Goal: Task Accomplishment & Management: Manage account settings

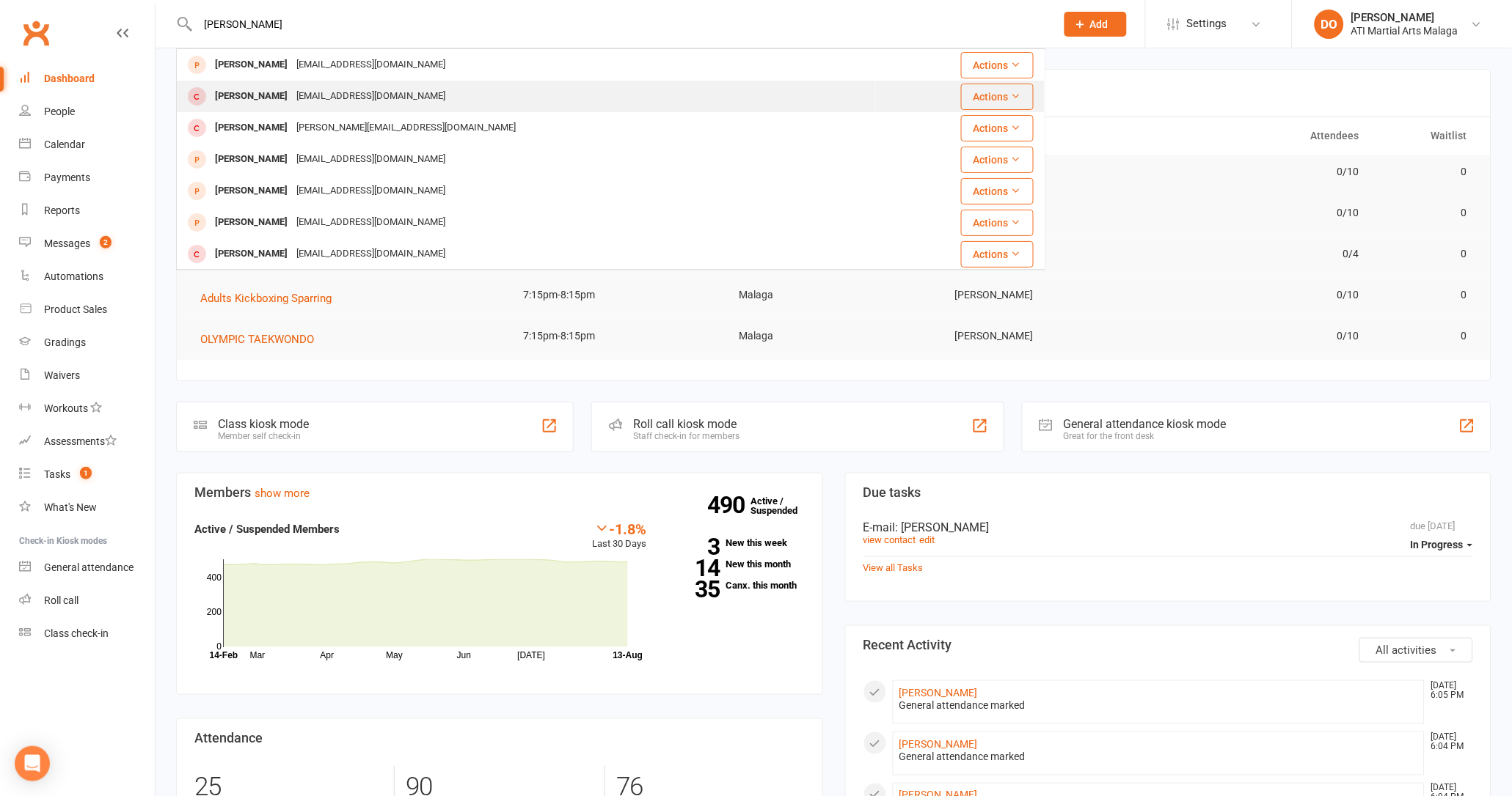
type input "[PERSON_NAME]"
click at [301, 82] on div "[PERSON_NAME] [EMAIL_ADDRESS][DOMAIN_NAME]" at bounding box center [526, 97] width 697 height 30
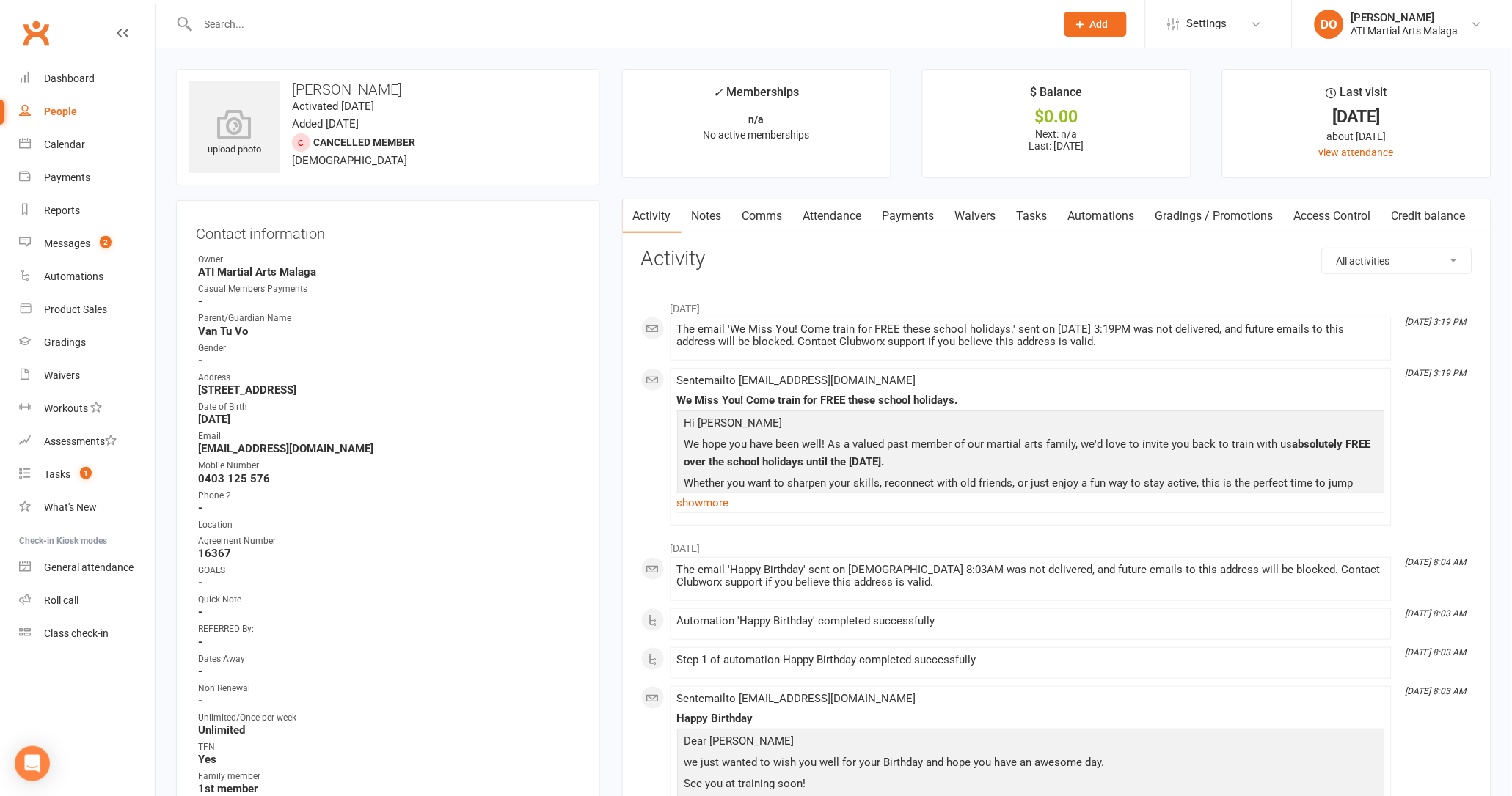
click at [908, 219] on link "Payments" at bounding box center [909, 216] width 72 height 33
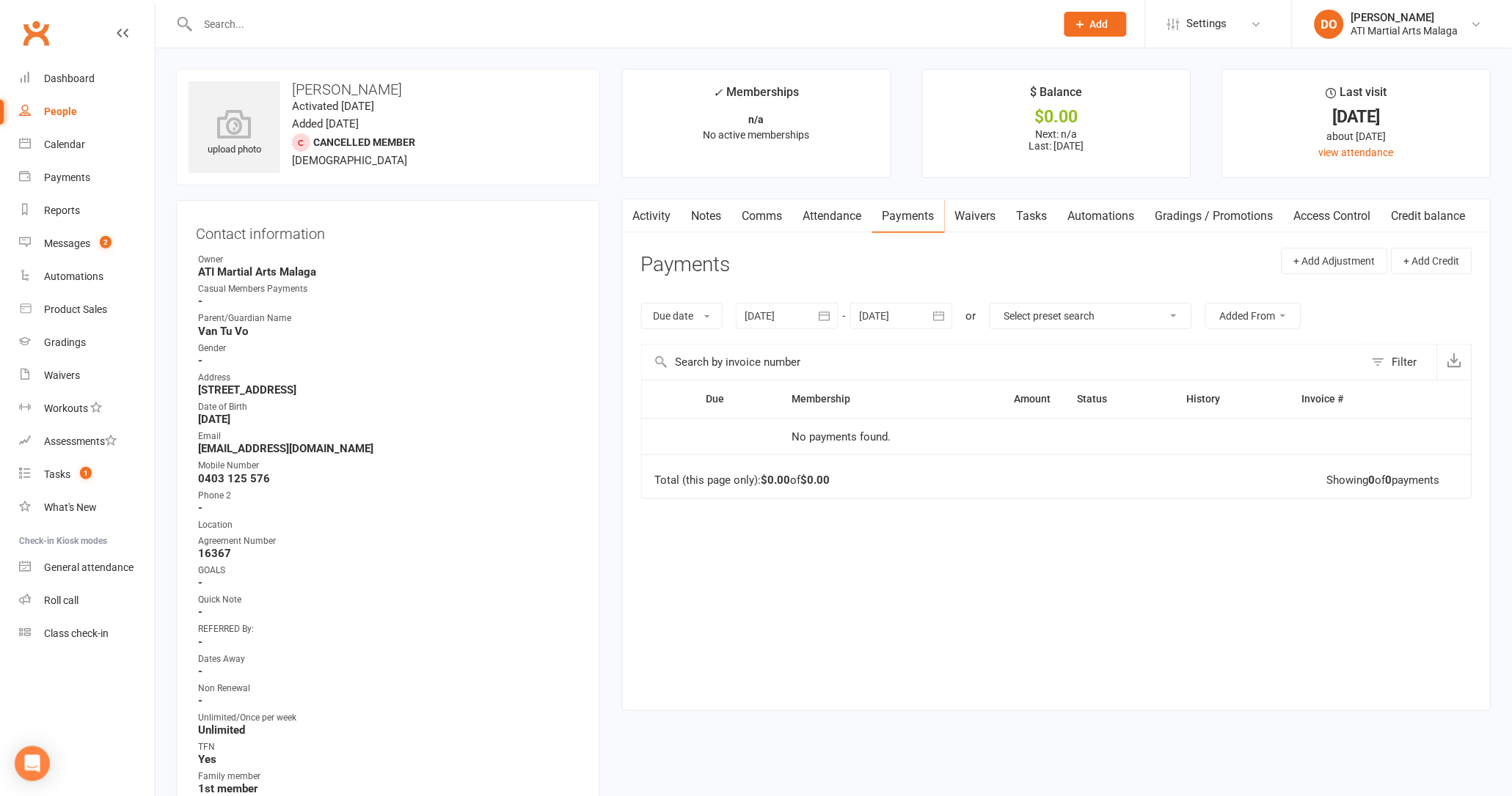
click at [624, 31] on input "text" at bounding box center [619, 25] width 852 height 21
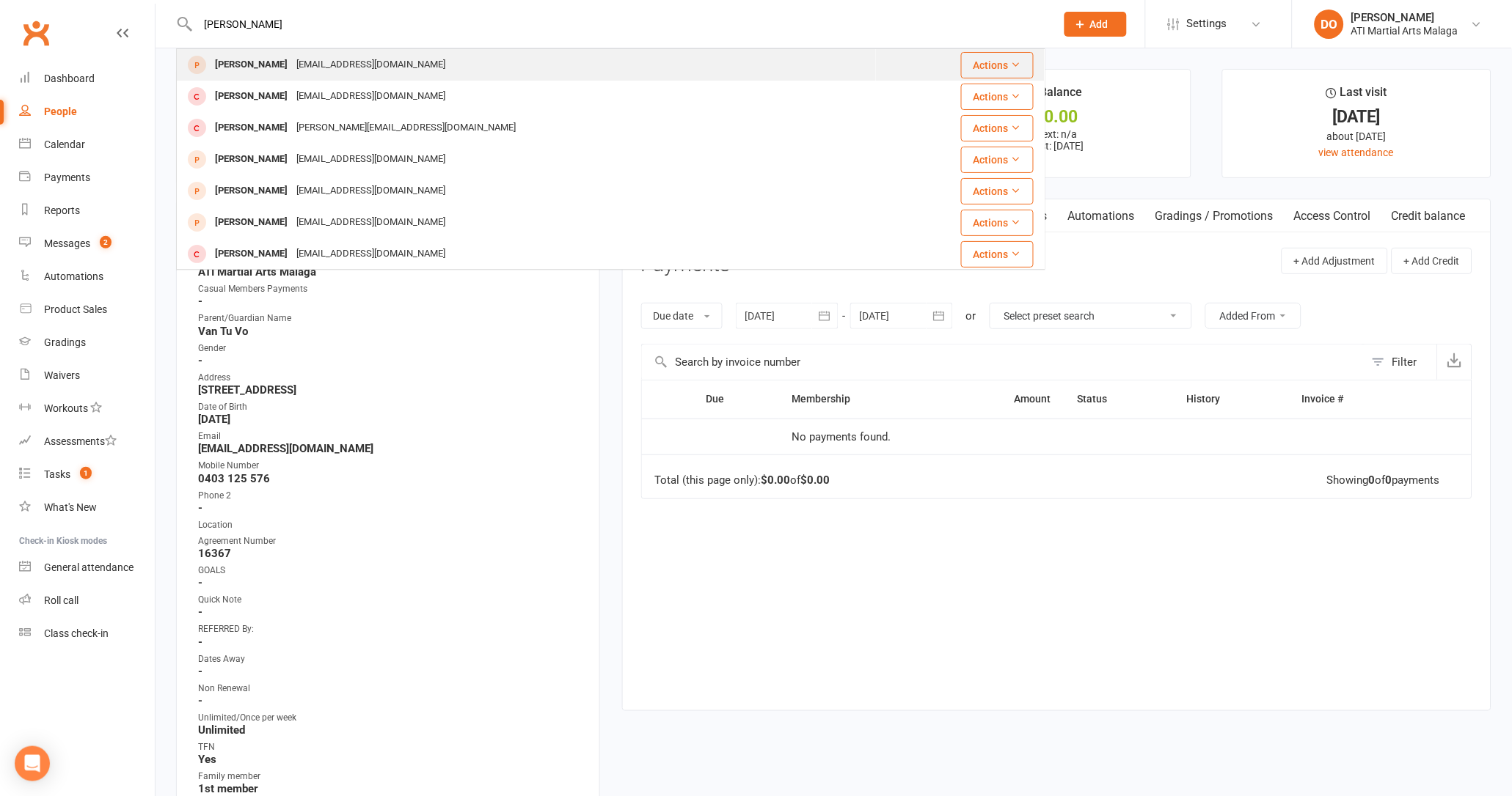
type input "[PERSON_NAME]"
click at [413, 63] on div "[EMAIL_ADDRESS][DOMAIN_NAME]" at bounding box center [371, 65] width 158 height 21
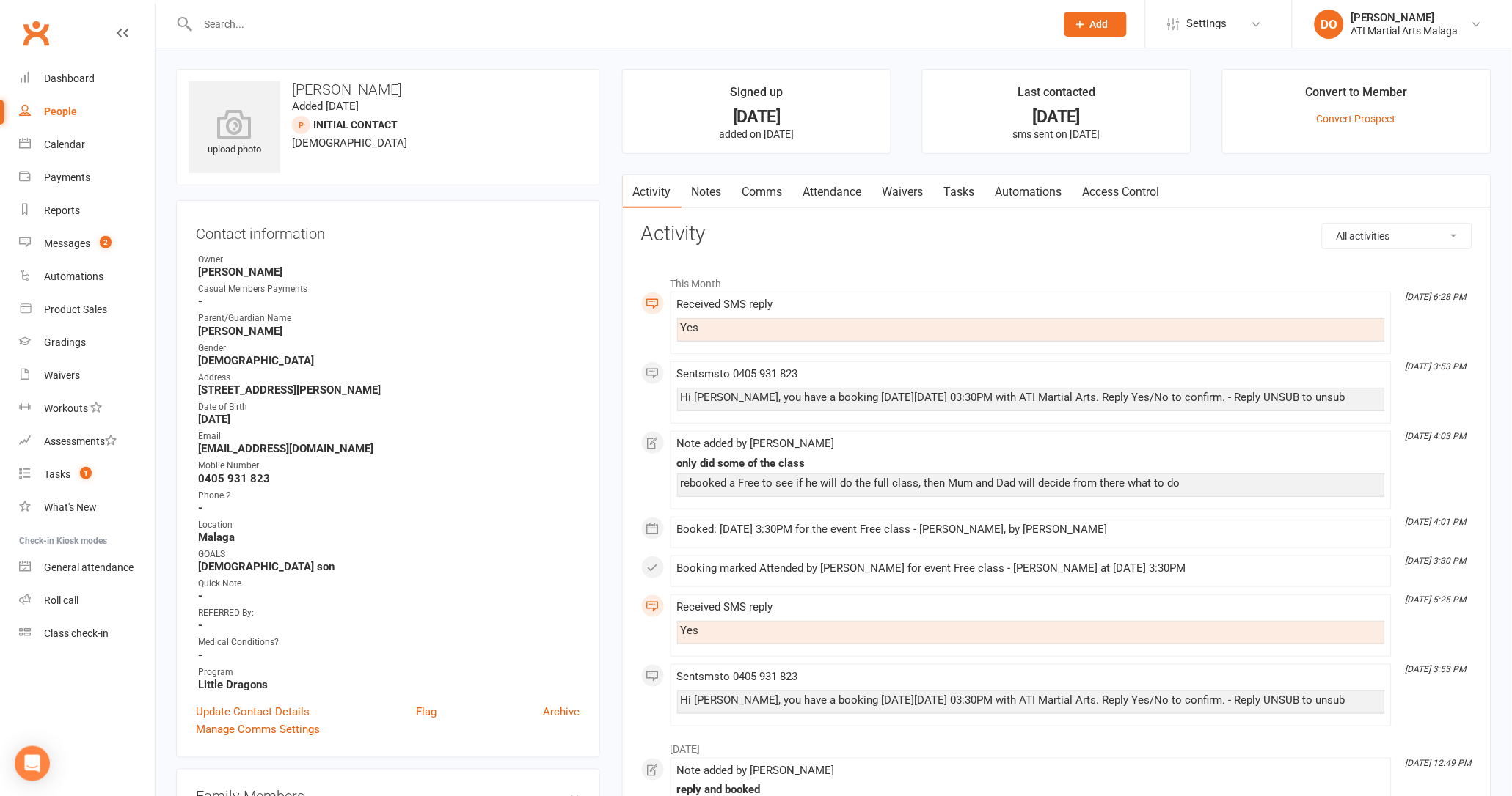
click at [714, 203] on link "Notes" at bounding box center [706, 191] width 50 height 33
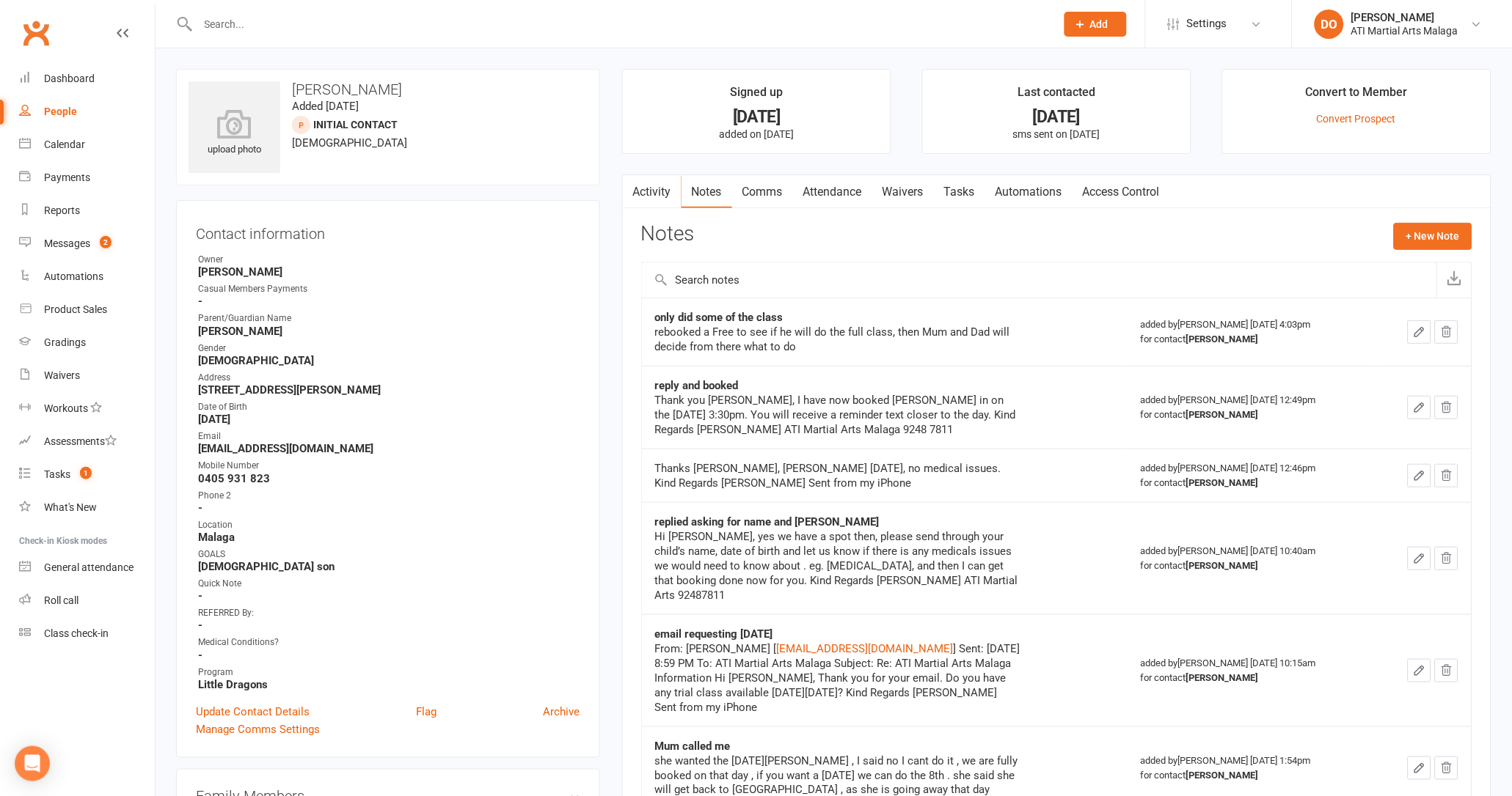
click at [846, 189] on link "Attendance" at bounding box center [832, 191] width 79 height 33
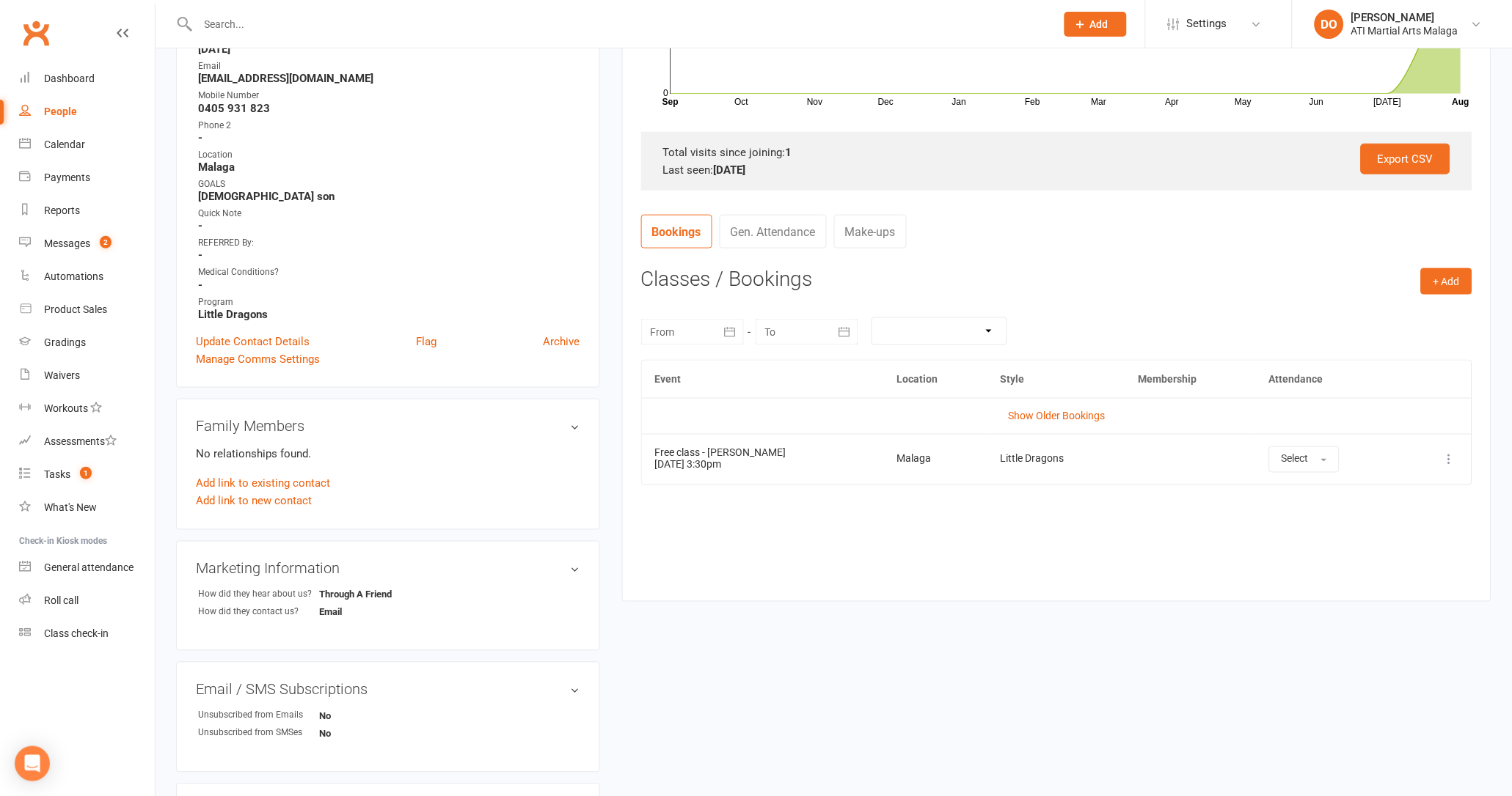
scroll to position [398, 0]
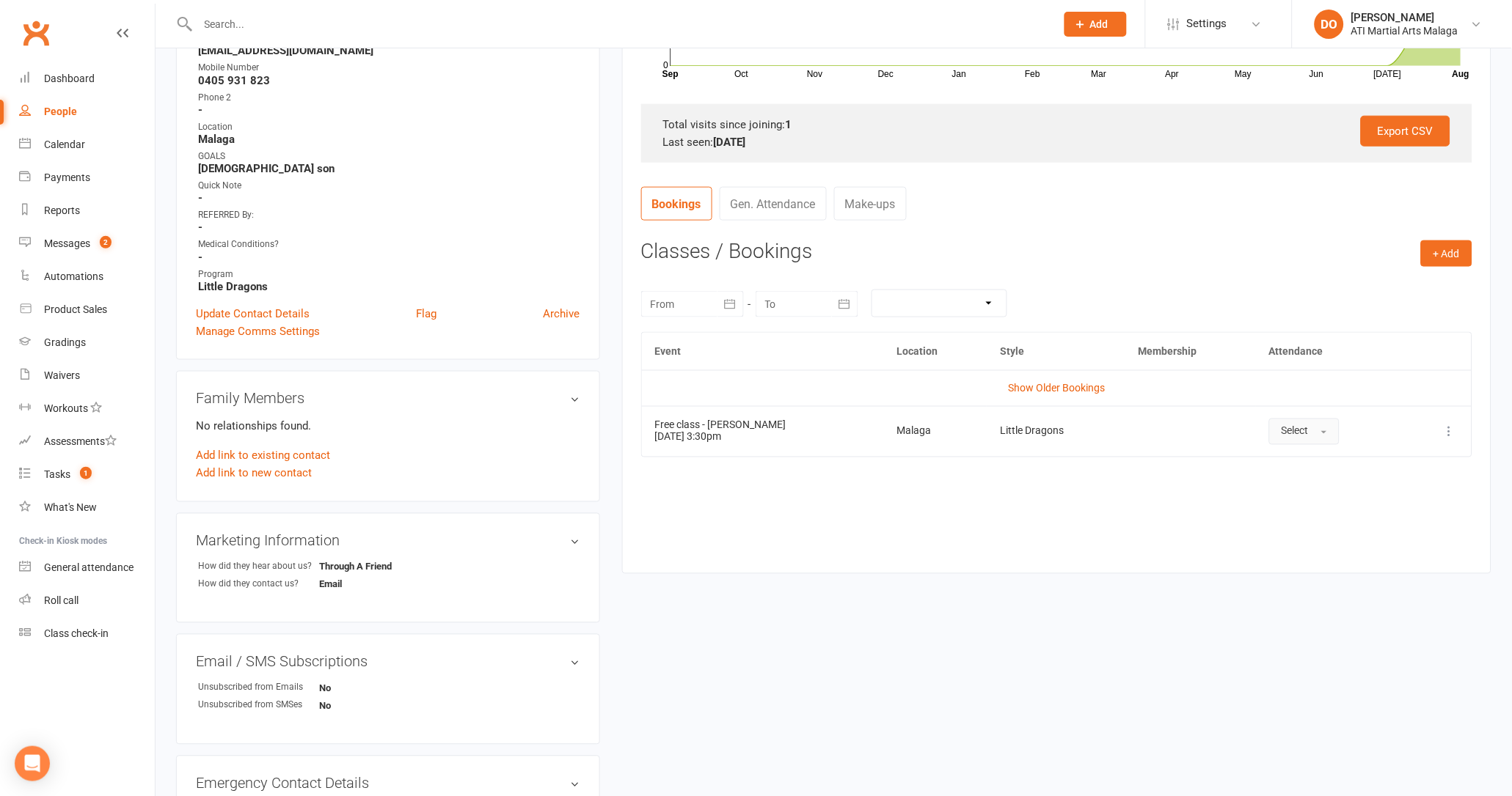
click at [1287, 428] on span "Select" at bounding box center [1295, 431] width 28 height 11
click at [1305, 466] on span "Attended" at bounding box center [1304, 465] width 44 height 13
click at [1443, 254] on button "+ Add" at bounding box center [1446, 254] width 51 height 27
click at [1415, 309] on link "Add Appointment" at bounding box center [1399, 316] width 146 height 29
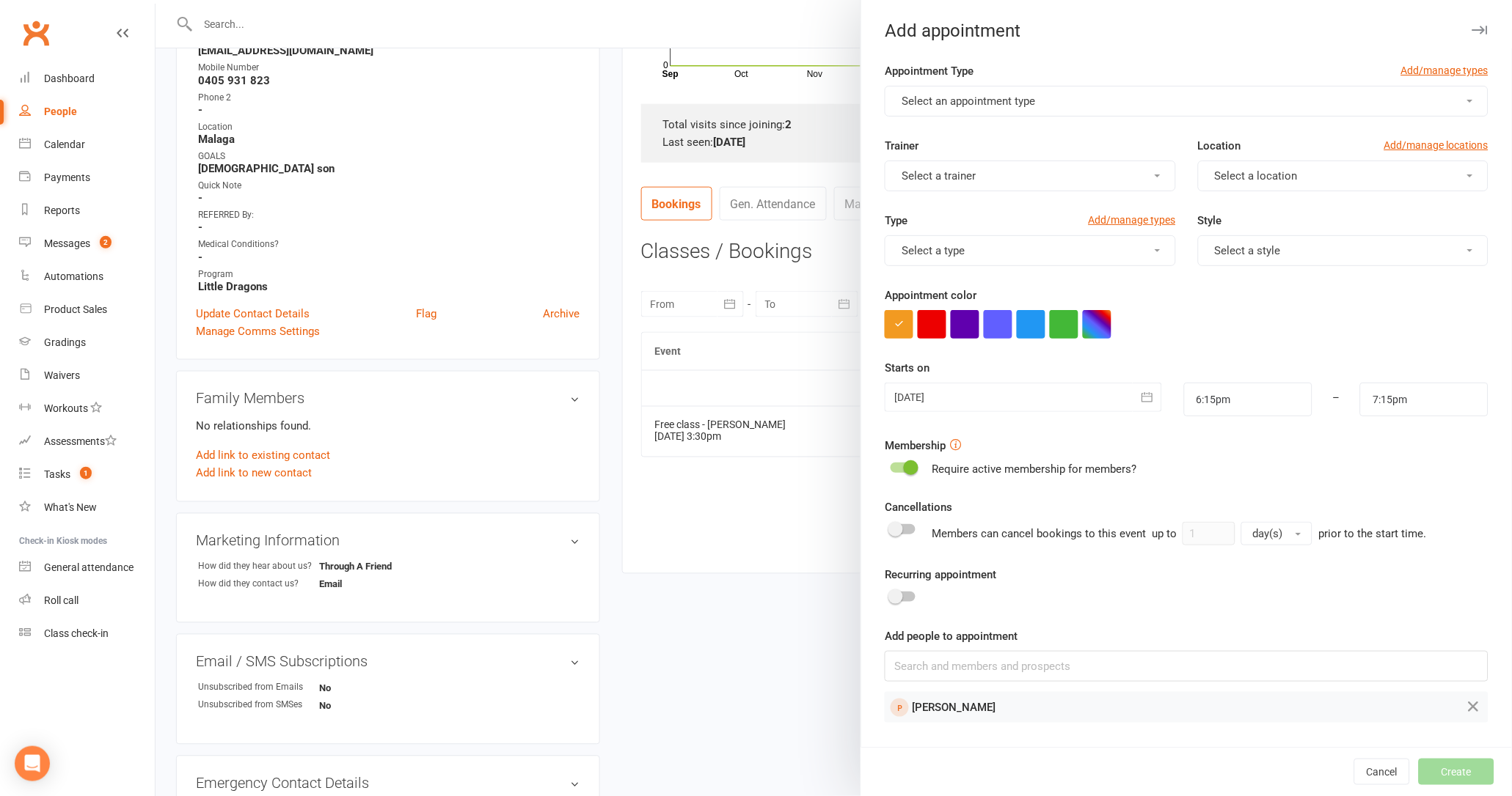
click at [1011, 107] on span "Select an appointment type" at bounding box center [969, 101] width 133 height 13
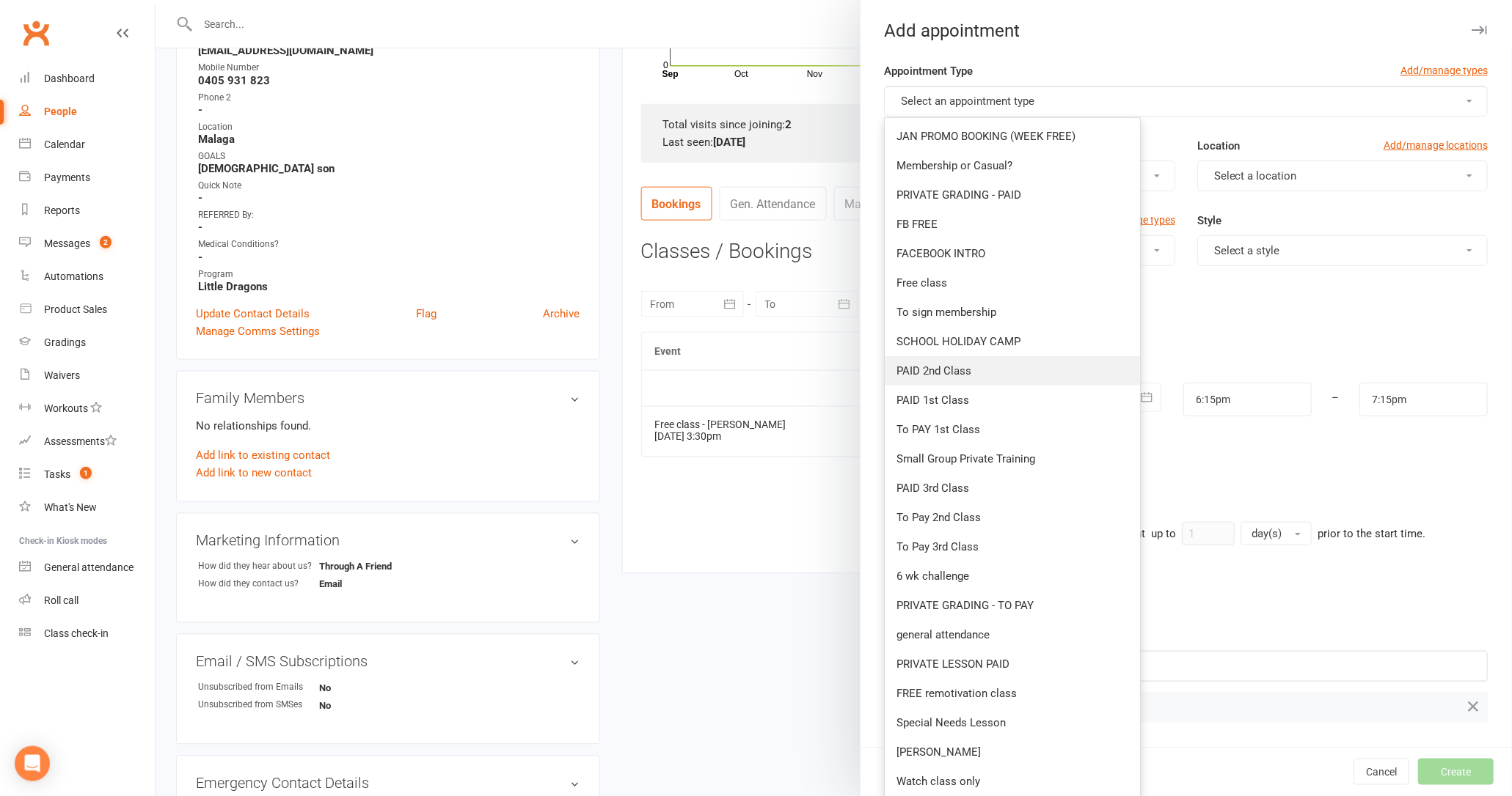
click at [949, 366] on span "PAID 2nd Class" at bounding box center [934, 371] width 75 height 13
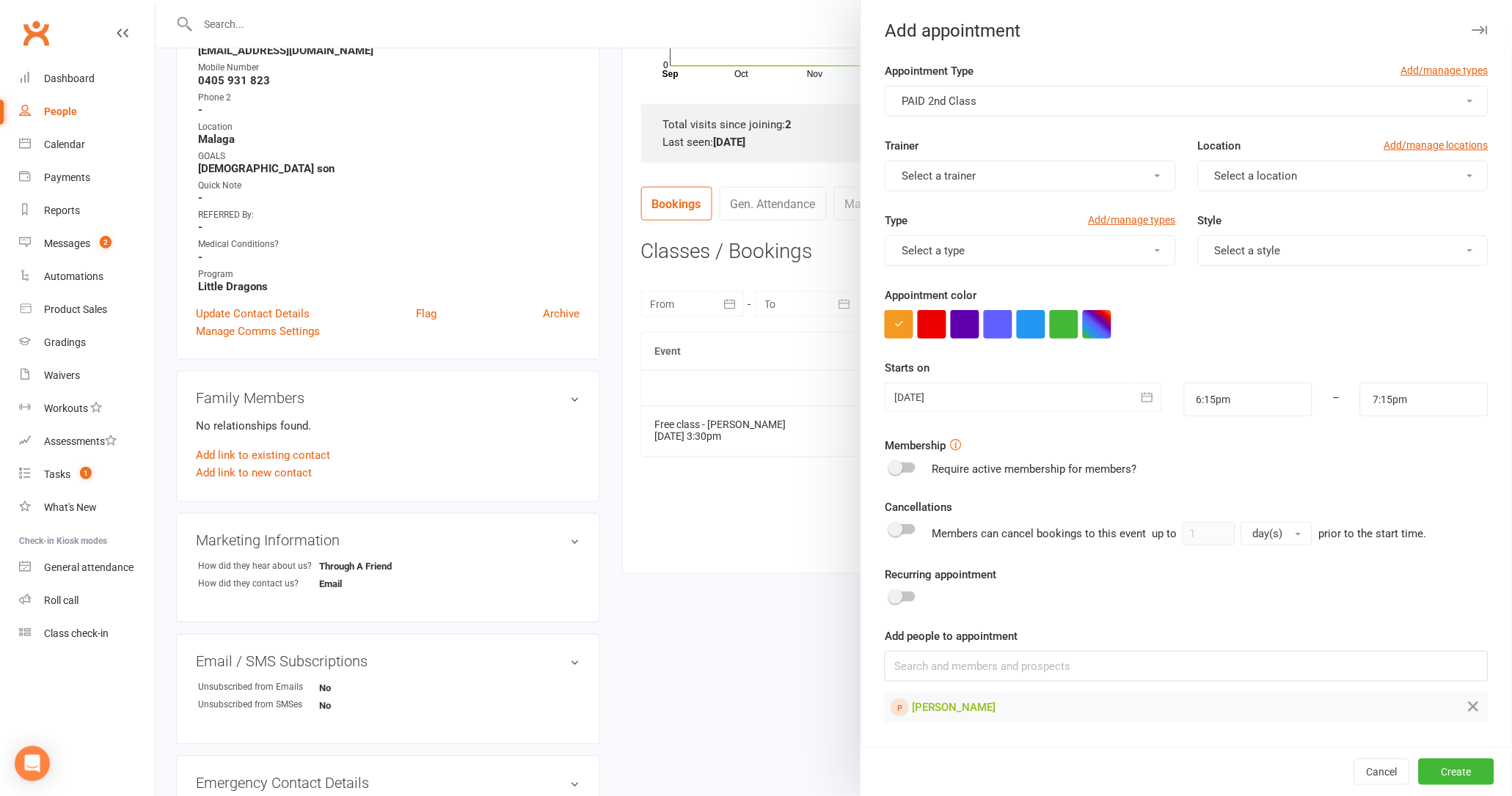
click at [1031, 99] on button "PAID 2nd Class" at bounding box center [1187, 101] width 604 height 30
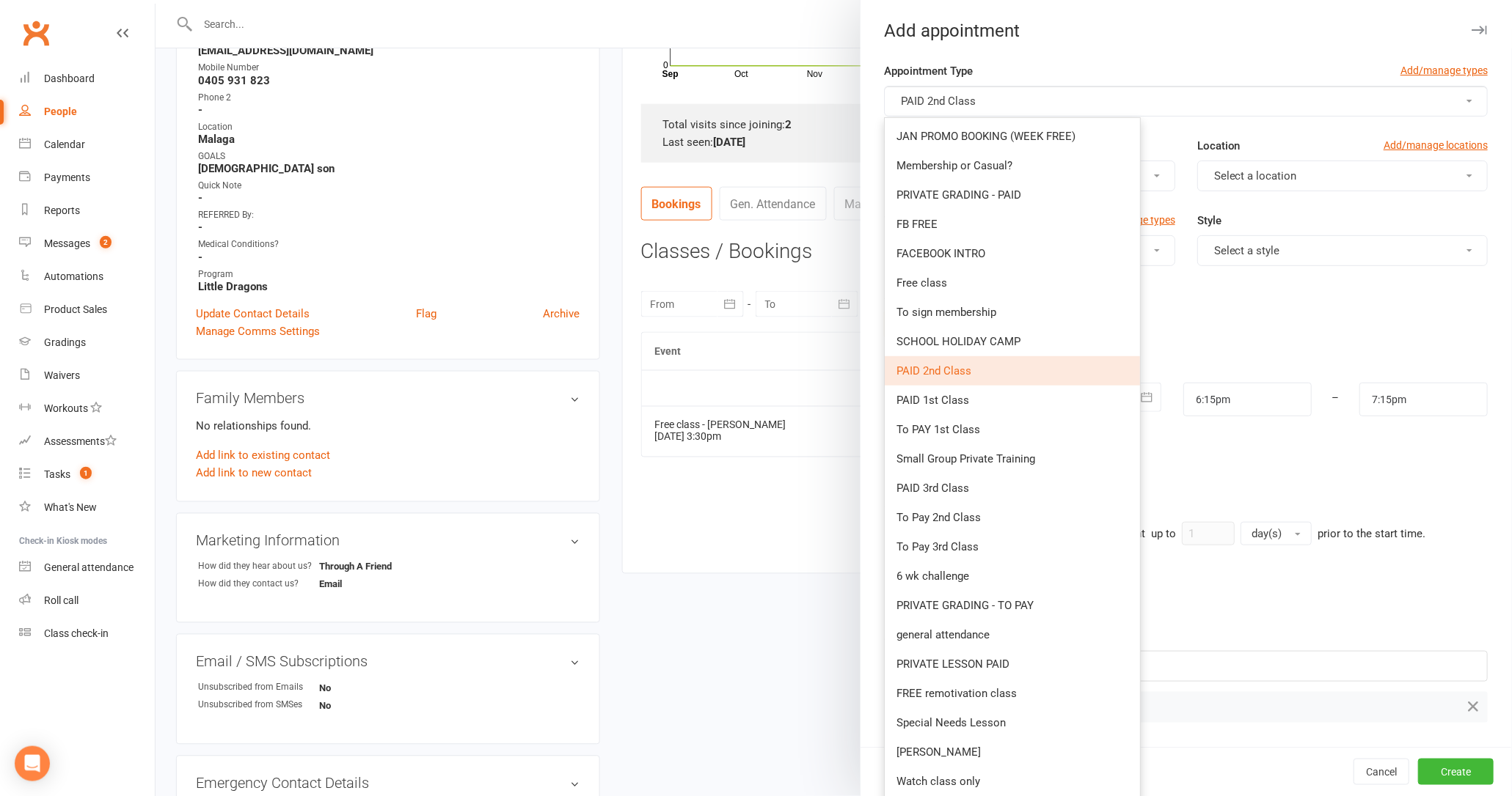
click at [1165, 47] on div "Add appointment Appointment Type Add/manage types PAID 2nd Class [PERSON_NAME] …" at bounding box center [1186, 398] width 652 height 796
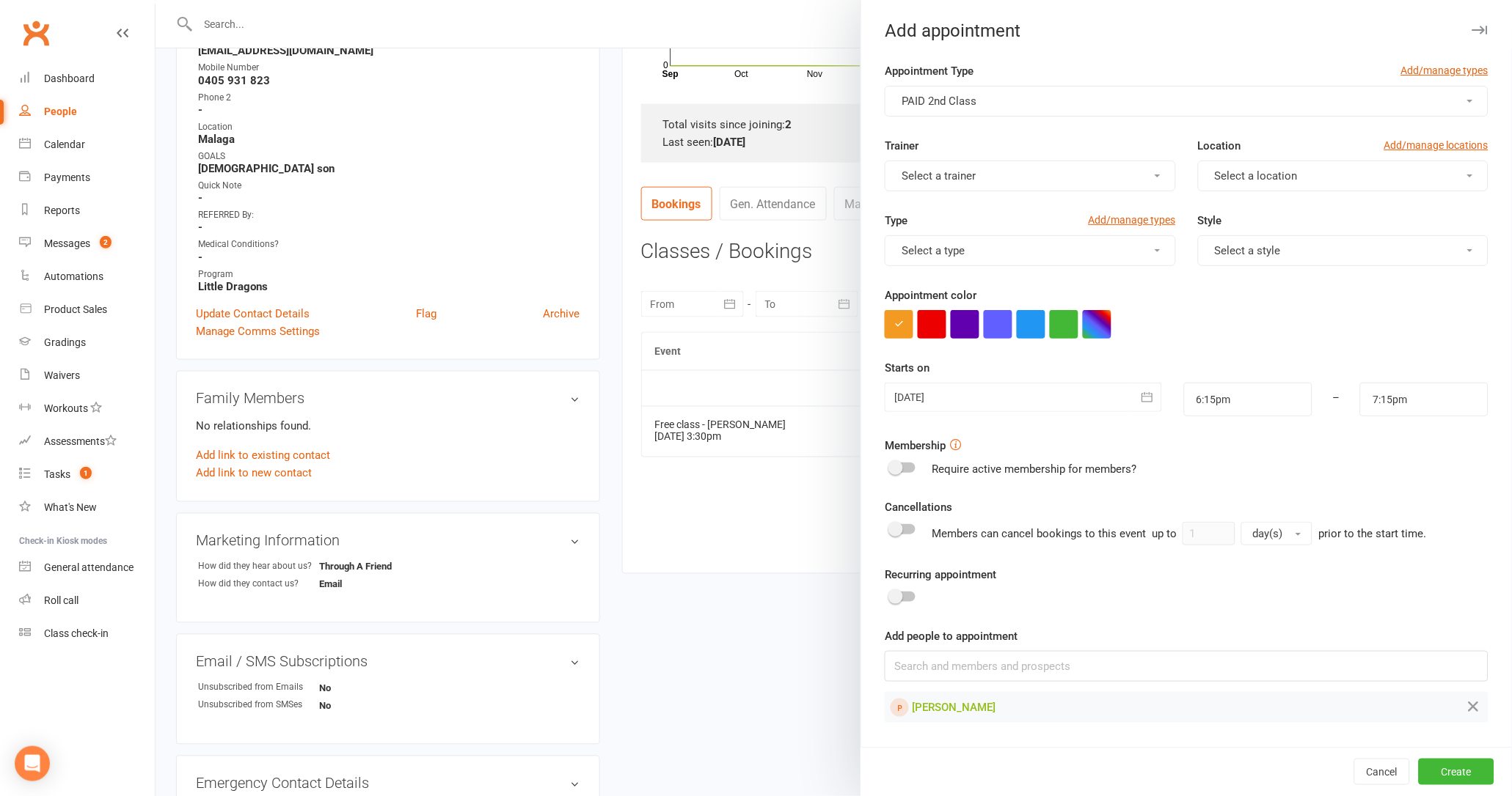
click at [1075, 178] on button "Select a trainer" at bounding box center [1030, 176] width 290 height 30
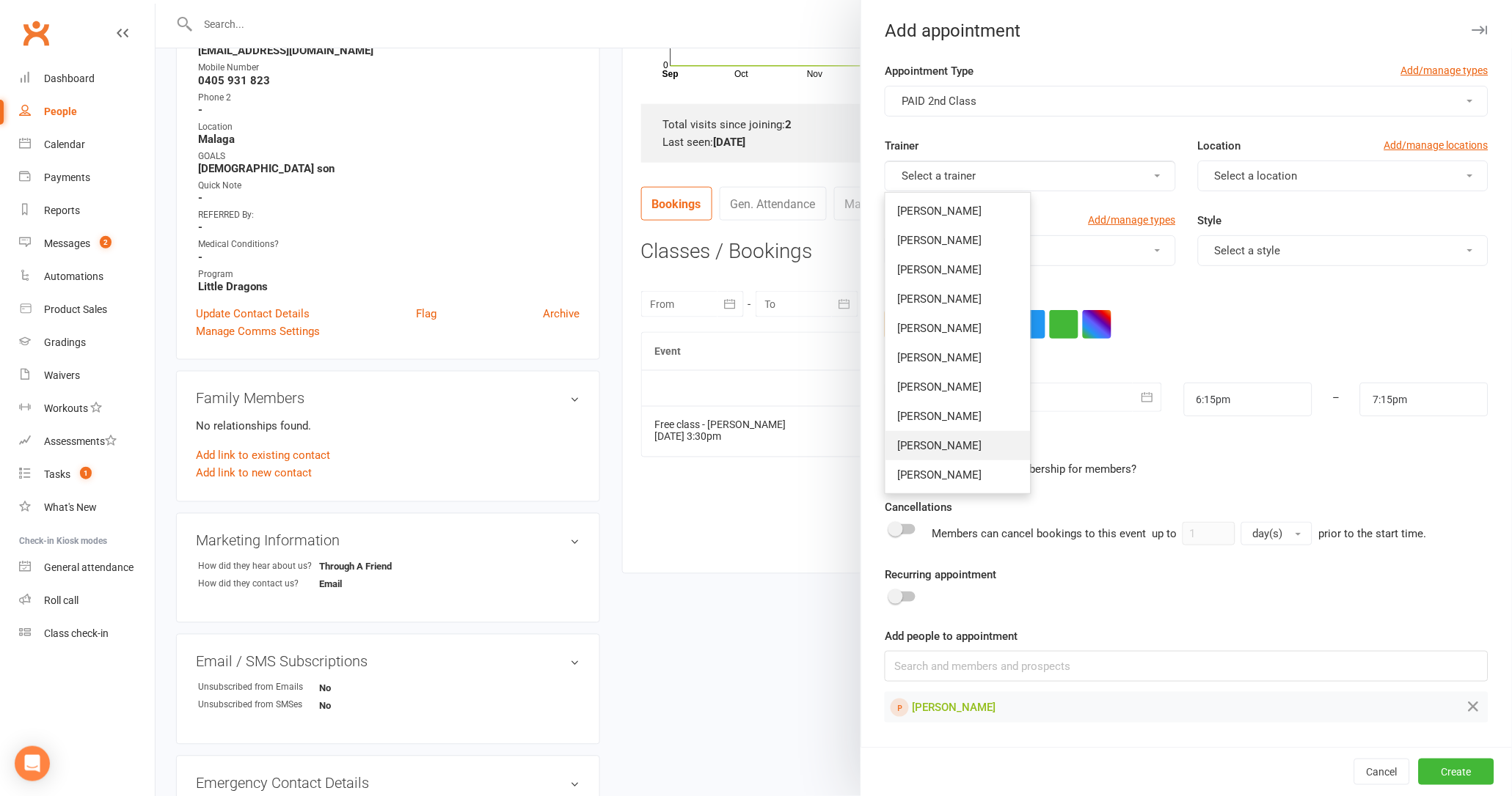
click at [947, 443] on span "[PERSON_NAME]" at bounding box center [939, 446] width 85 height 13
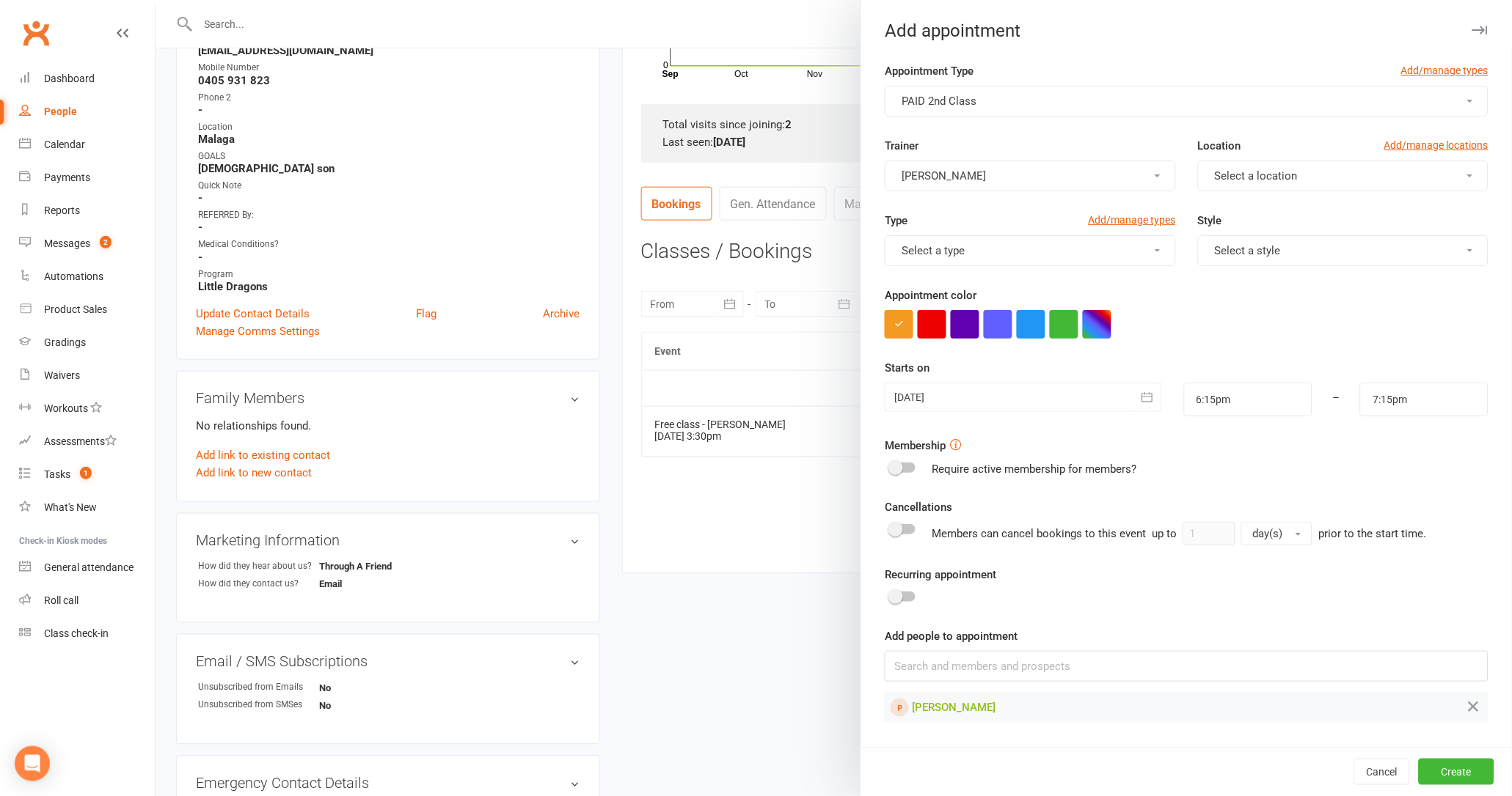
click at [1261, 179] on span "Select a location" at bounding box center [1256, 176] width 83 height 13
click at [1225, 246] on link "Malaga" at bounding box center [1271, 240] width 146 height 29
click at [1058, 257] on button "Select a type" at bounding box center [1030, 250] width 290 height 30
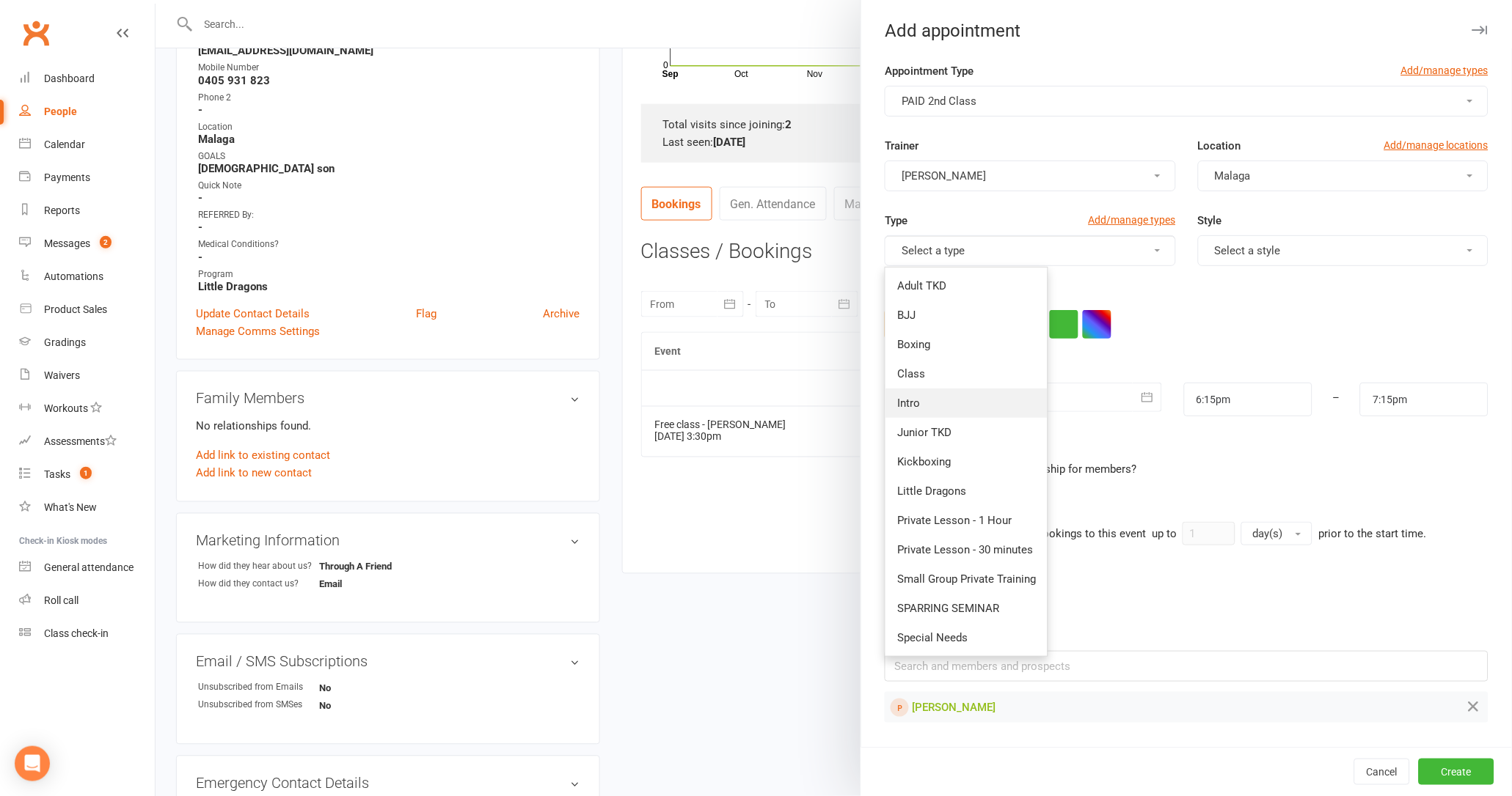
click at [951, 406] on link "Intro" at bounding box center [967, 403] width 162 height 29
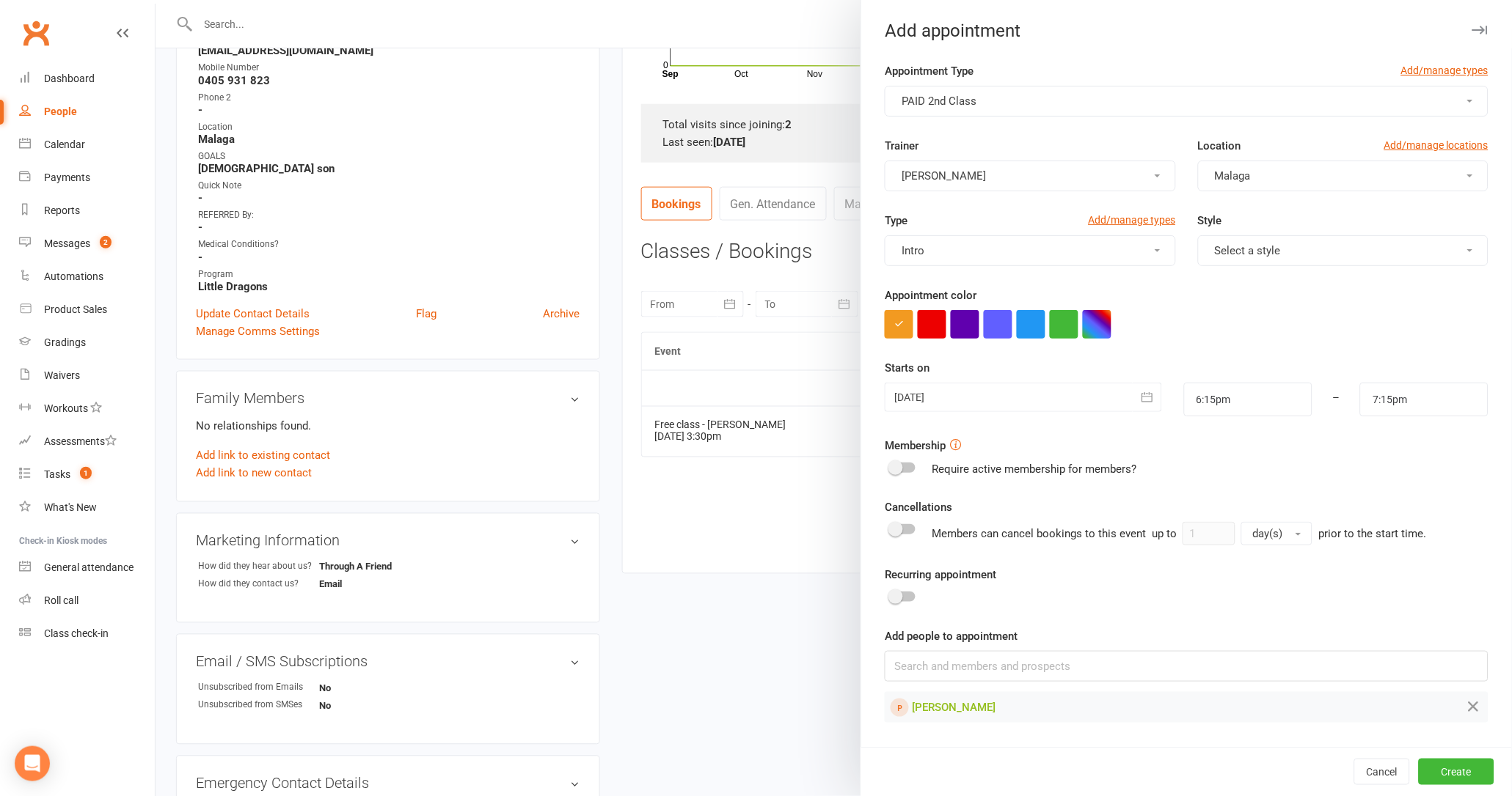
click at [1337, 245] on button "Select a style" at bounding box center [1343, 250] width 290 height 30
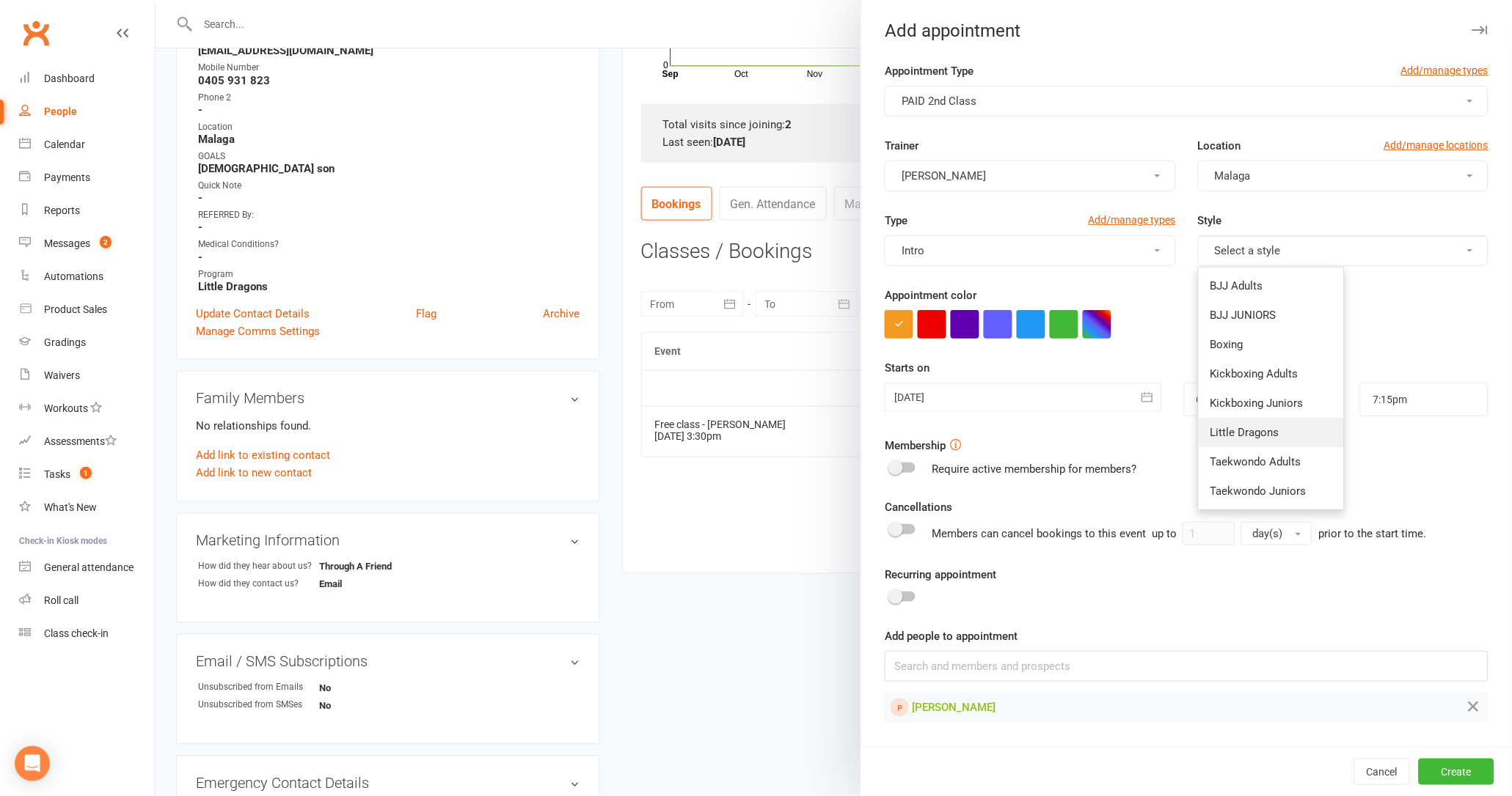
click at [1261, 437] on span "Little Dragons" at bounding box center [1245, 433] width 69 height 13
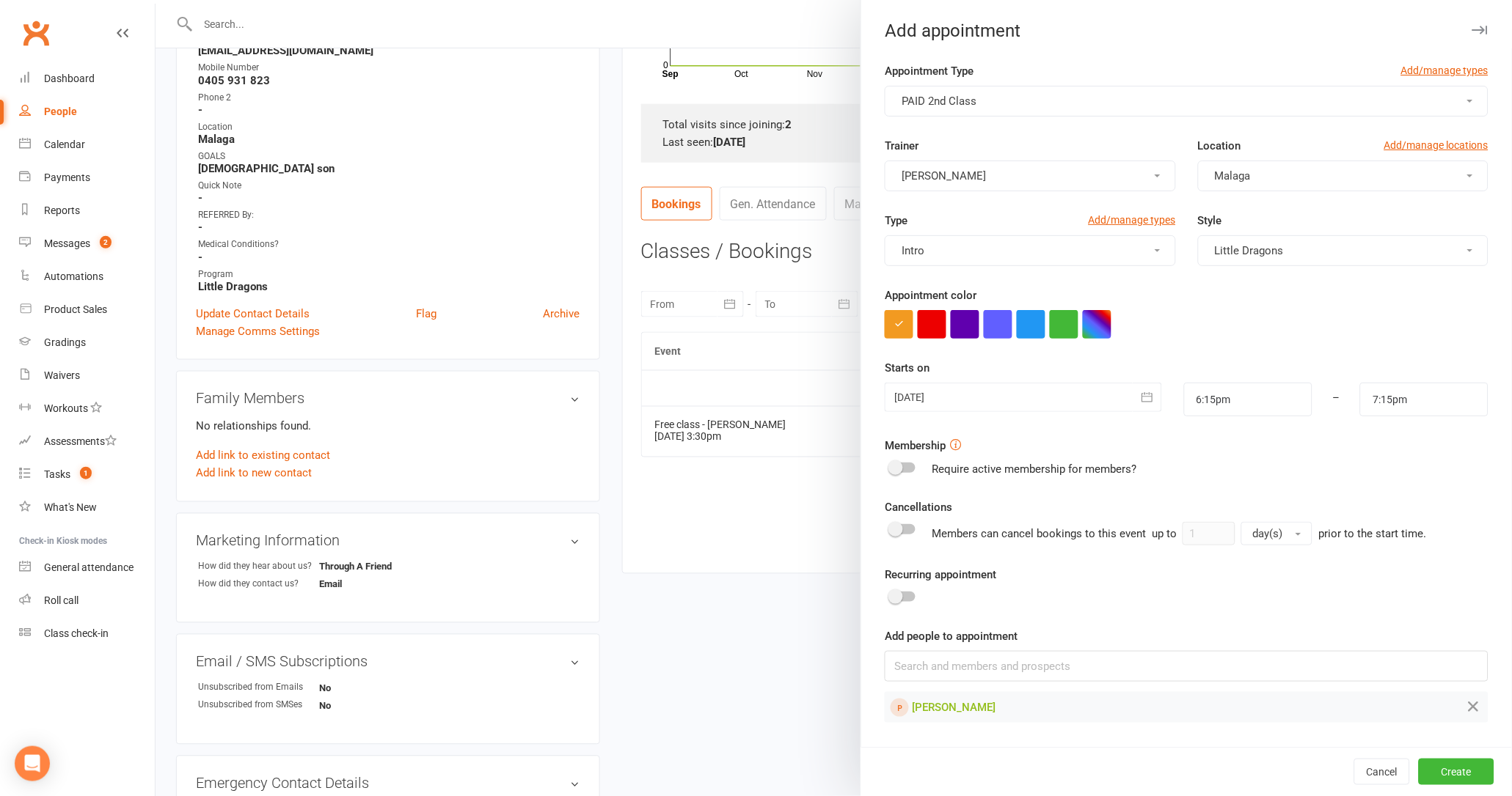
click at [1140, 398] on icon "button" at bounding box center [1147, 397] width 14 height 14
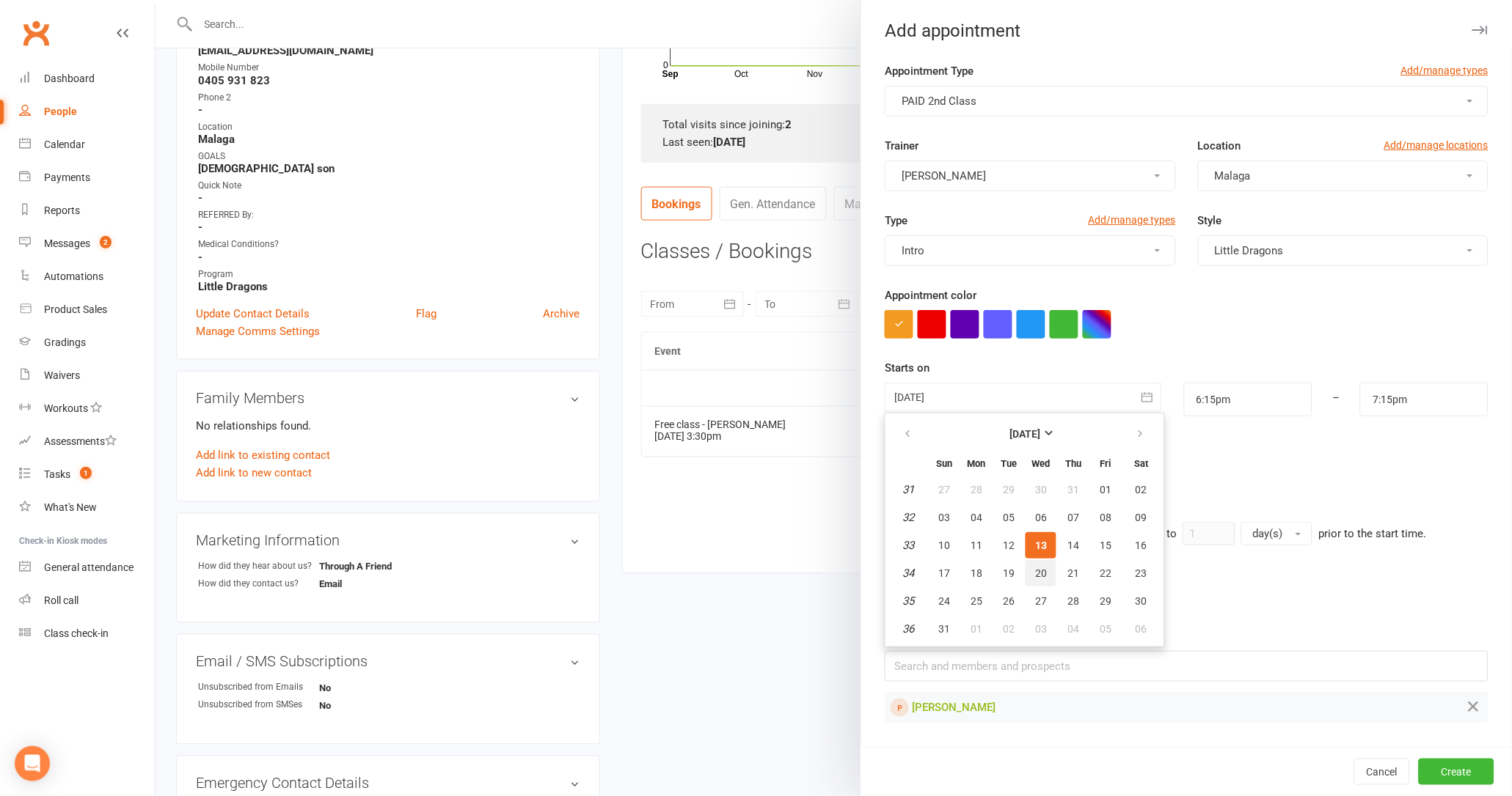
click at [1037, 568] on span "20" at bounding box center [1041, 573] width 11 height 11
type input "[DATE]"
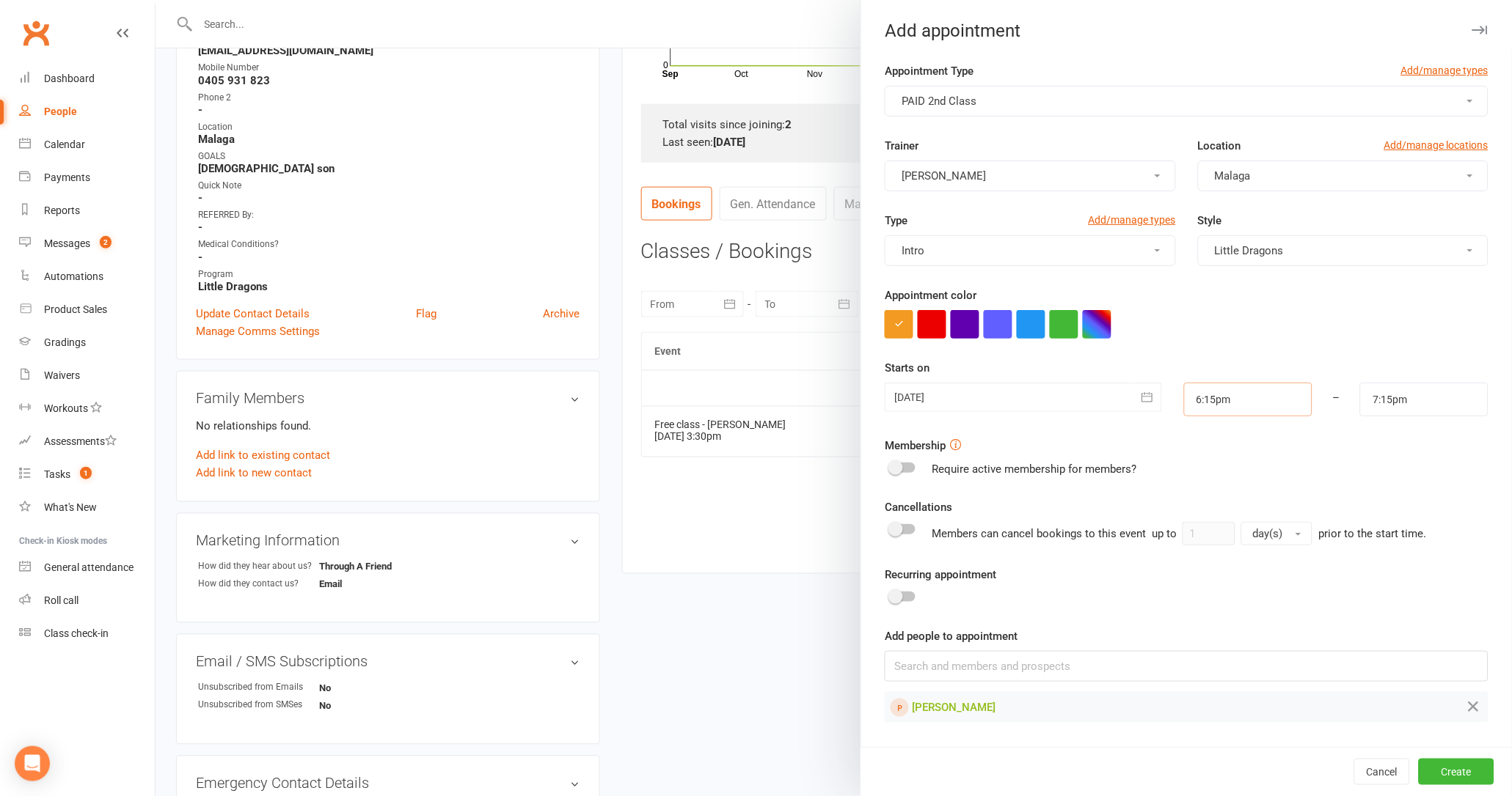
click at [1241, 403] on input "6:15pm" at bounding box center [1247, 398] width 128 height 33
type input "3:30pm"
click at [1199, 455] on li "3:30pm" at bounding box center [1220, 450] width 70 height 22
click at [1404, 401] on input "4:30pm" at bounding box center [1424, 398] width 128 height 33
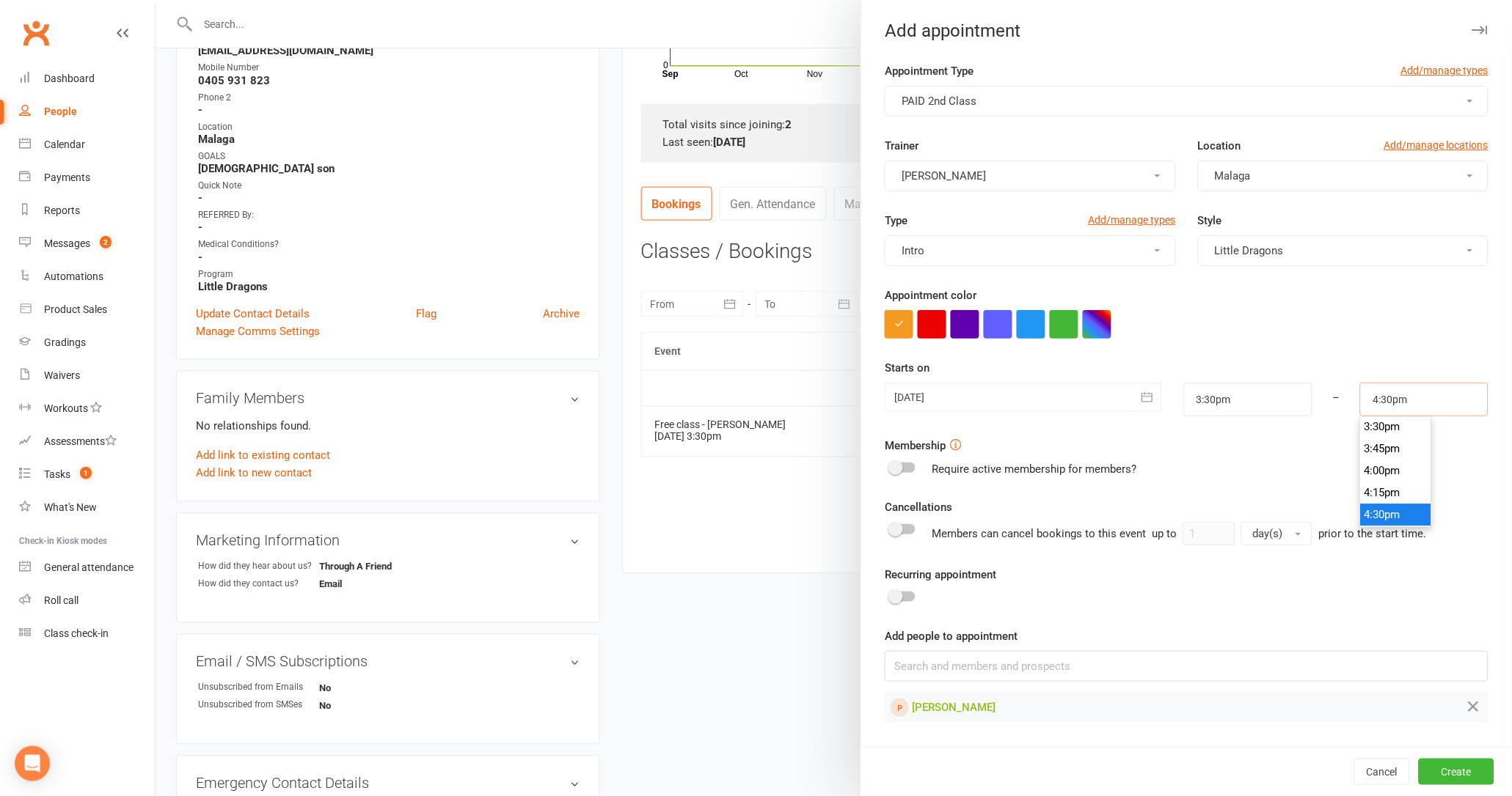
scroll to position [1349, 0]
type input "4:00pm"
click at [1385, 489] on li "4:00pm" at bounding box center [1396, 488] width 70 height 22
click at [1453, 773] on button "Create" at bounding box center [1456, 772] width 75 height 27
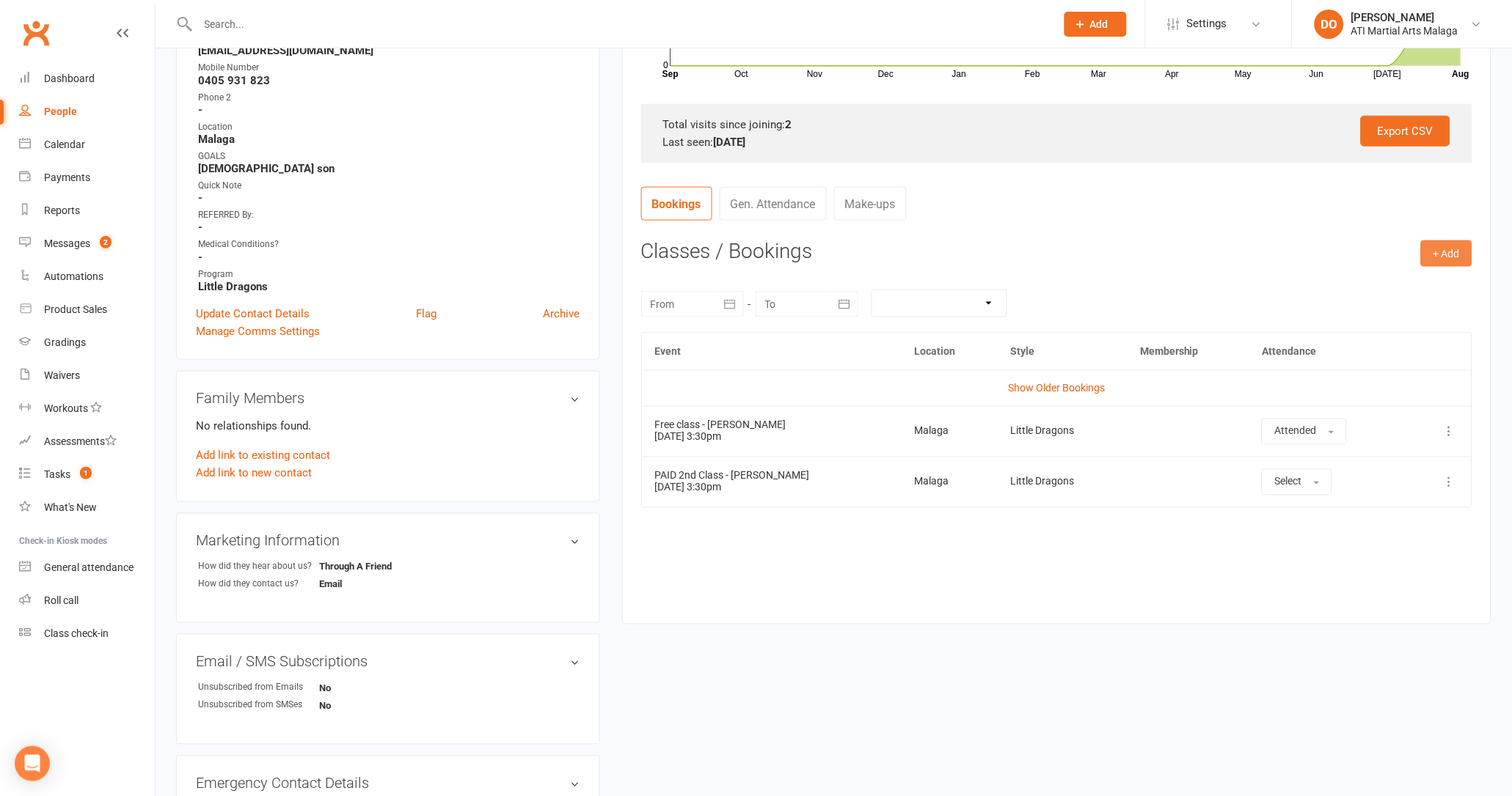
click at [1453, 249] on button "+ Add" at bounding box center [1446, 254] width 51 height 27
click at [1429, 316] on link "Add Appointment" at bounding box center [1399, 316] width 146 height 29
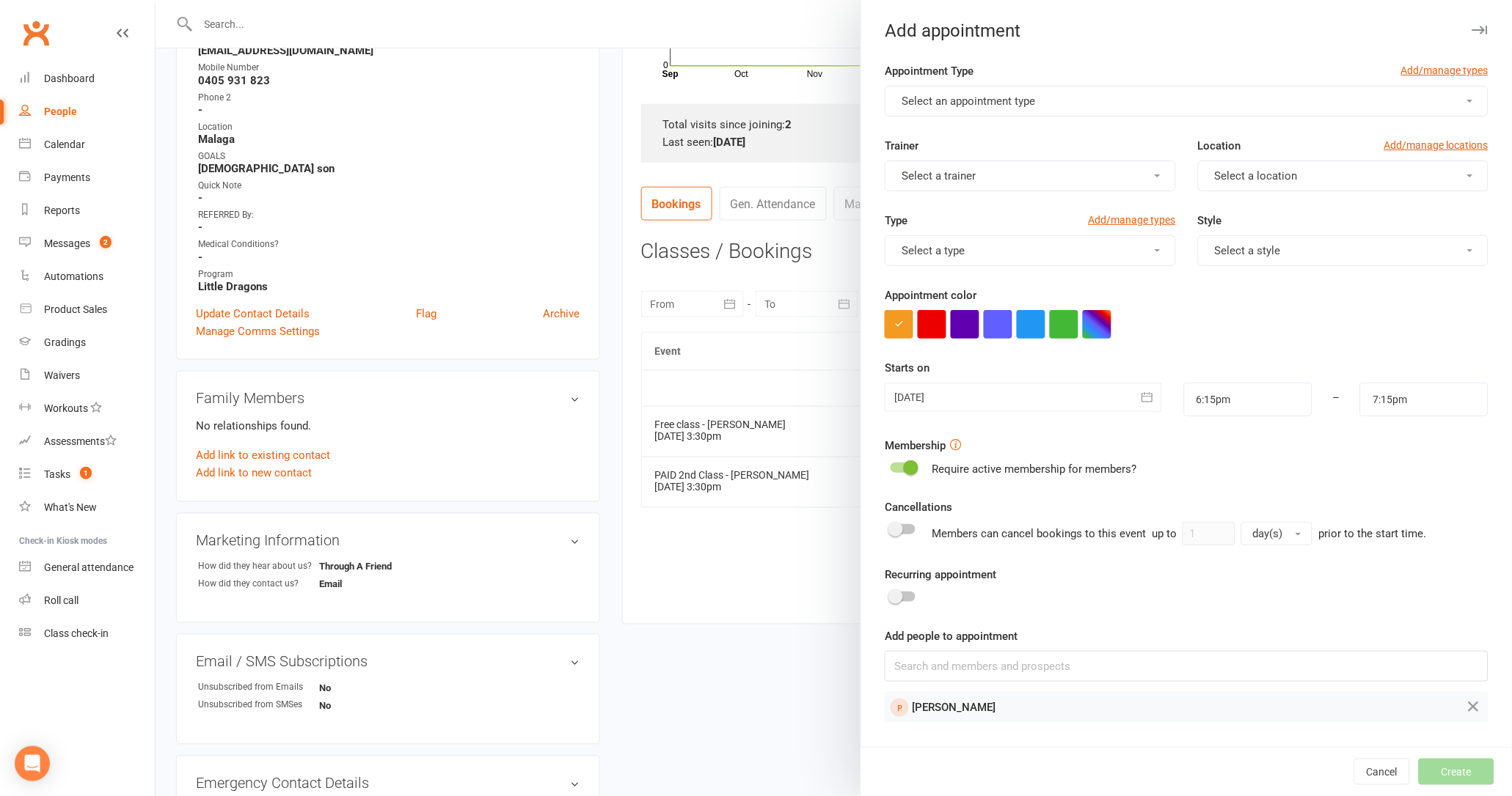
click at [1139, 107] on button "Select an appointment type" at bounding box center [1187, 101] width 604 height 30
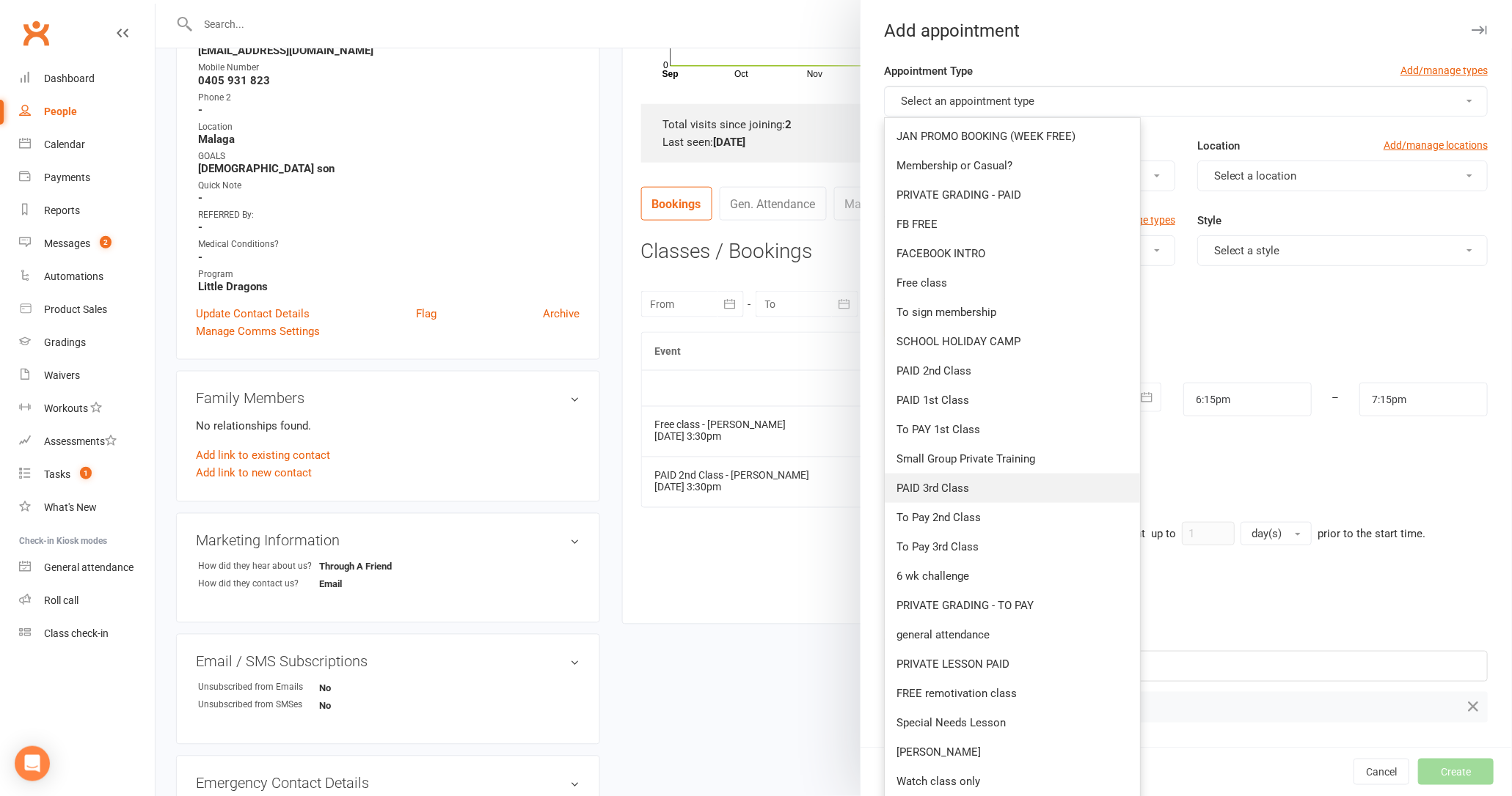
click at [959, 488] on span "PAID 3rd Class" at bounding box center [933, 489] width 72 height 13
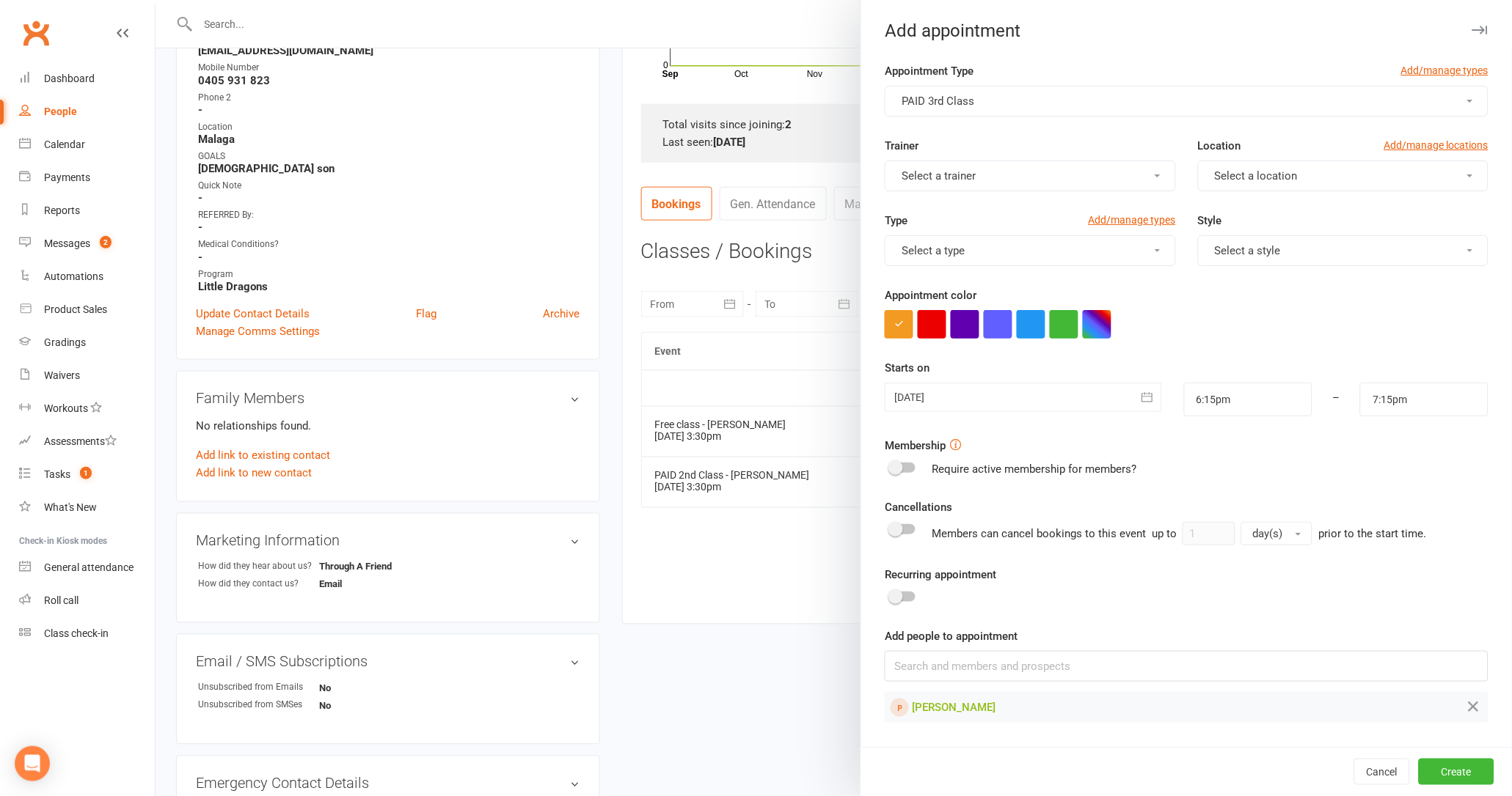
click at [1088, 184] on button "Select a trainer" at bounding box center [1030, 176] width 290 height 30
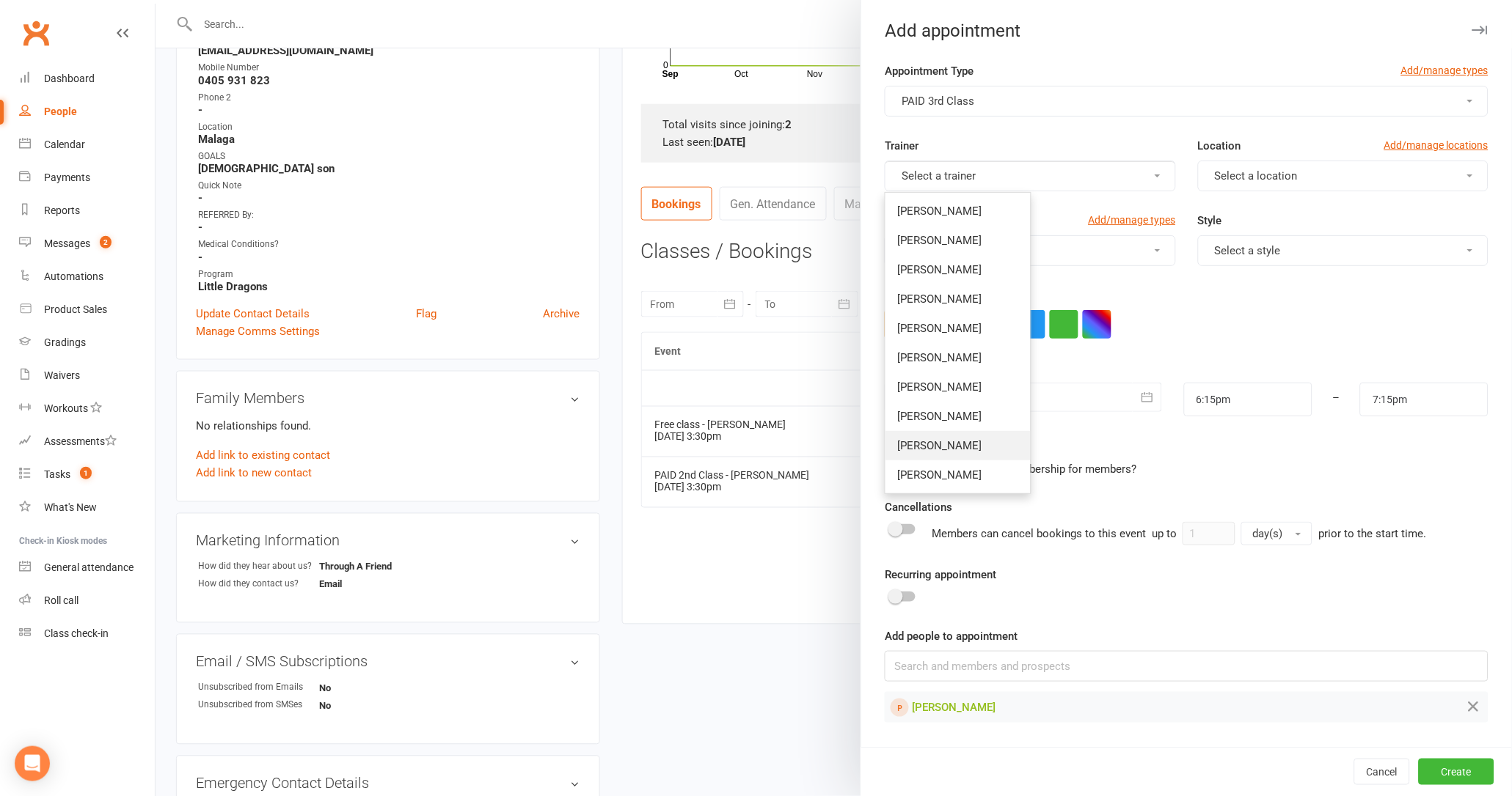
click at [943, 452] on span "[PERSON_NAME]" at bounding box center [939, 446] width 85 height 13
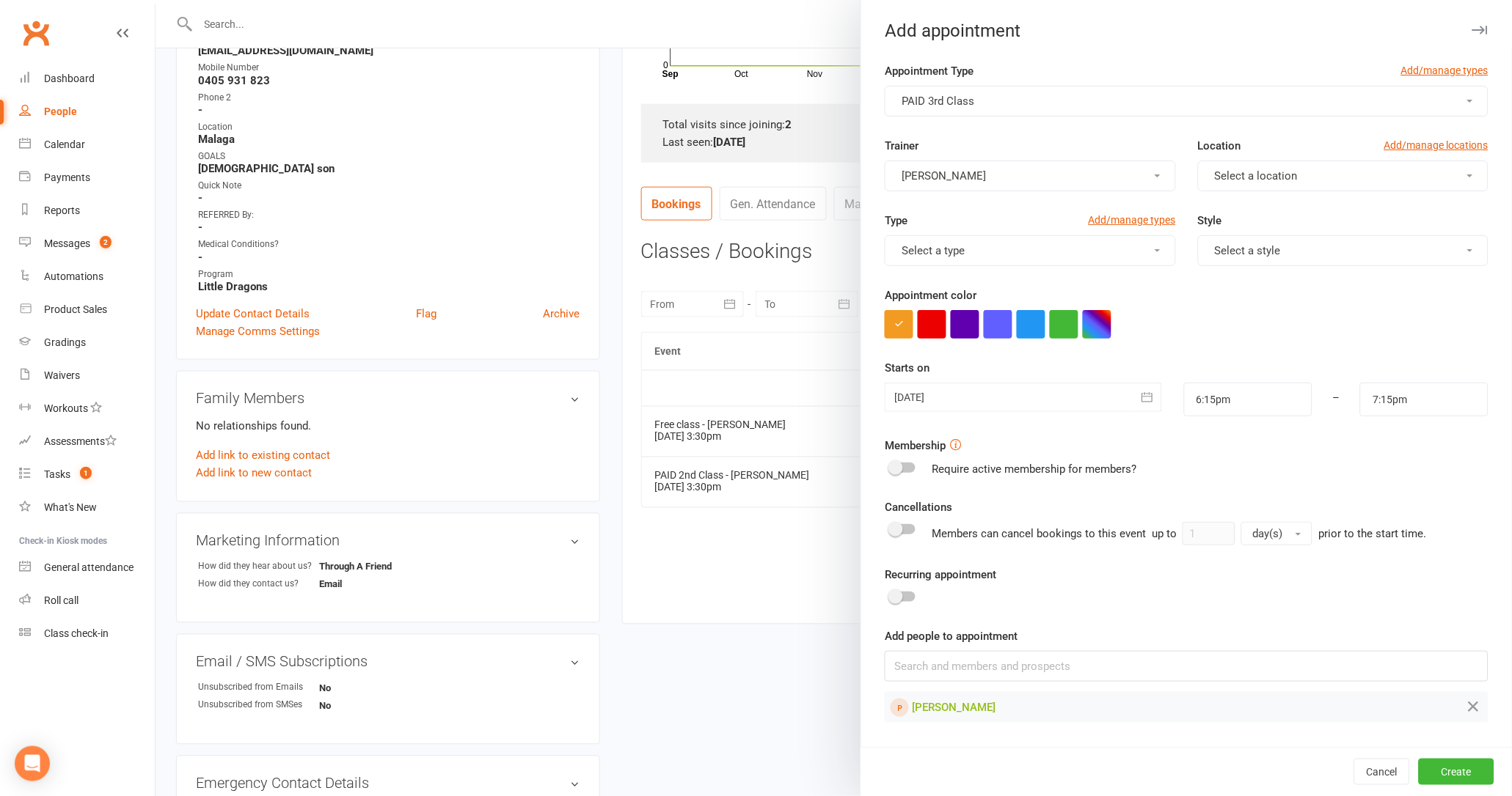
click at [1325, 176] on button "Select a location" at bounding box center [1343, 176] width 290 height 30
click at [1244, 251] on link "Malaga" at bounding box center [1271, 240] width 146 height 29
click at [1123, 258] on button "Select a type" at bounding box center [1030, 250] width 290 height 30
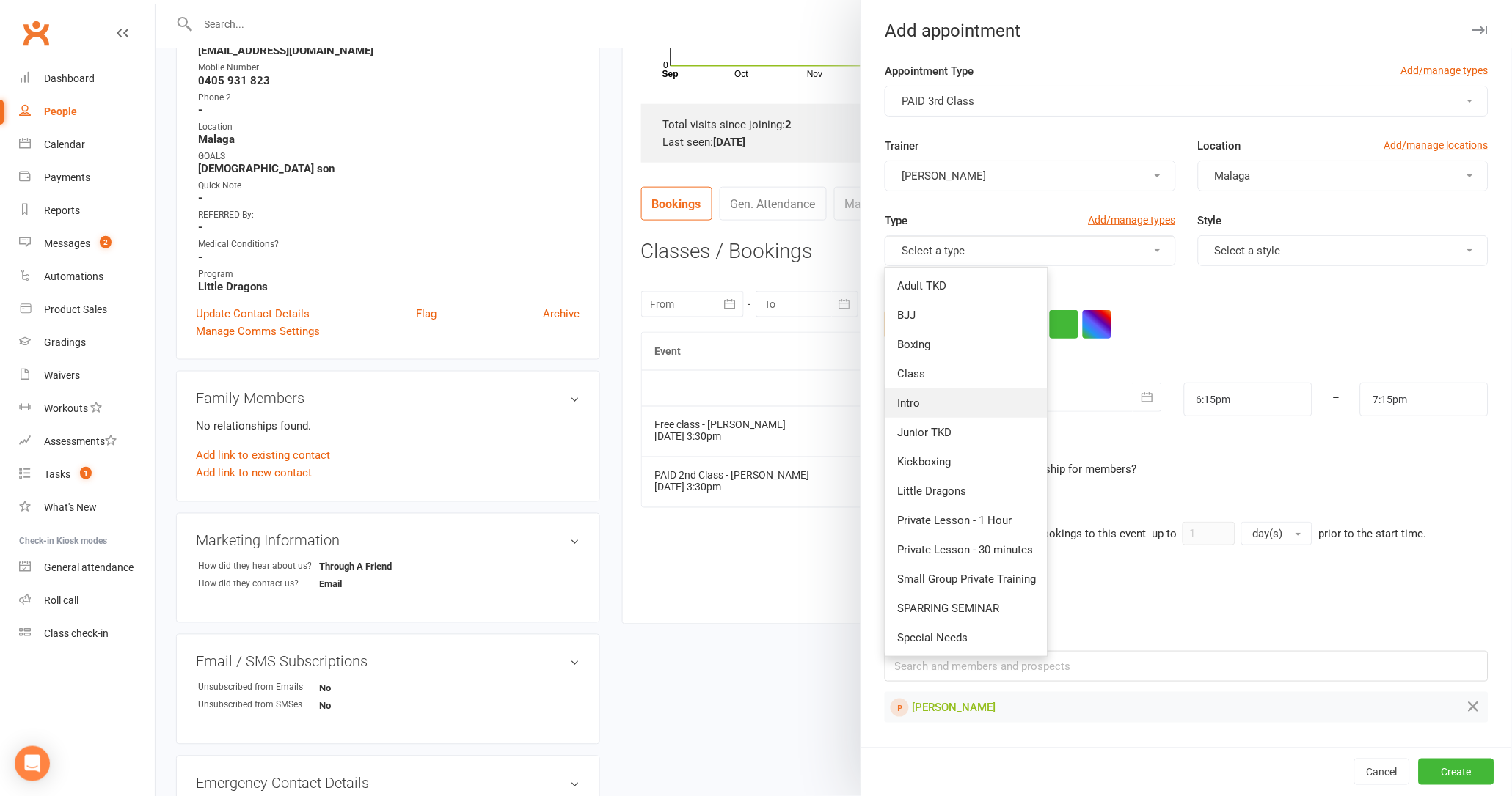
click at [978, 398] on link "Intro" at bounding box center [967, 403] width 162 height 29
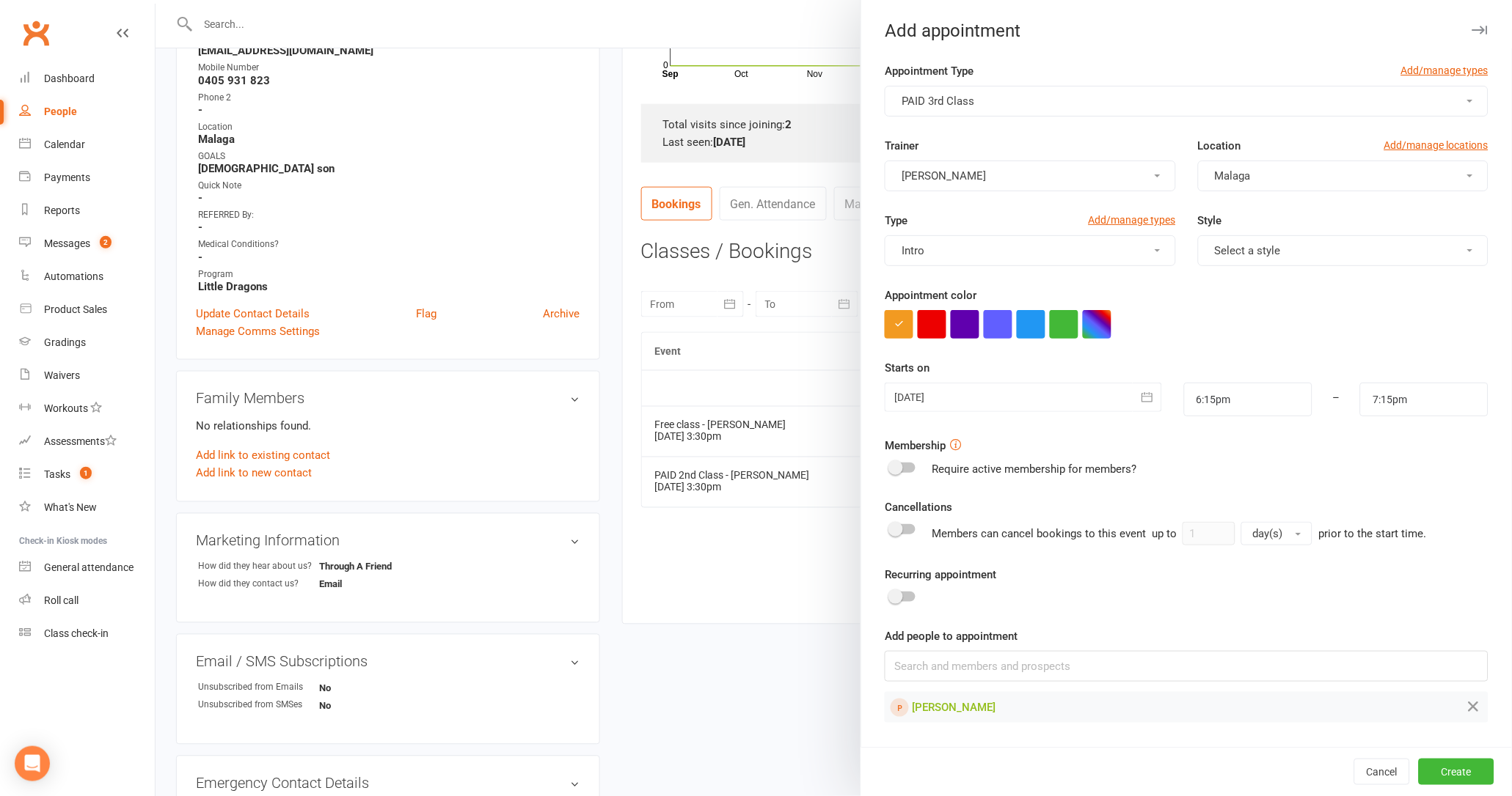
click at [1348, 251] on button "Select a style" at bounding box center [1343, 250] width 290 height 30
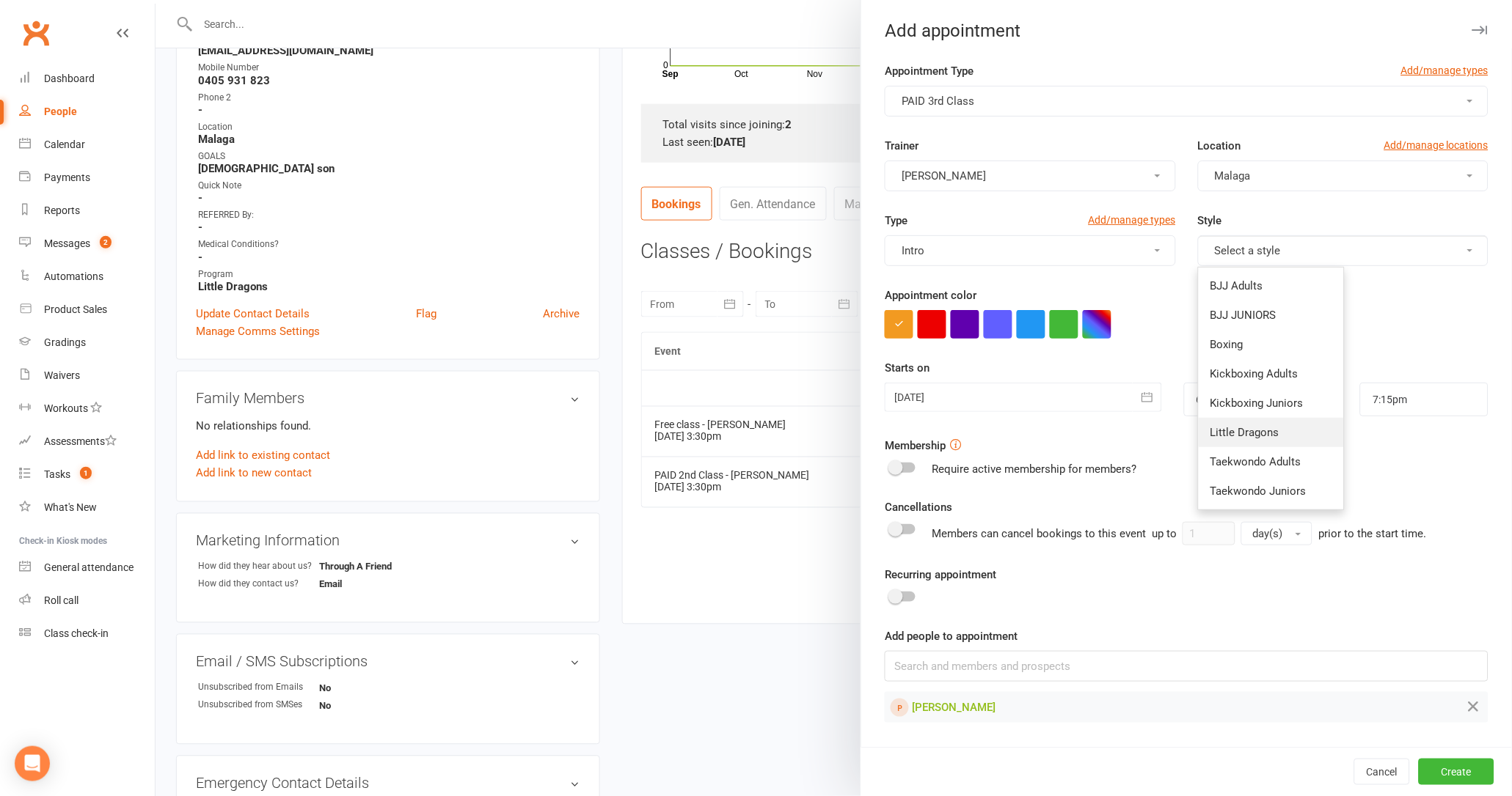
click at [1273, 431] on link "Little Dragons" at bounding box center [1271, 432] width 146 height 29
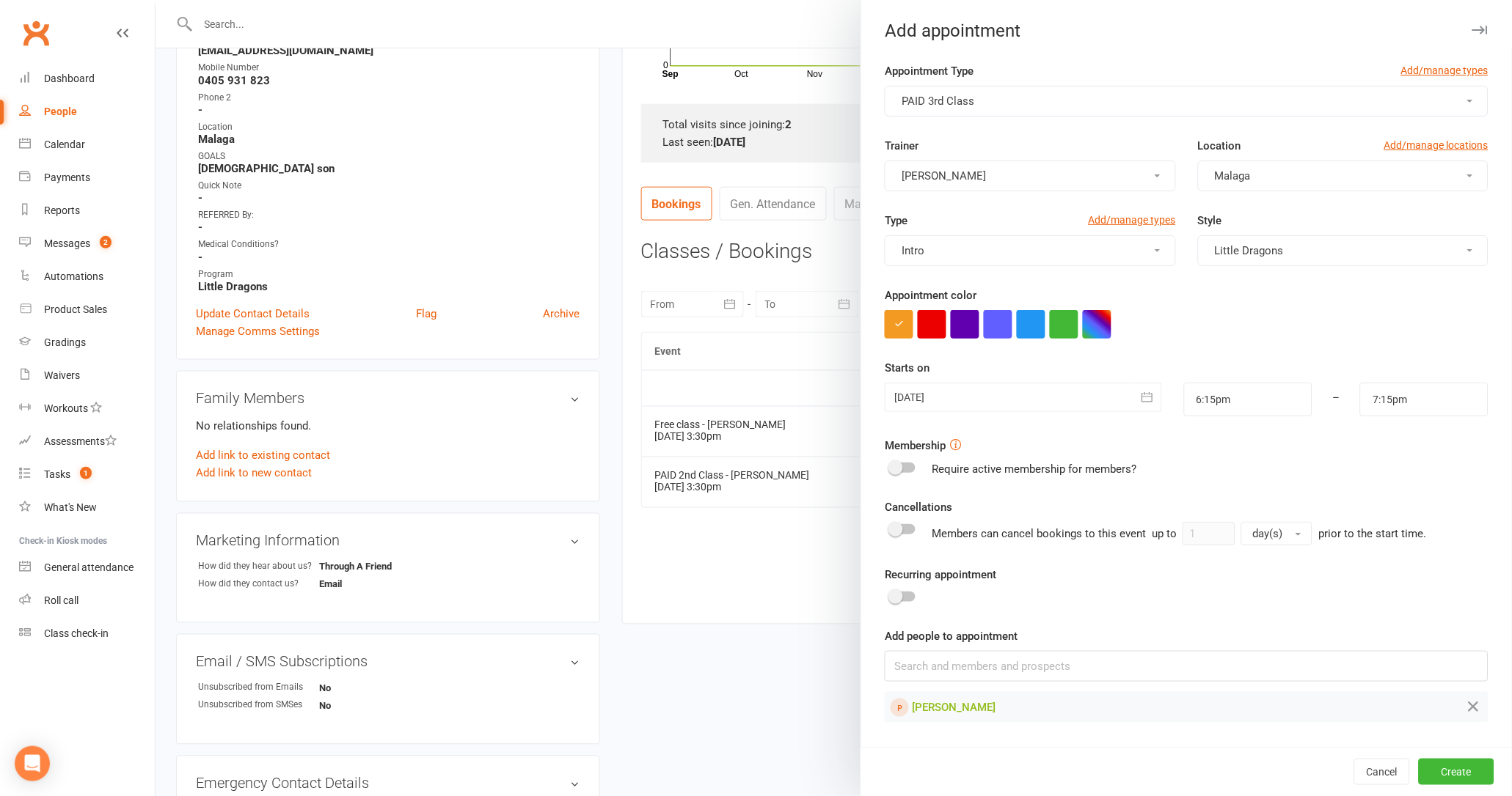
click at [1140, 398] on icon "button" at bounding box center [1147, 397] width 14 height 14
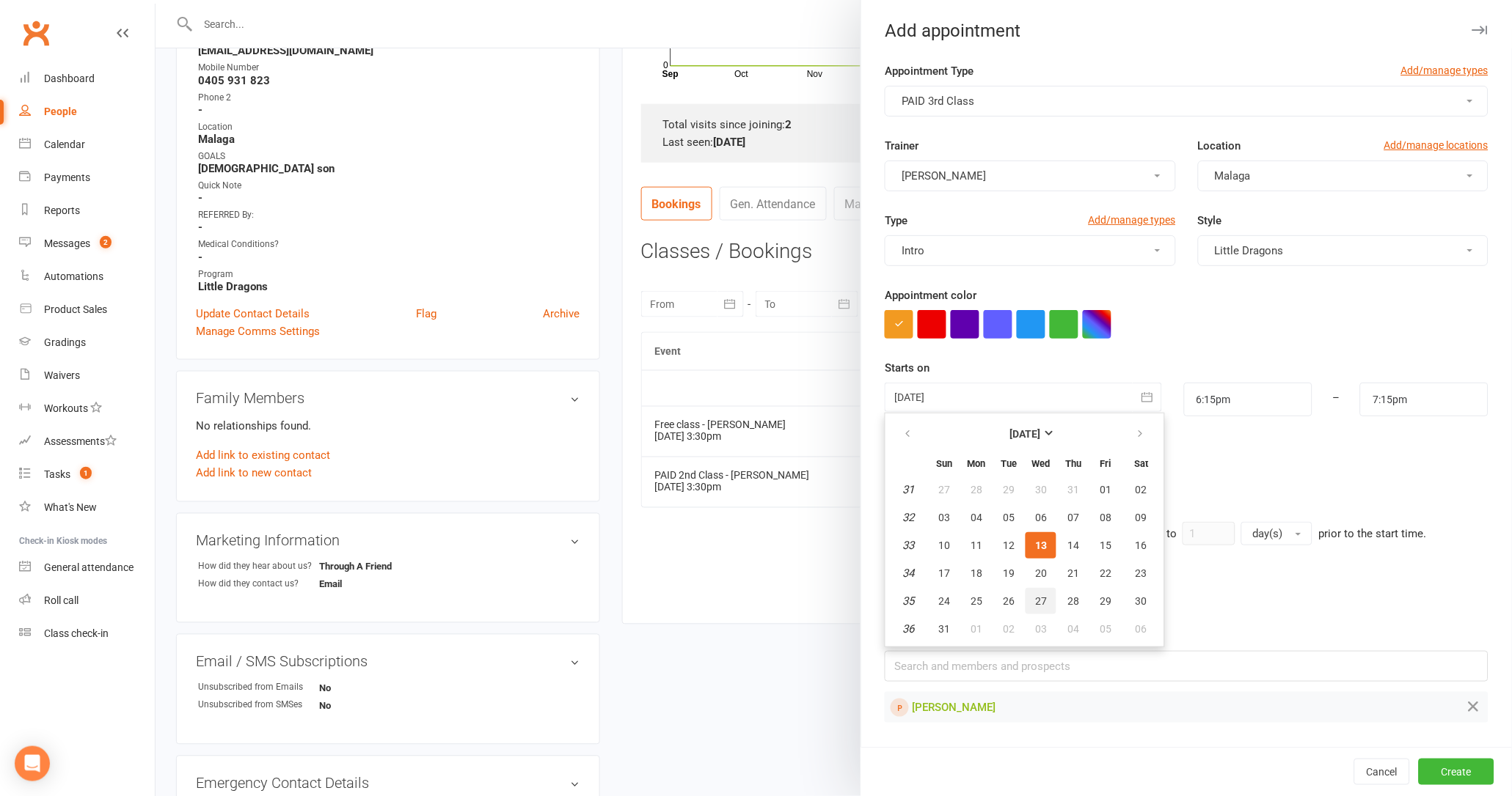
click at [1036, 595] on span "27" at bounding box center [1041, 601] width 11 height 11
type input "[DATE]"
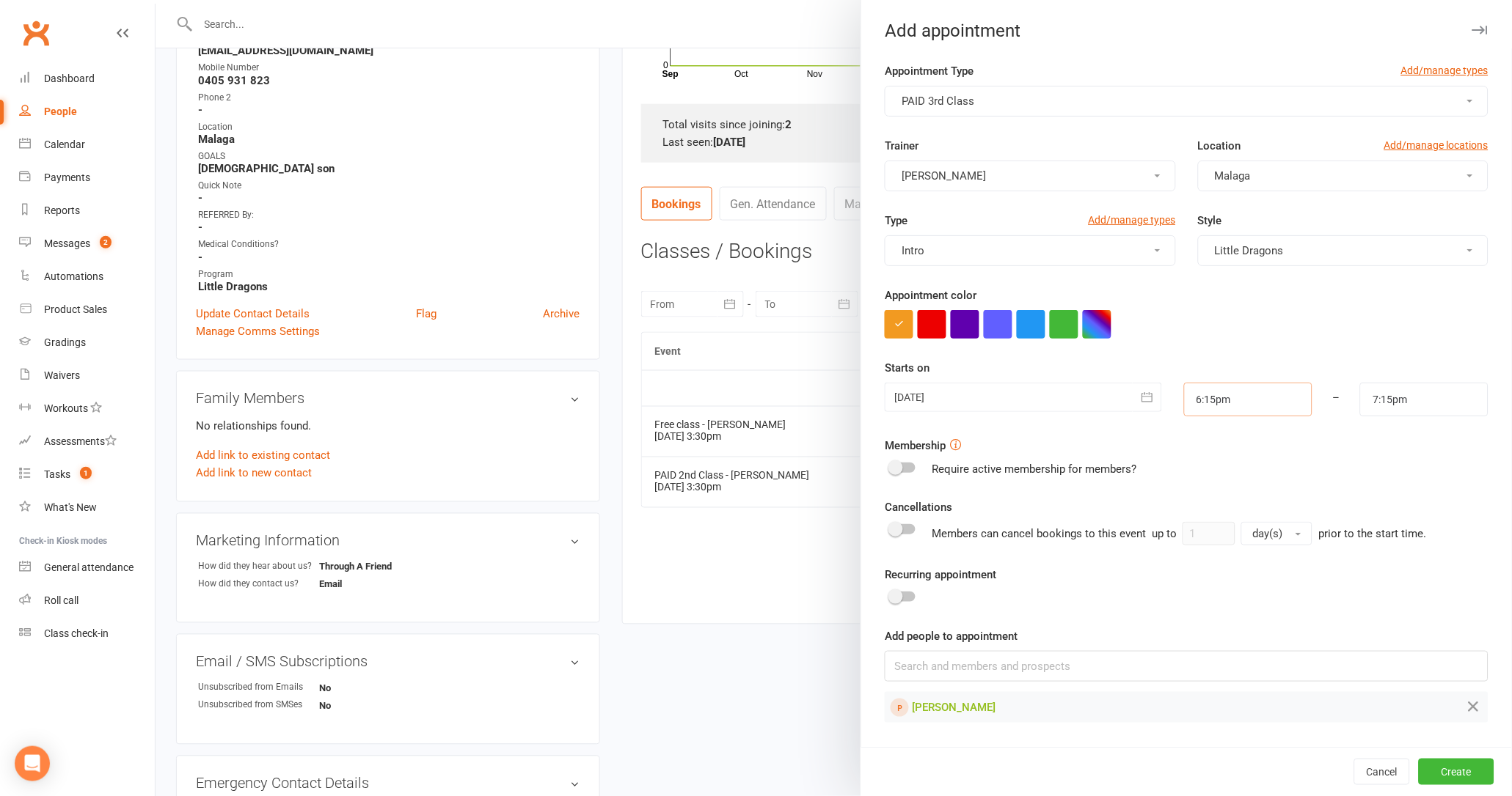
click at [1250, 398] on input "6:15pm" at bounding box center [1247, 398] width 128 height 33
type input "3:30pm"
click at [1212, 453] on li "3:30pm" at bounding box center [1220, 450] width 70 height 22
click at [1443, 400] on input "4:30pm" at bounding box center [1424, 398] width 128 height 33
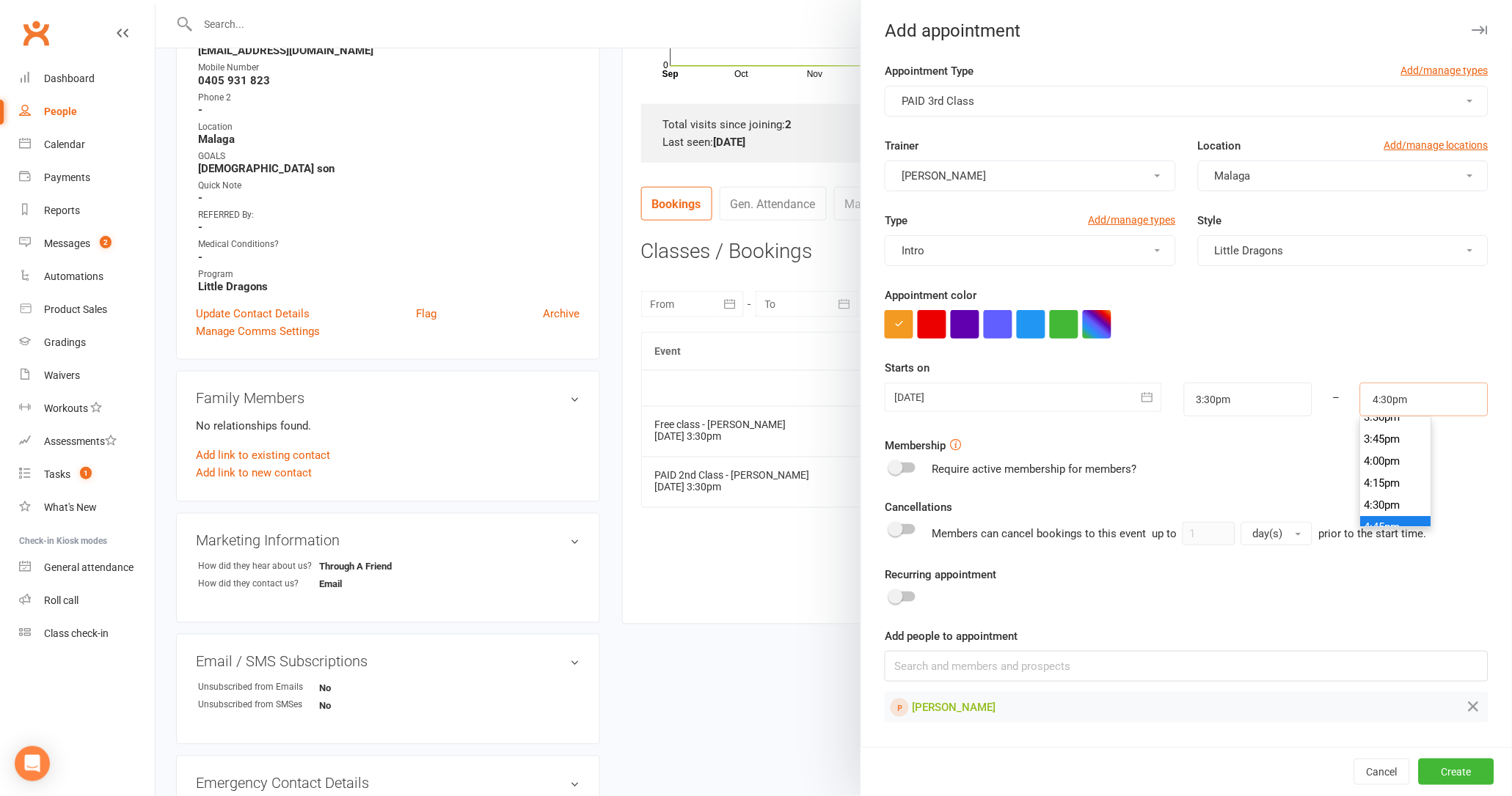
scroll to position [1349, 0]
type input "4:00pm"
click at [1388, 484] on li "4:00pm" at bounding box center [1396, 488] width 70 height 22
click at [1456, 764] on button "Create" at bounding box center [1456, 772] width 75 height 27
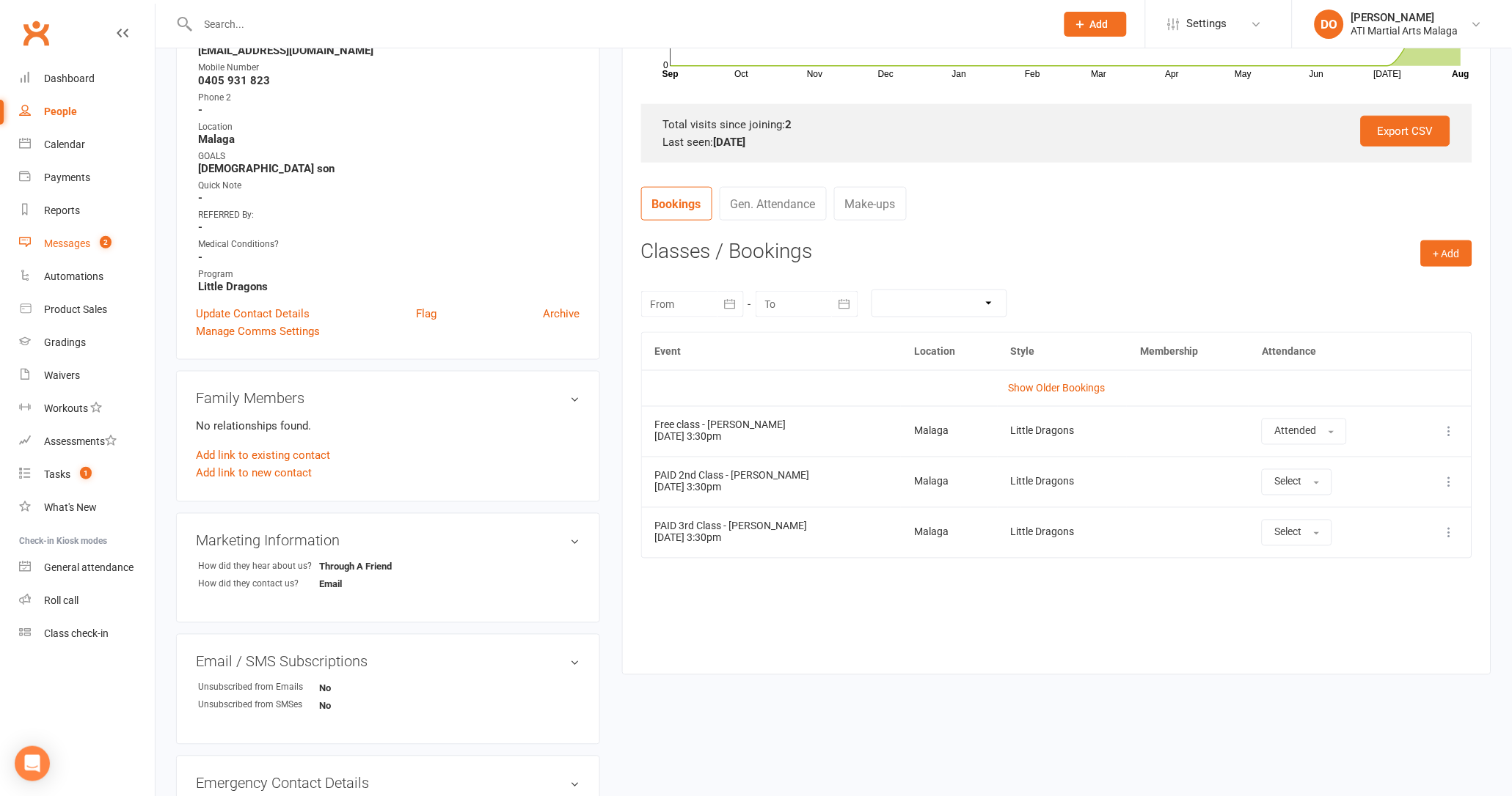
click at [85, 242] on div "Messages" at bounding box center [67, 243] width 47 height 11
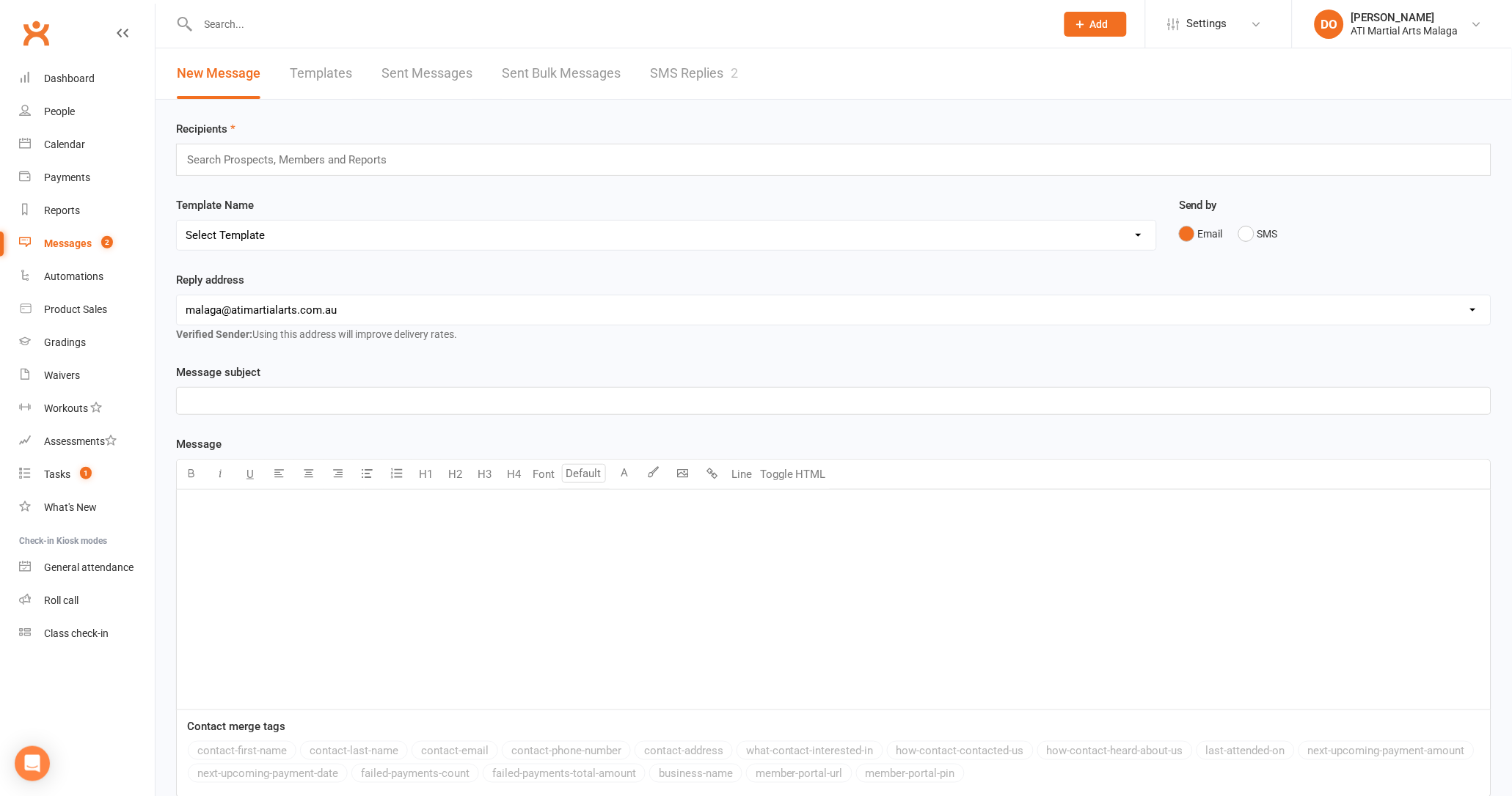
click at [696, 68] on link "SMS Replies 2" at bounding box center [694, 73] width 88 height 50
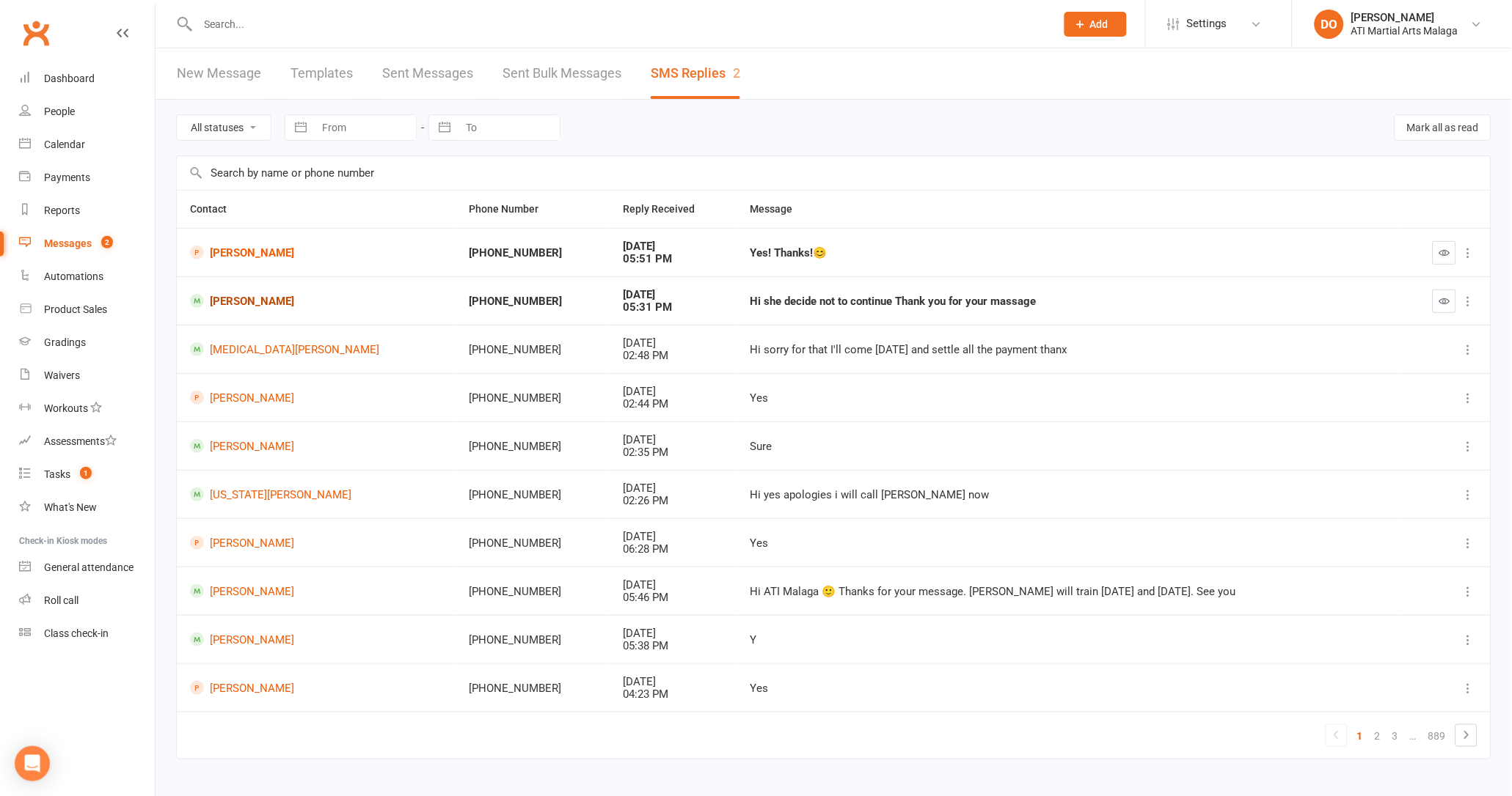
click at [273, 302] on link "[PERSON_NAME]" at bounding box center [316, 301] width 252 height 14
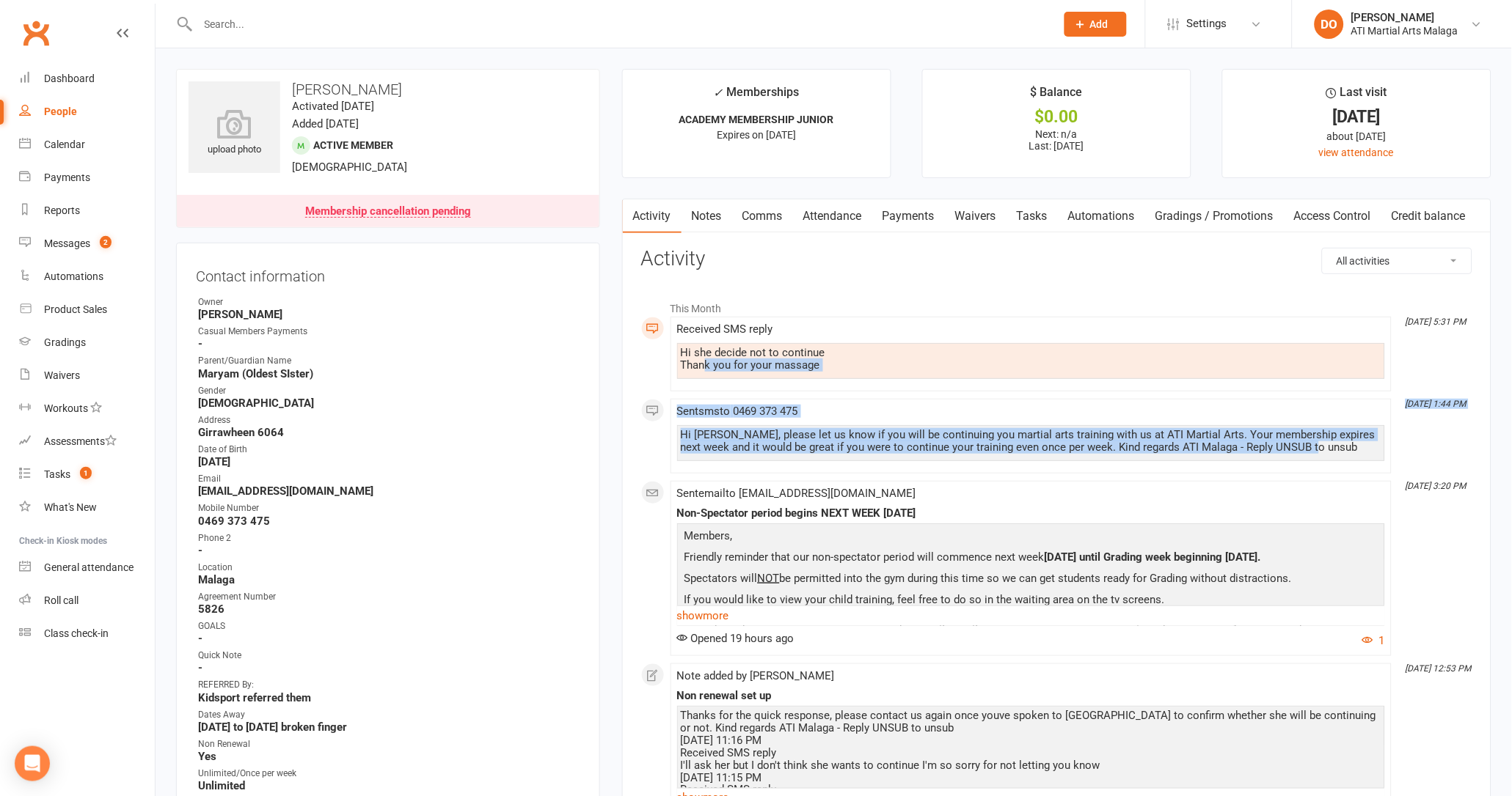
drag, startPoint x: 1331, startPoint y: 450, endPoint x: 704, endPoint y: 389, distance: 630.0
drag, startPoint x: 704, startPoint y: 389, endPoint x: 767, endPoint y: 437, distance: 79.2
click at [767, 437] on div "Hi [PERSON_NAME], please let us know if you will be continuing you martial arts…" at bounding box center [1031, 441] width 700 height 25
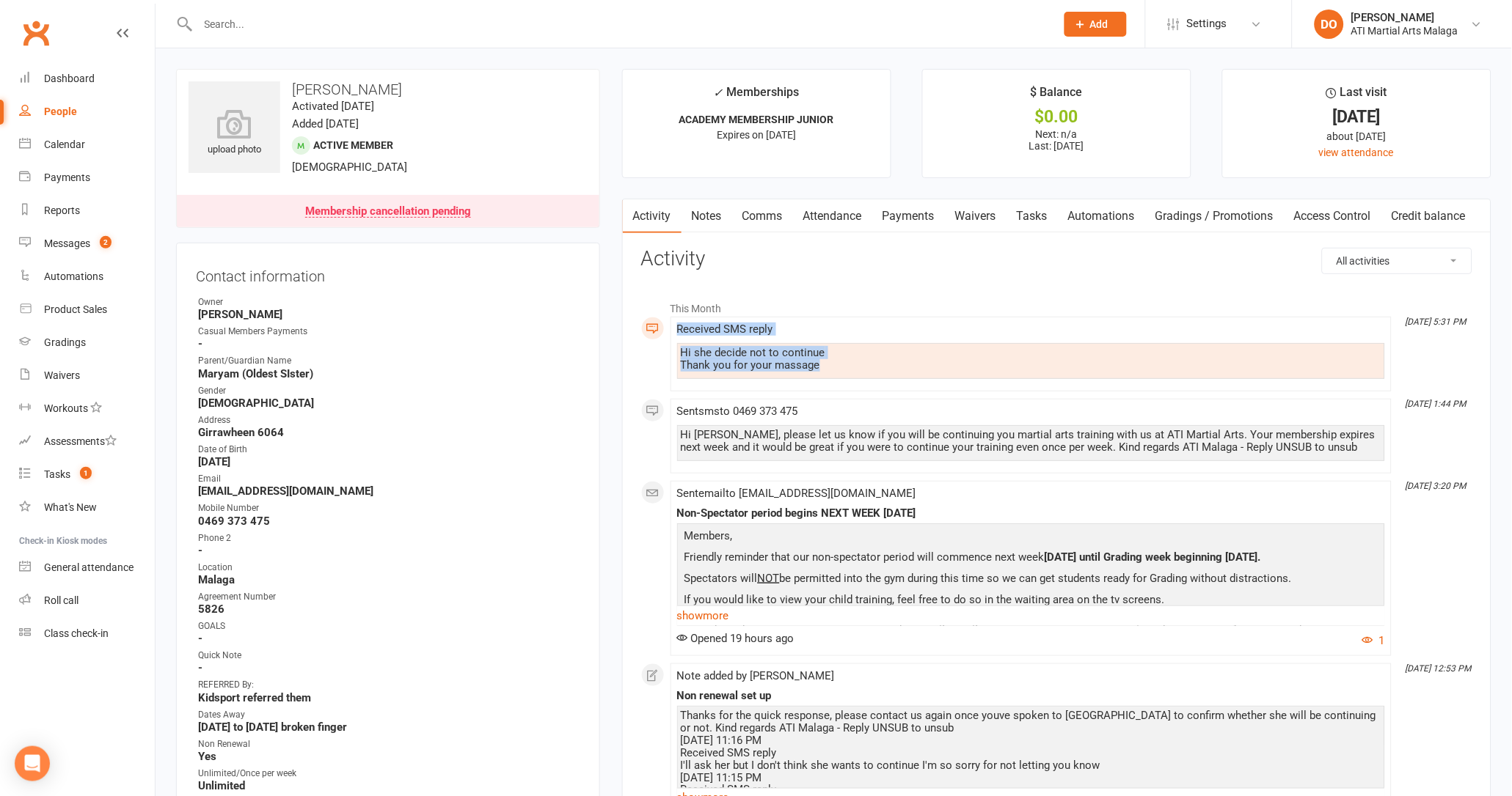
drag, startPoint x: 829, startPoint y: 370, endPoint x: 675, endPoint y: 324, distance: 160.7
click at [675, 324] on li "[DATE] 5:31 PM Received SMS reply Hi she decide not to continue Thank you for y…" at bounding box center [1031, 354] width 721 height 75
drag, startPoint x: 675, startPoint y: 324, endPoint x: 730, endPoint y: 362, distance: 66.9
copy div "Received SMS reply Hi she decide not to continue Thank you for your massage"
click at [718, 222] on link "Notes" at bounding box center [706, 216] width 50 height 33
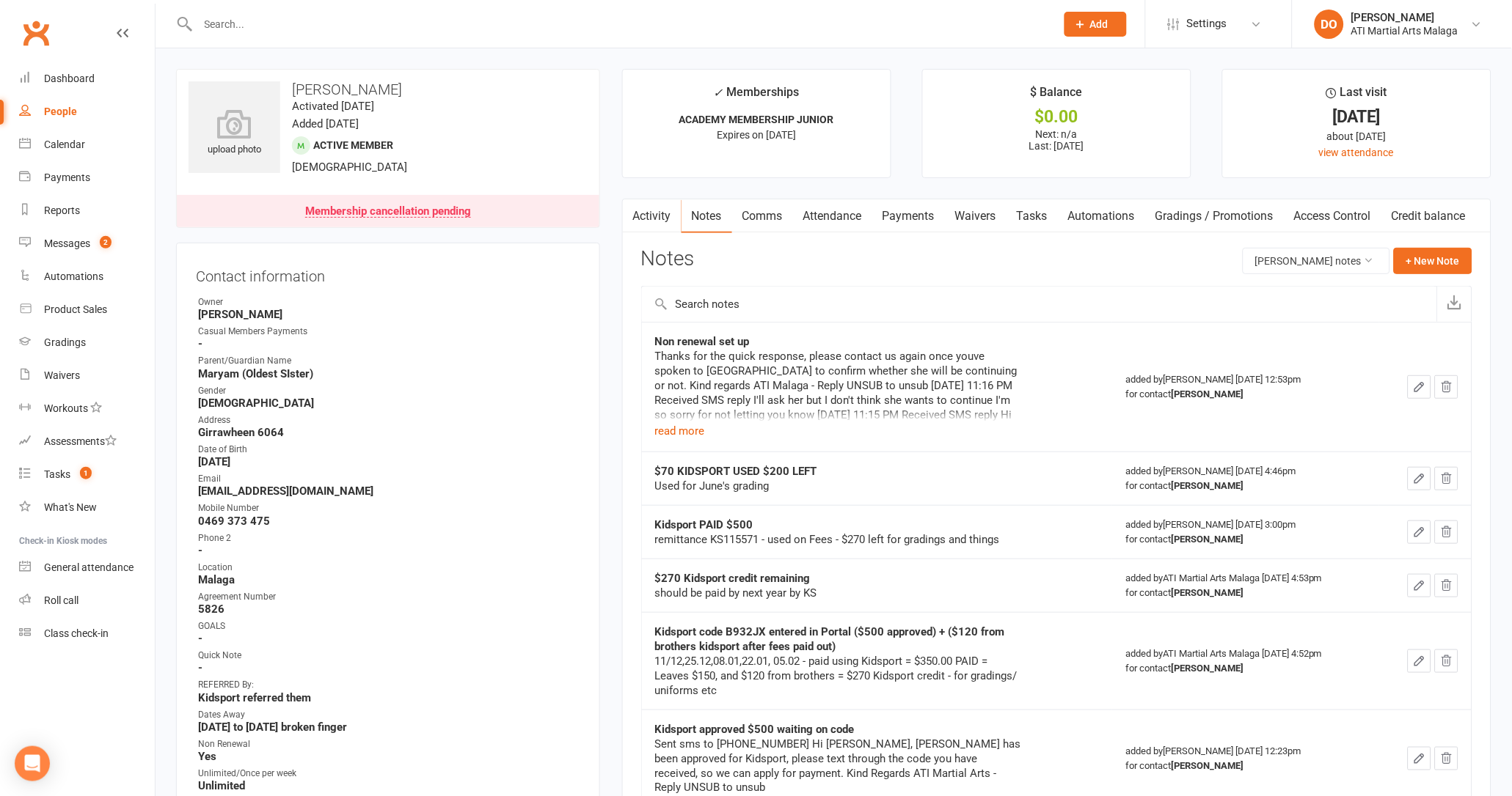
click at [703, 218] on link "Notes" at bounding box center [706, 216] width 50 height 33
click at [629, 26] on input "text" at bounding box center [619, 25] width 852 height 21
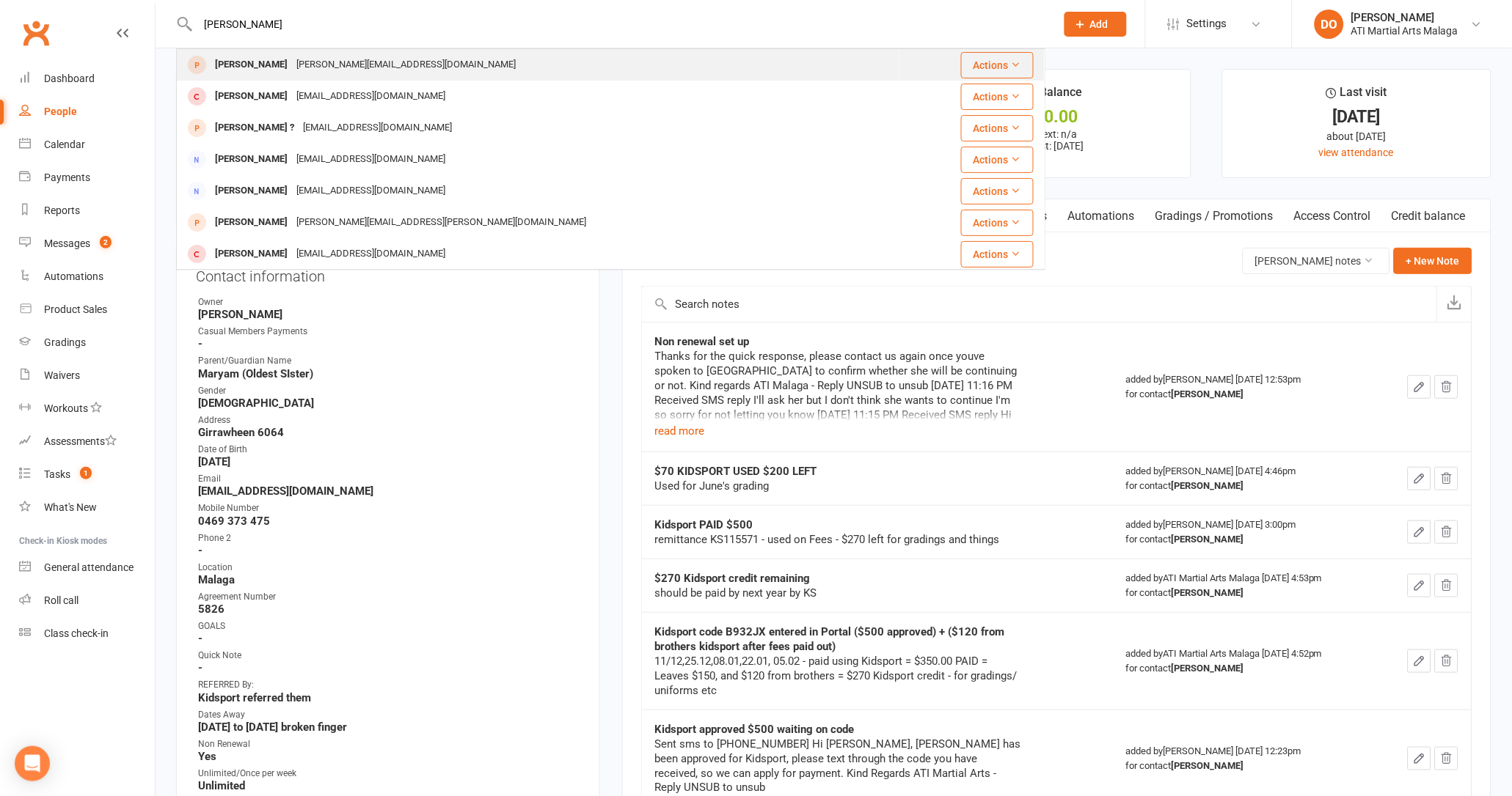
type input "[PERSON_NAME]"
click at [331, 72] on div "[PERSON_NAME][EMAIL_ADDRESS][DOMAIN_NAME]" at bounding box center [406, 65] width 228 height 21
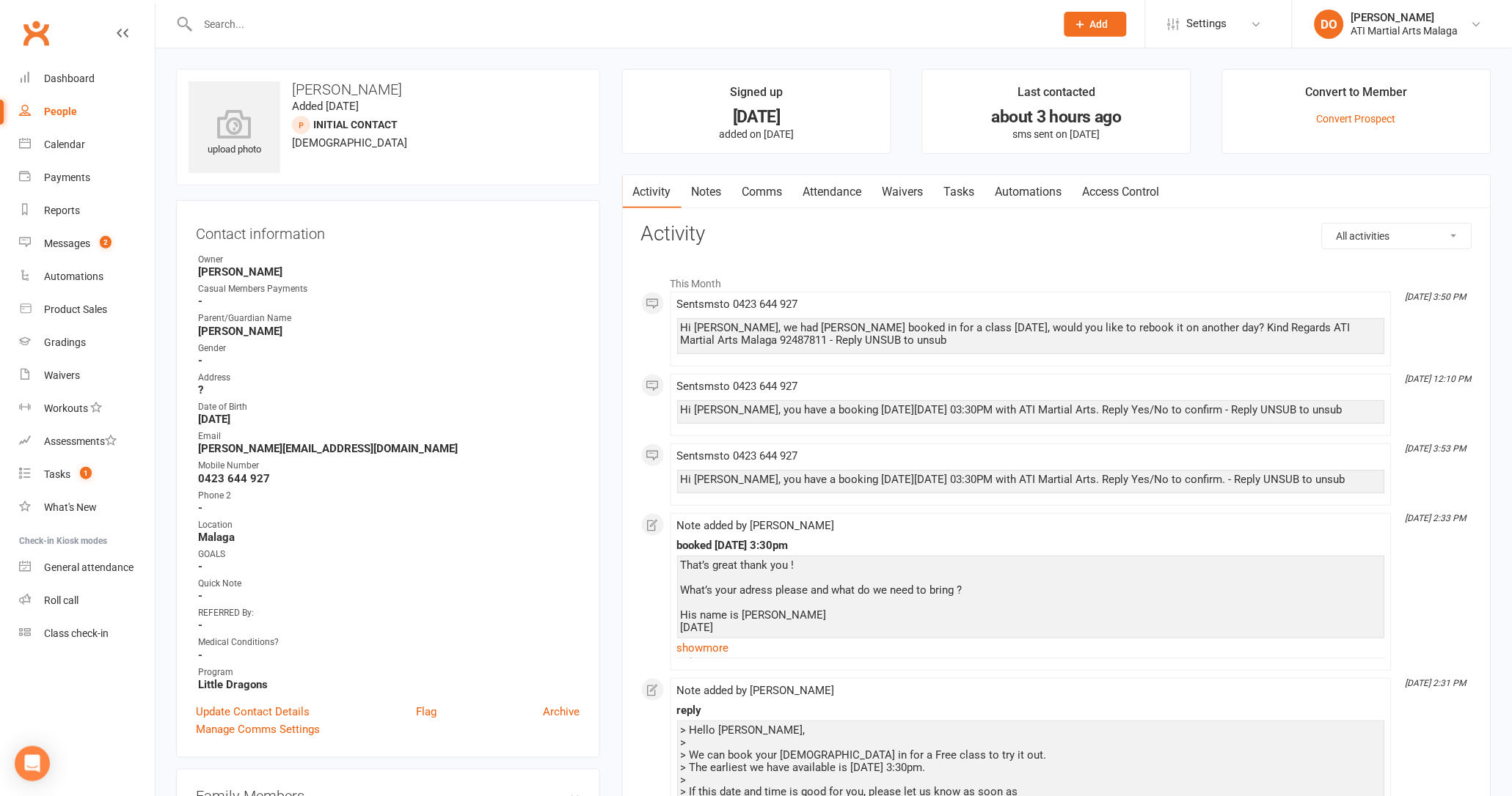
click at [835, 194] on link "Attendance" at bounding box center [832, 191] width 79 height 33
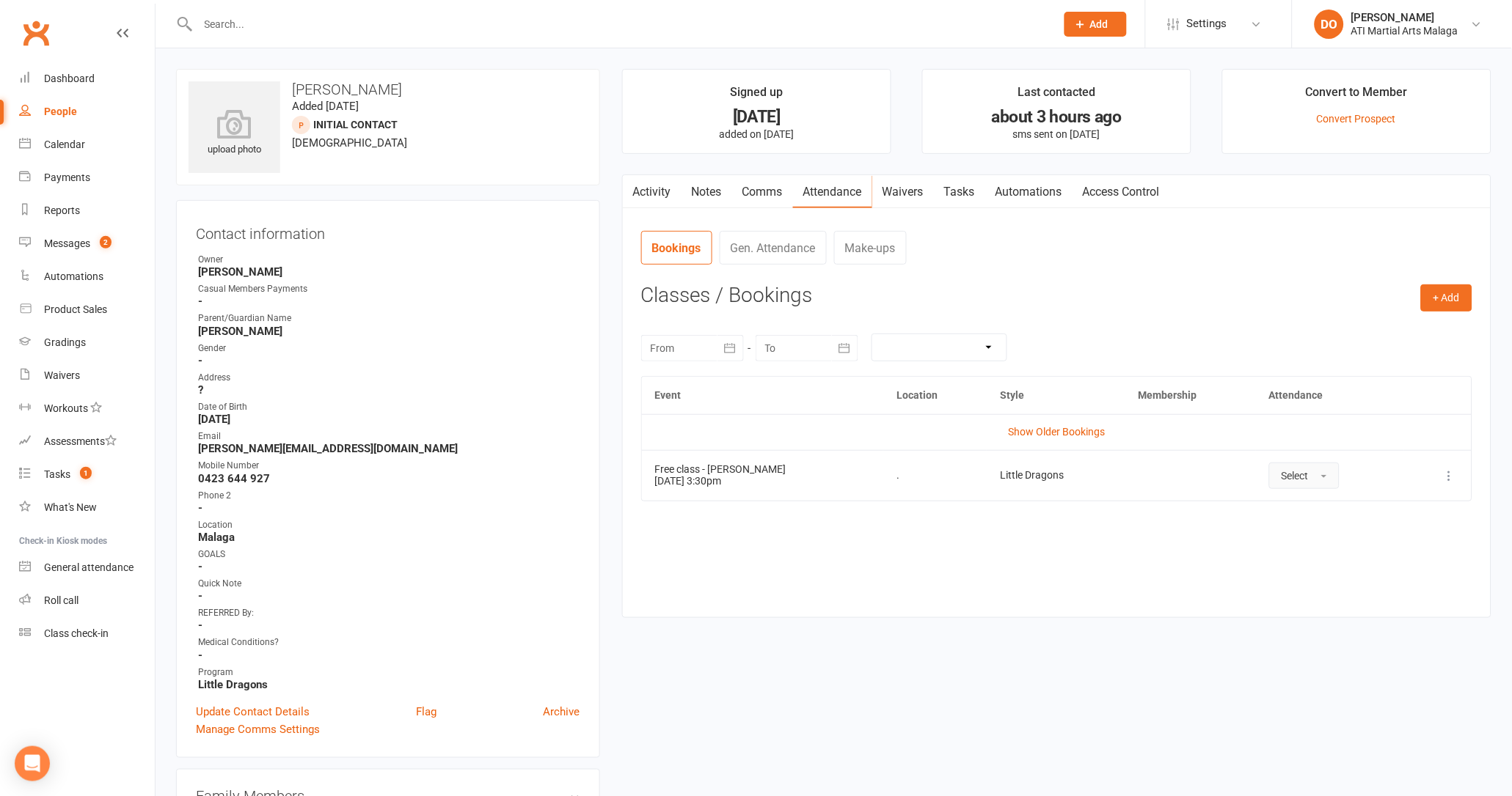
click at [1306, 476] on button "Select" at bounding box center [1305, 476] width 70 height 27
click at [1296, 536] on span "Absent" at bounding box center [1299, 538] width 34 height 13
click at [755, 193] on link "Comms" at bounding box center [762, 191] width 61 height 33
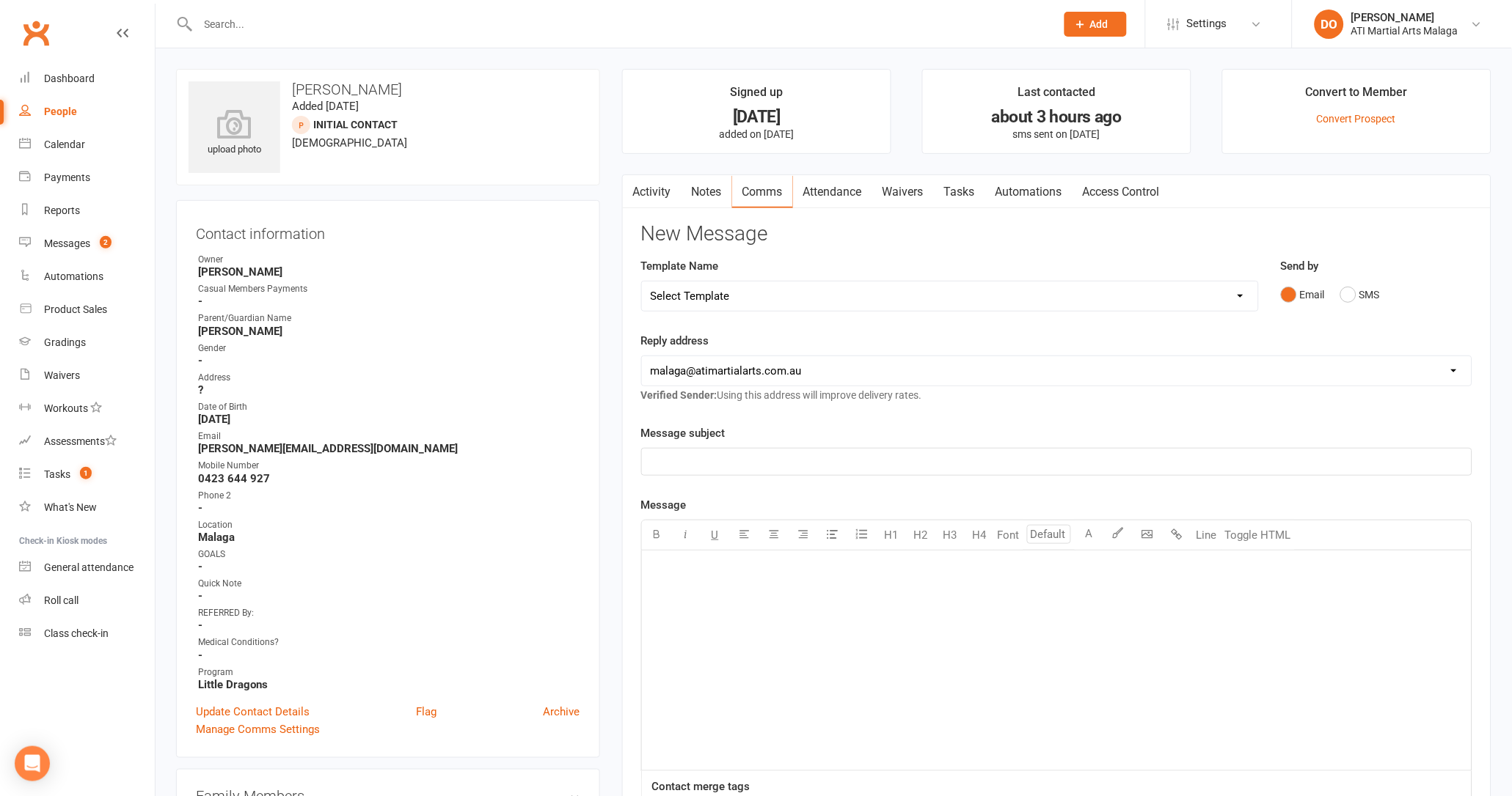
click at [1185, 591] on div "﻿" at bounding box center [1057, 660] width 830 height 220
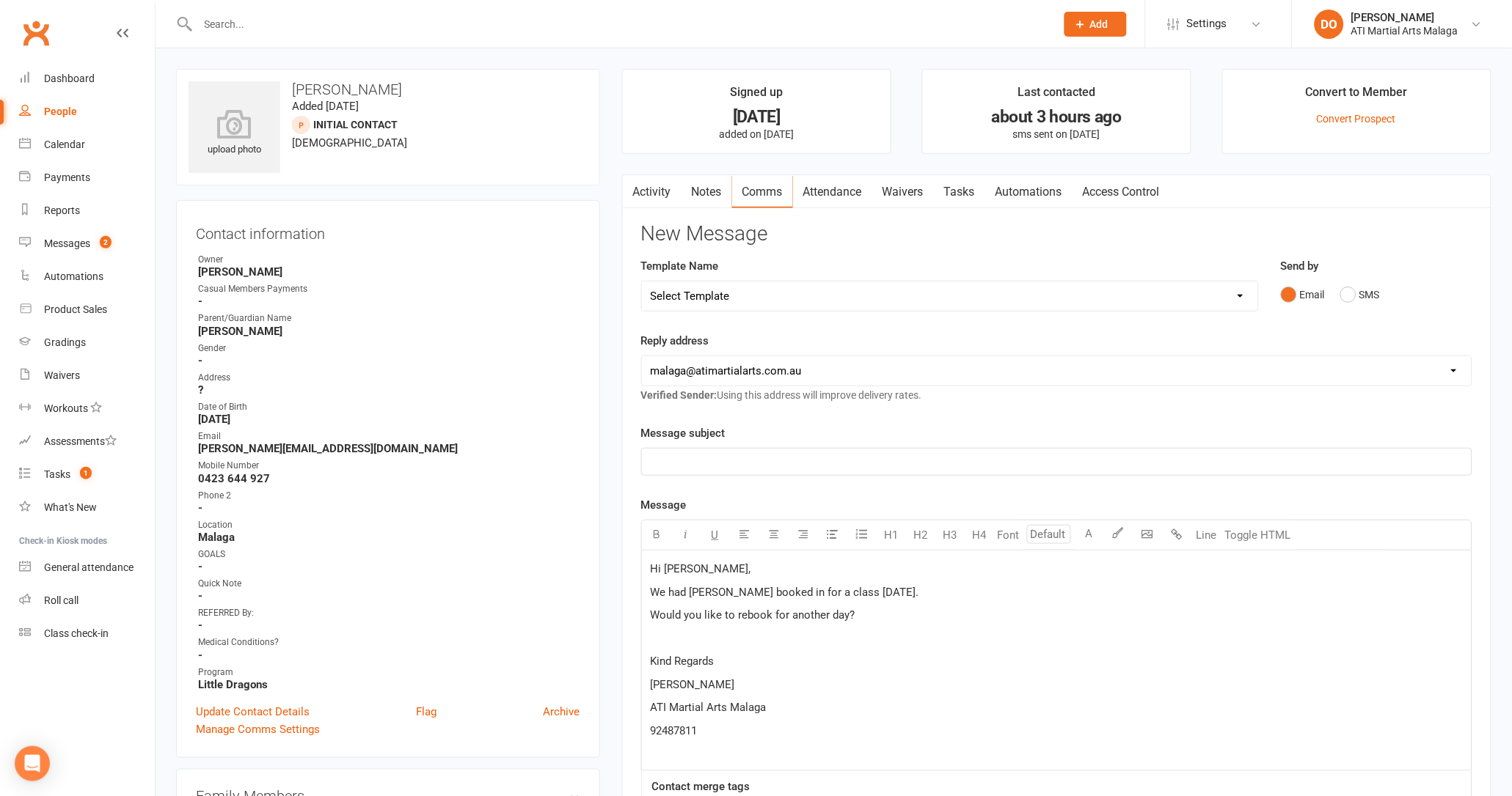
click at [1116, 668] on p "Kind Regards" at bounding box center [1056, 661] width 812 height 18
click at [835, 456] on p "﻿" at bounding box center [1056, 461] width 812 height 18
click at [919, 624] on p "Would you like to rebook for another day?" at bounding box center [1056, 615] width 812 height 18
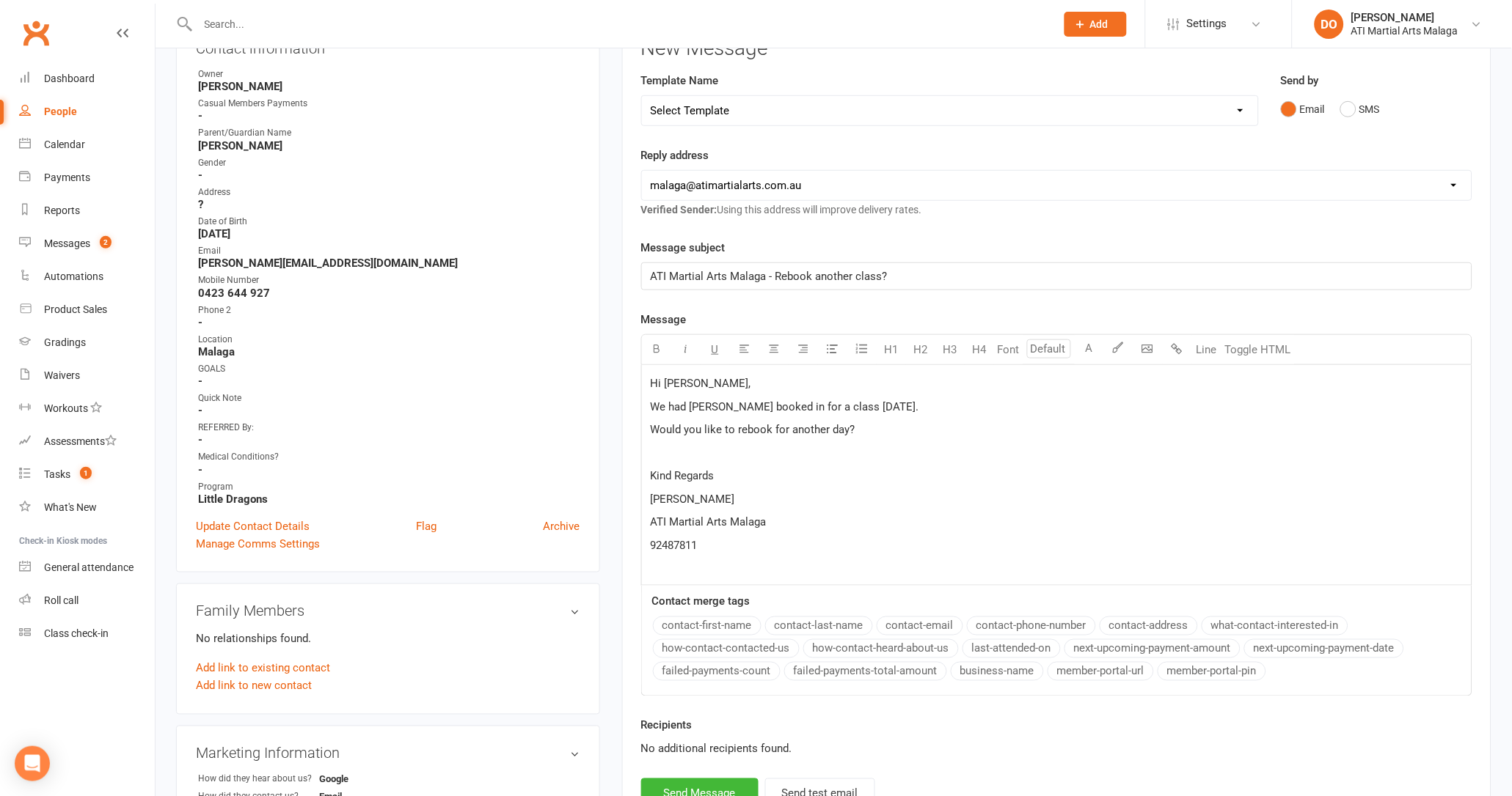
scroll to position [319, 0]
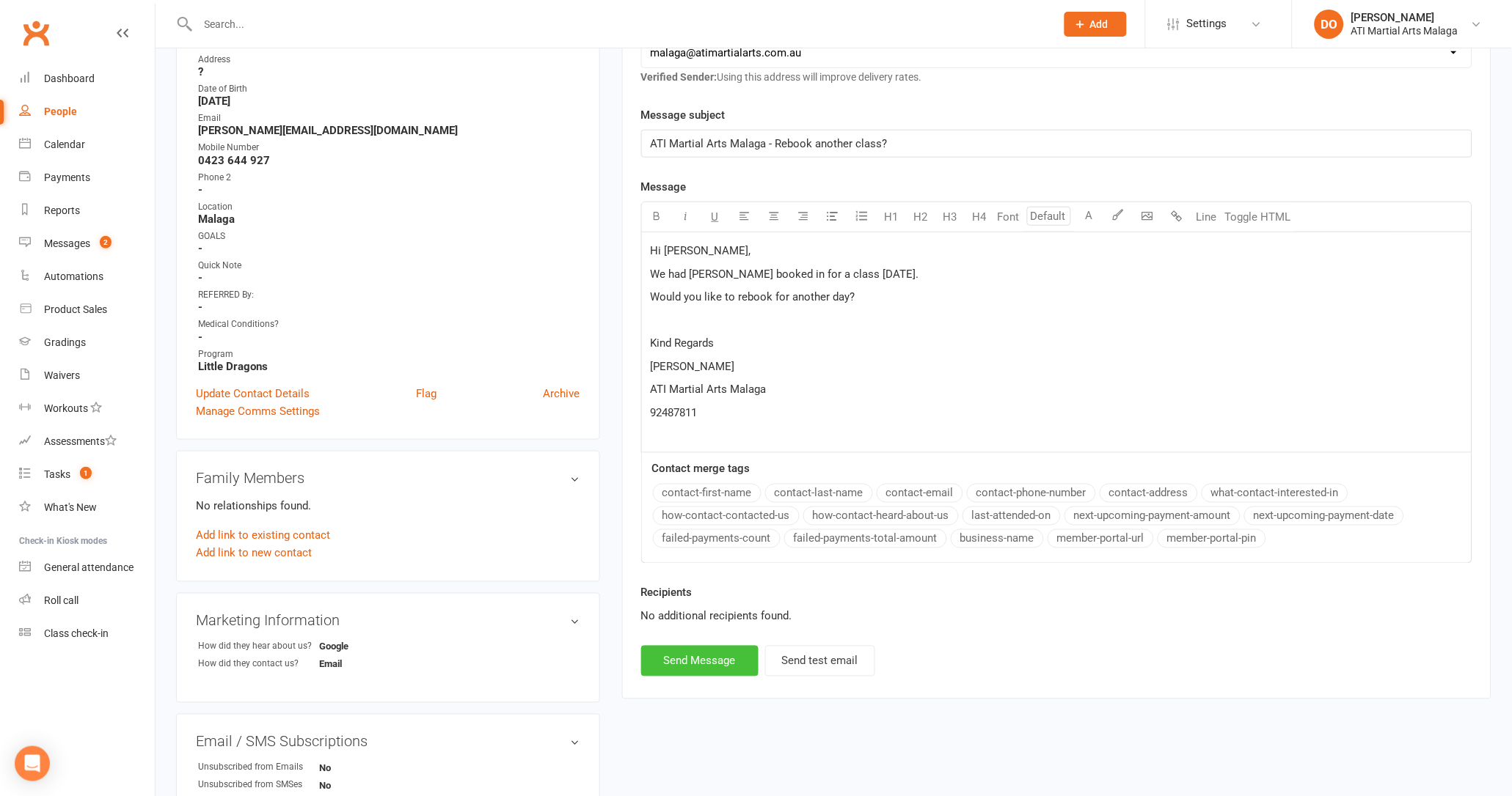
click at [740, 661] on button "Send Message" at bounding box center [699, 661] width 117 height 30
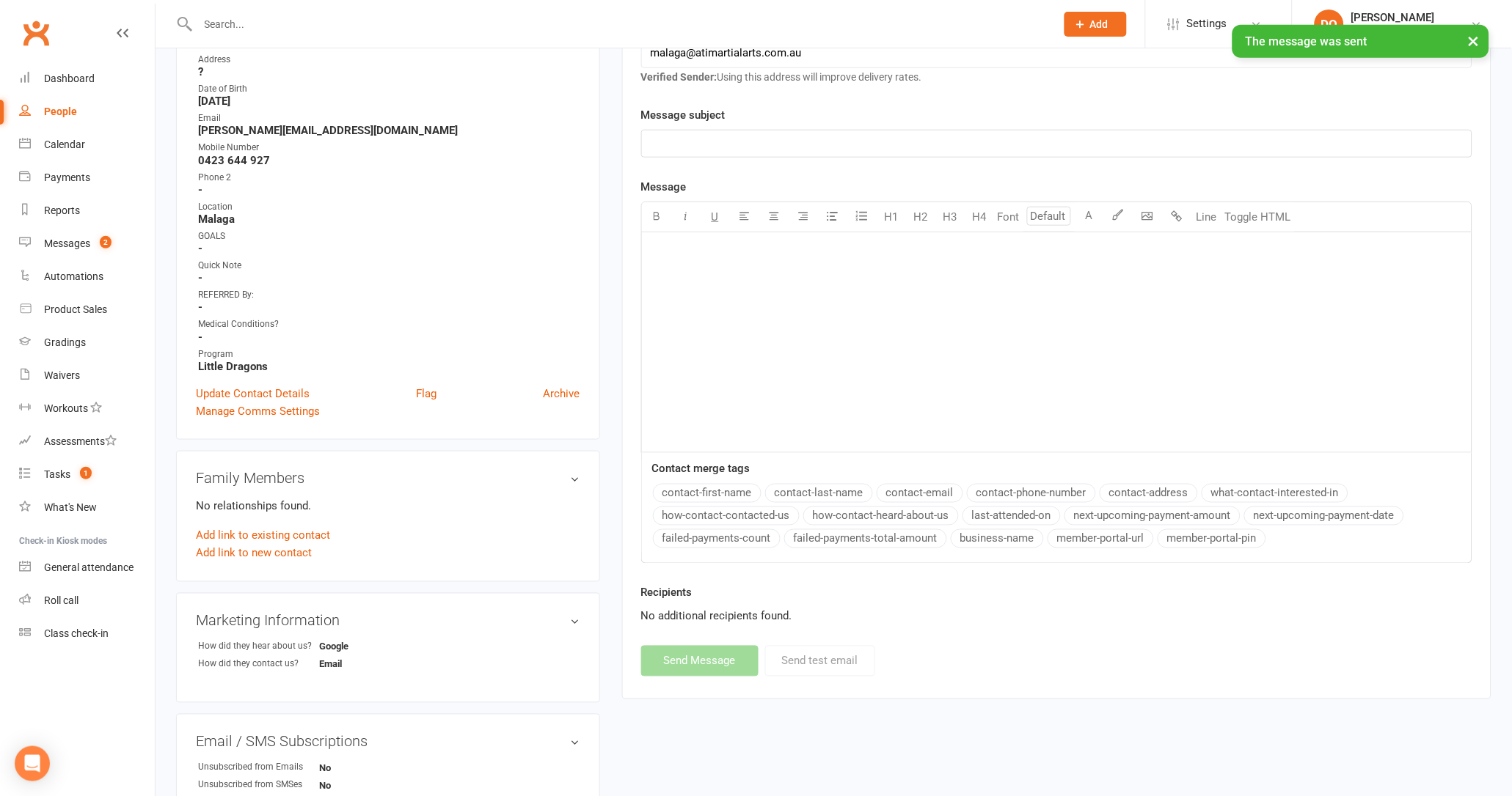
click at [441, 25] on div "× The message was sent" at bounding box center [746, 25] width 1493 height 0
click at [370, 19] on input "text" at bounding box center [619, 25] width 852 height 21
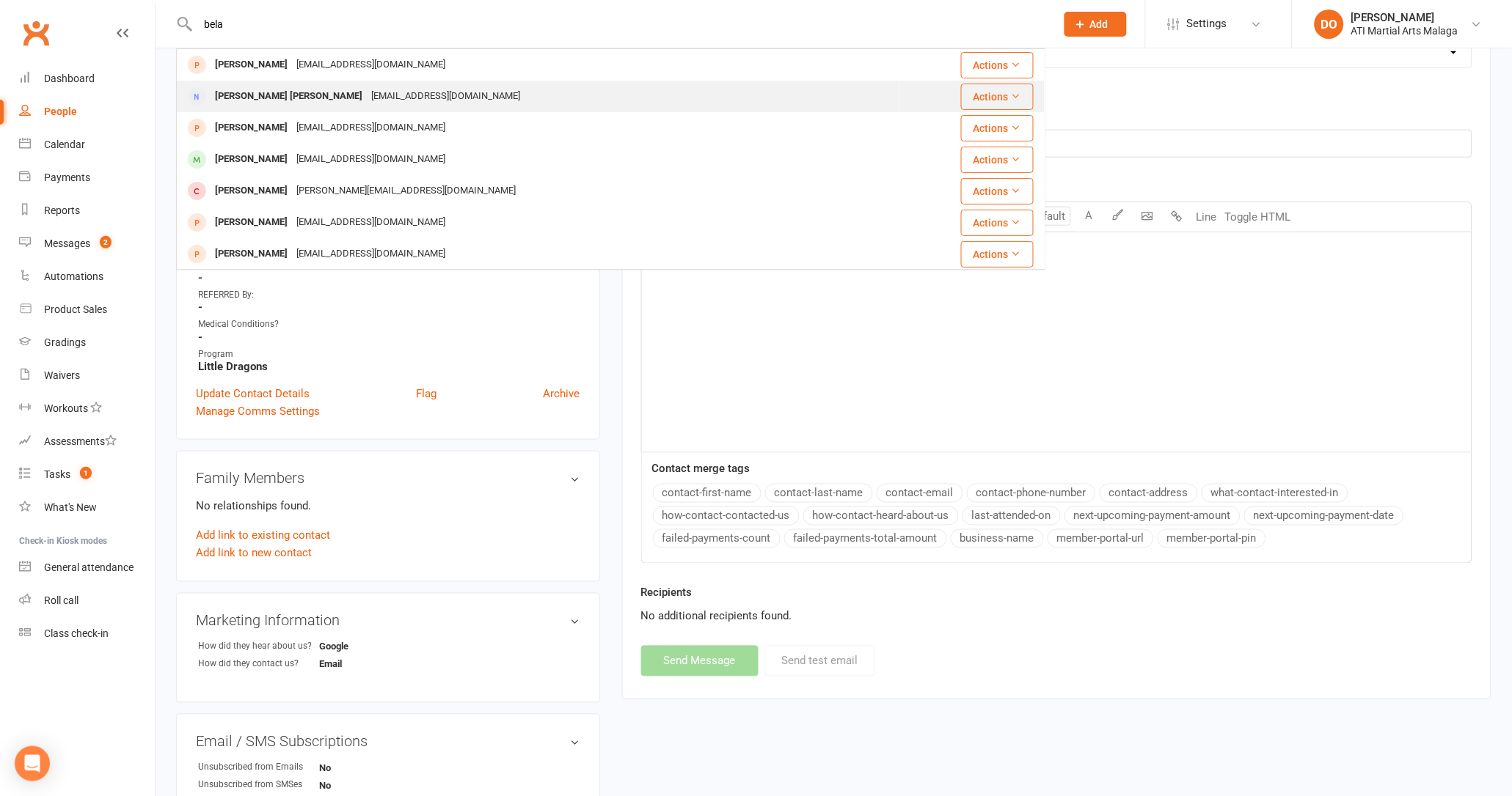
type input "bela"
click at [366, 94] on div "[EMAIL_ADDRESS][DOMAIN_NAME]" at bounding box center [445, 96] width 158 height 21
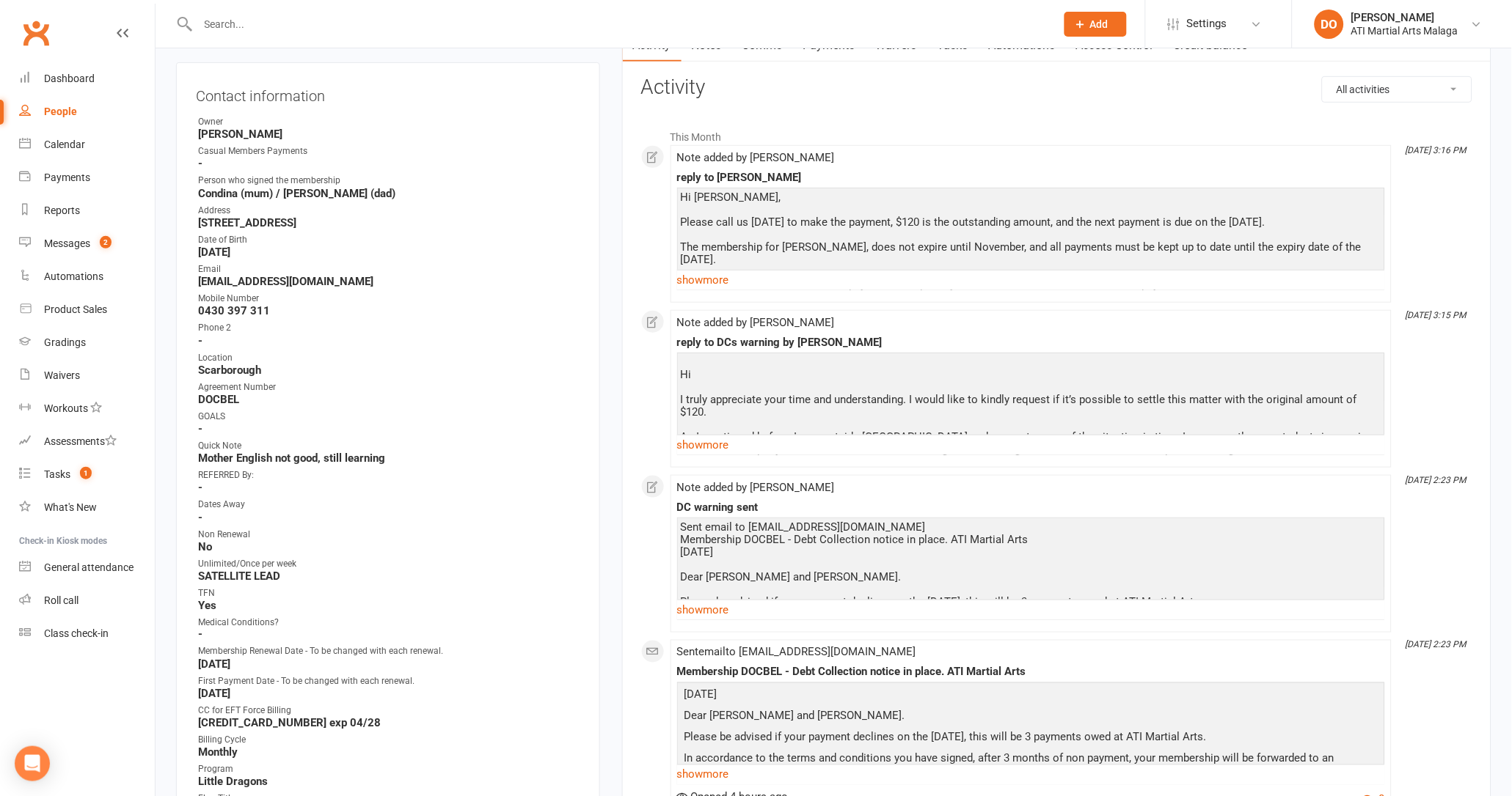
scroll to position [159, 0]
click at [714, 276] on link "show more" at bounding box center [1031, 280] width 708 height 21
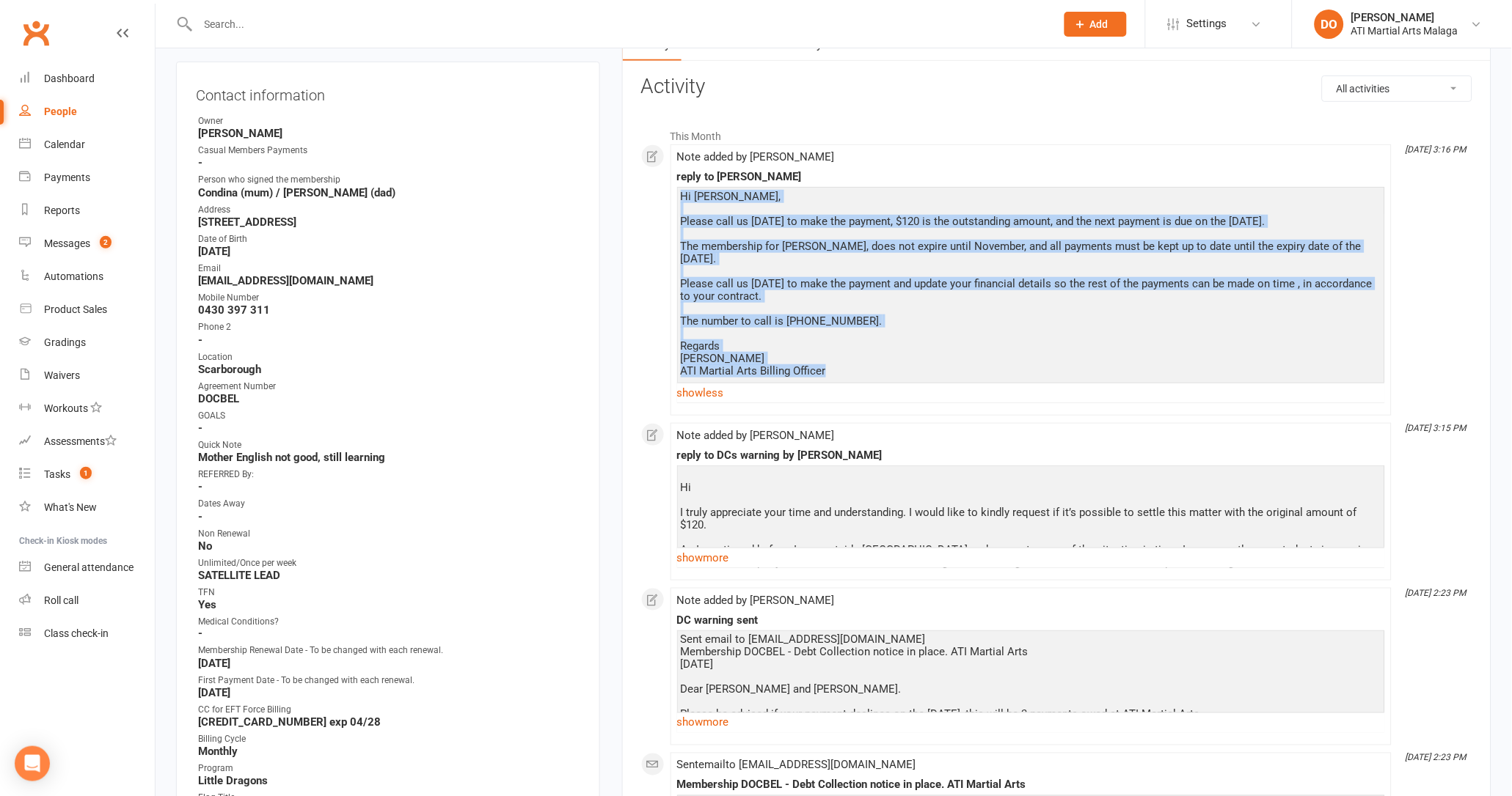
drag, startPoint x: 844, startPoint y: 372, endPoint x: 668, endPoint y: 198, distance: 247.5
click at [668, 198] on div "This Month [DATE] 3:16 PM Note added by [PERSON_NAME] reply to [PERSON_NAME] Hi…" at bounding box center [1057, 762] width 832 height 1282
drag, startPoint x: 668, startPoint y: 198, endPoint x: 694, endPoint y: 198, distance: 26.0
copy div "Hi [PERSON_NAME], Please call us [DATE] to make the payment, $120 is the outsta…"
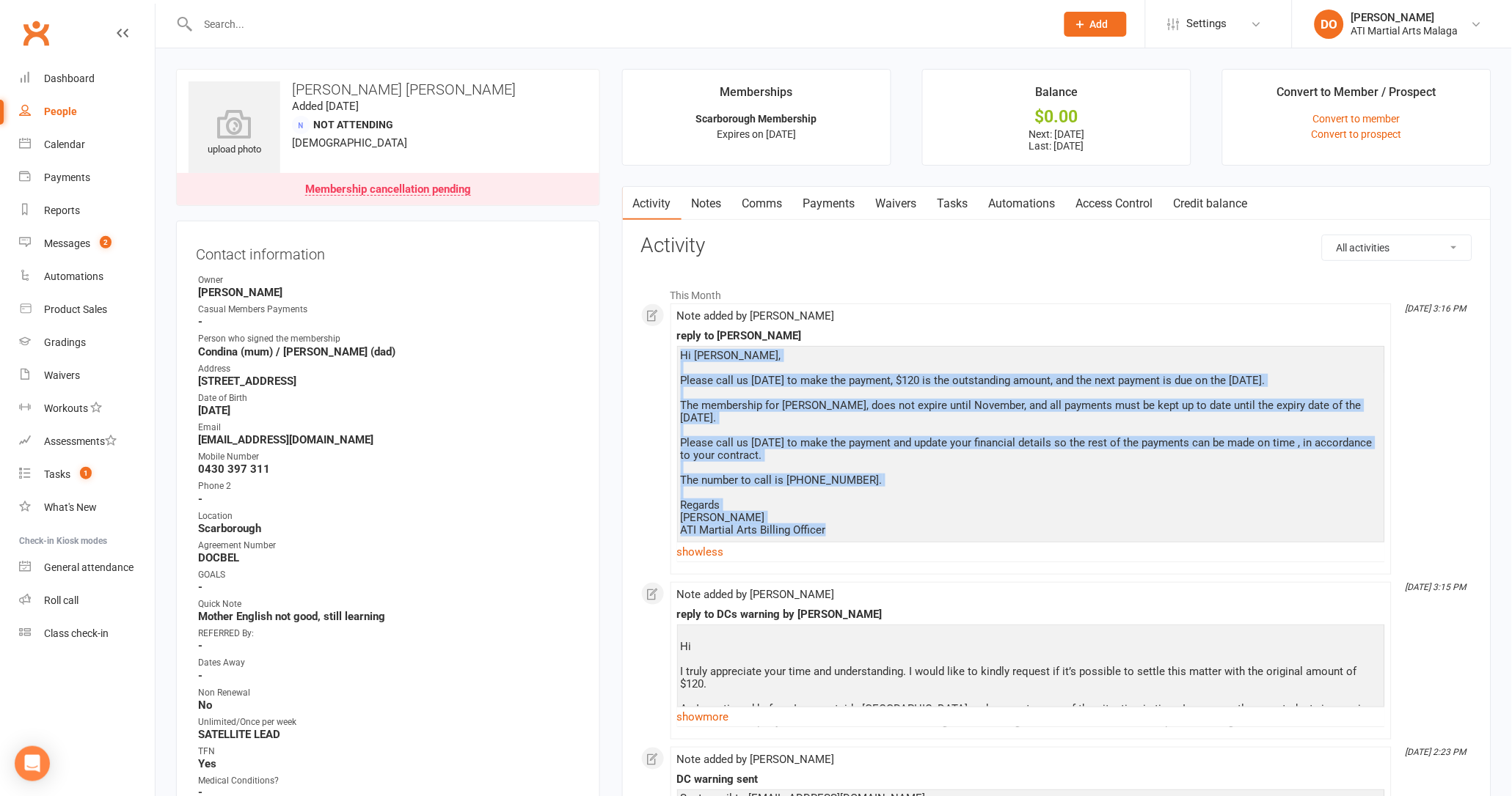
click at [757, 195] on link "Comms" at bounding box center [762, 204] width 61 height 33
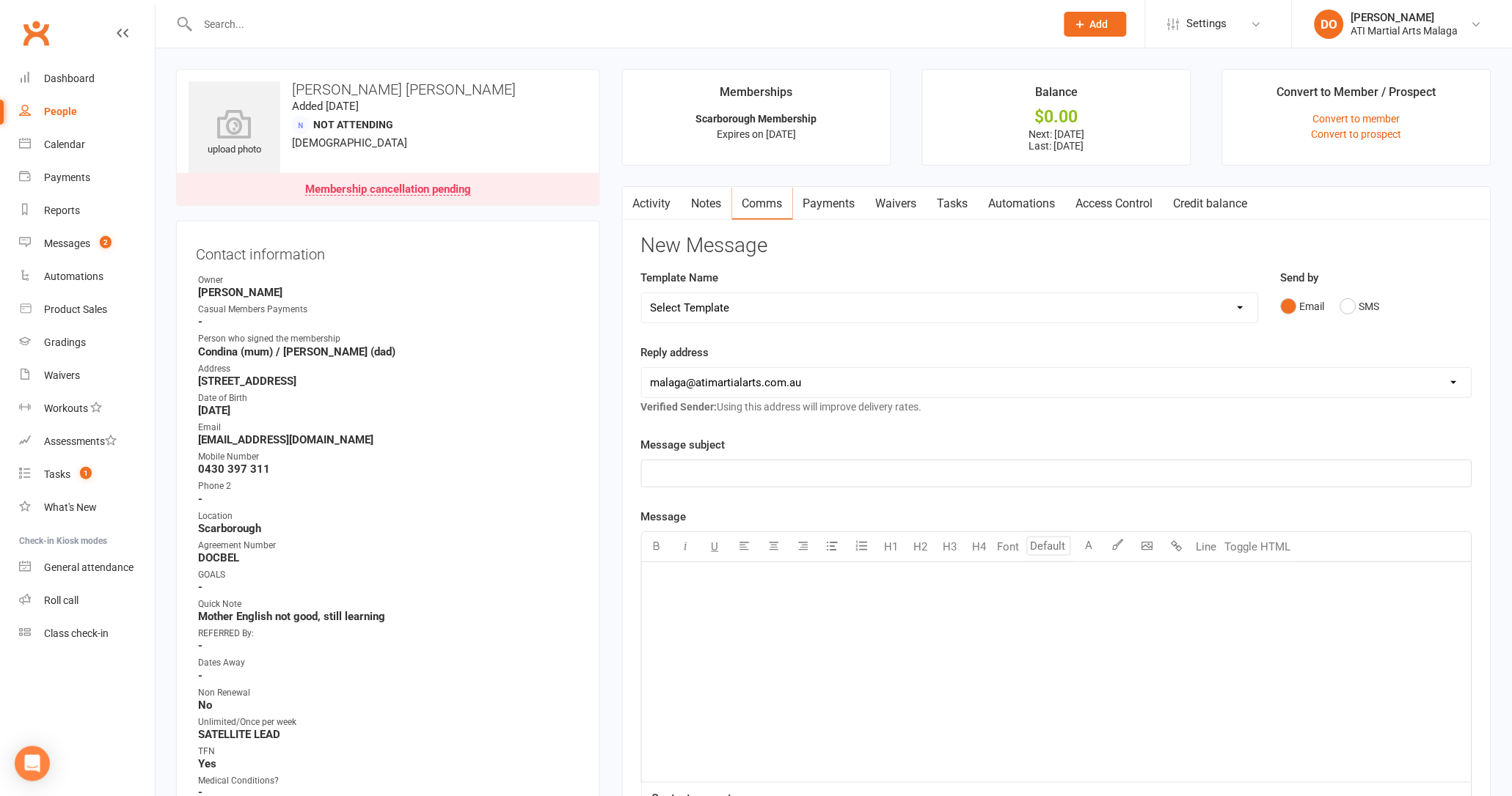
click at [798, 631] on div "﻿" at bounding box center [1057, 671] width 830 height 220
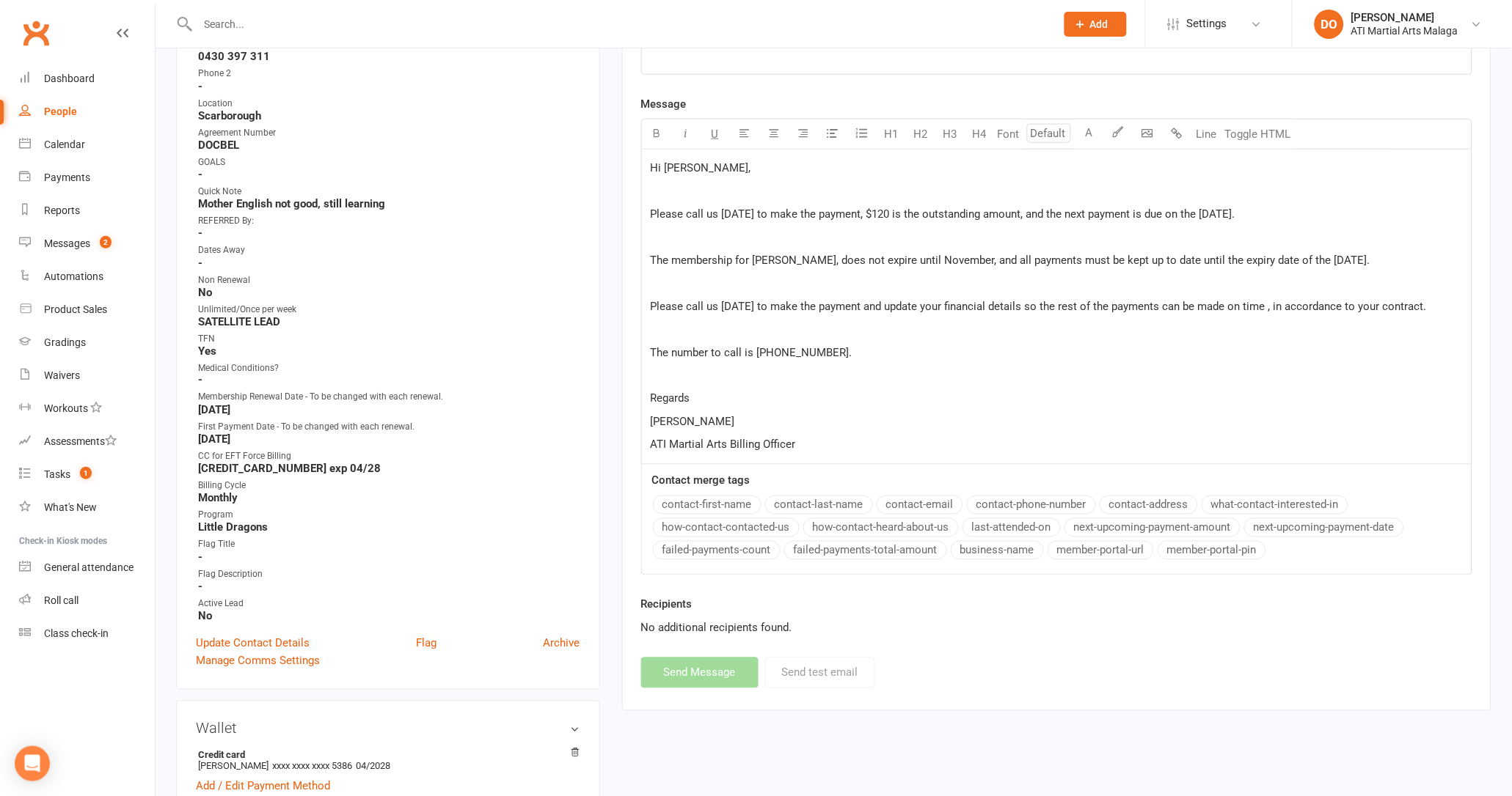
scroll to position [142, 0]
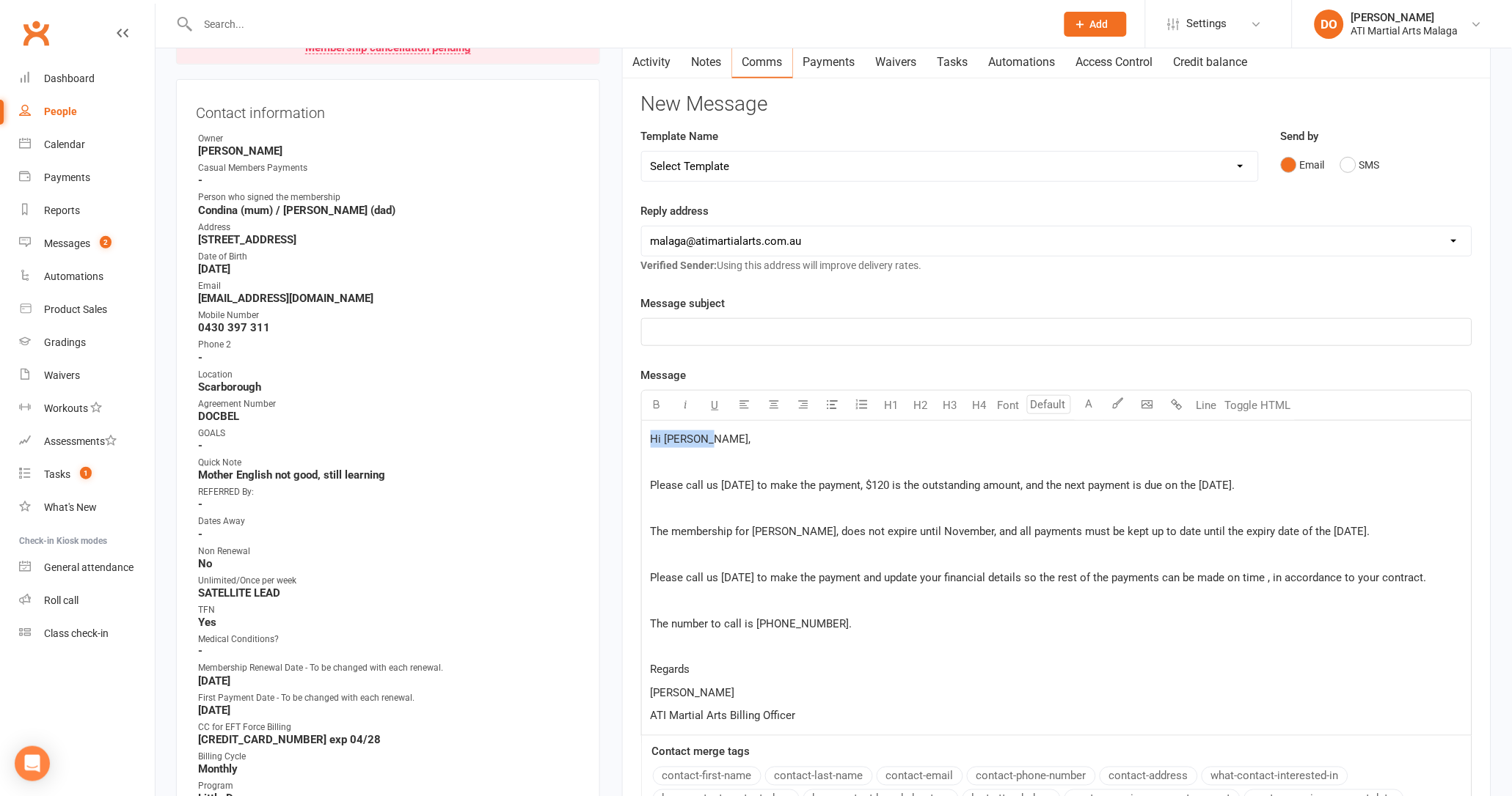
drag, startPoint x: 734, startPoint y: 441, endPoint x: 629, endPoint y: 442, distance: 105.0
click at [629, 442] on div "Activity Notes Comms Payments Waivers Tasks Automations Access Control Credit b…" at bounding box center [1057, 514] width 870 height 938
drag, startPoint x: 680, startPoint y: 443, endPoint x: 1025, endPoint y: 450, distance: 345.1
click at [1025, 450] on div "Hi [PERSON_NAME], ﻿ Please call us [DATE] to make the payment, $120 is the outs…" at bounding box center [1057, 578] width 830 height 315
click at [807, 337] on p "﻿" at bounding box center [1056, 332] width 812 height 18
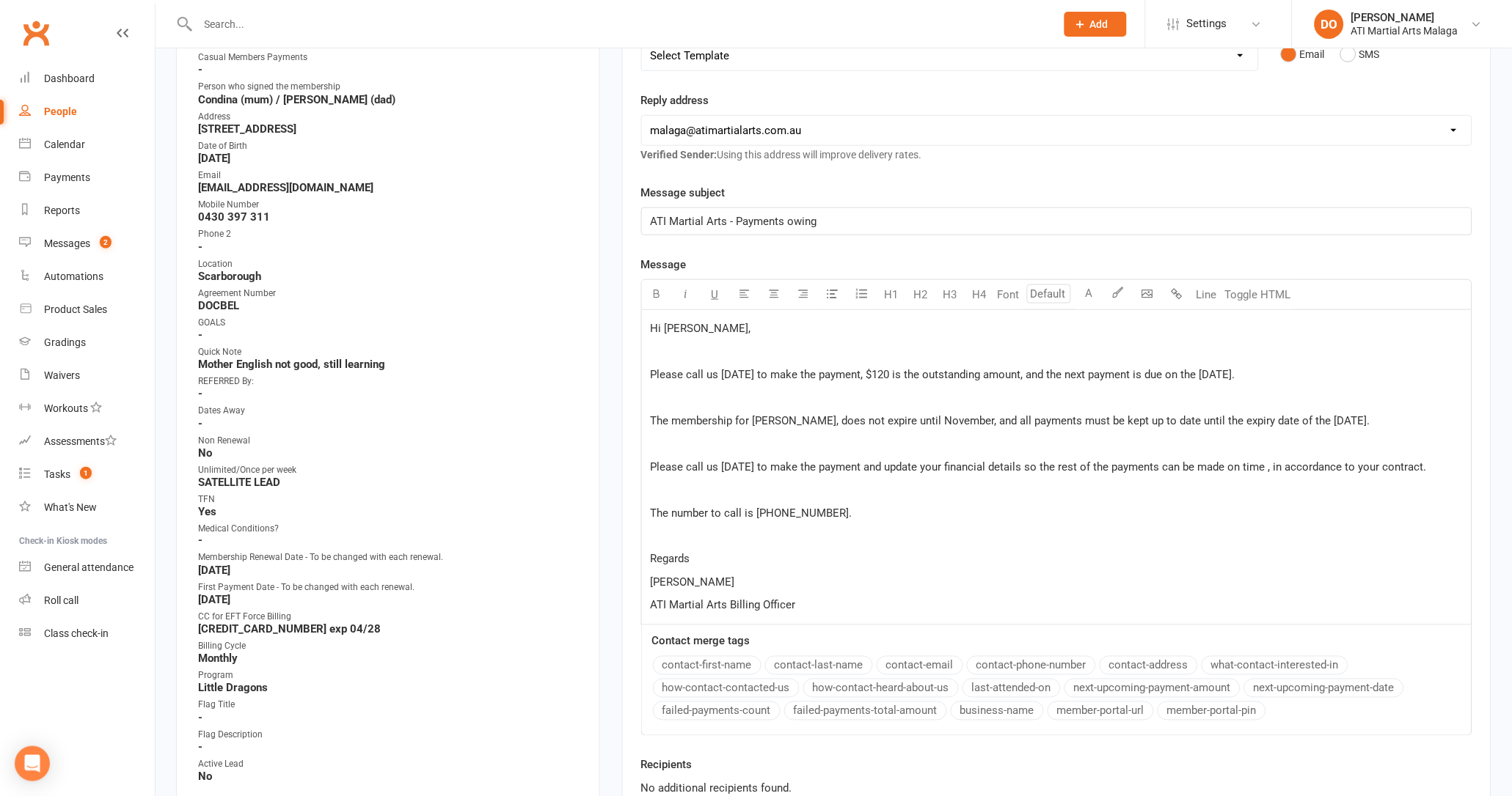
scroll to position [380, 0]
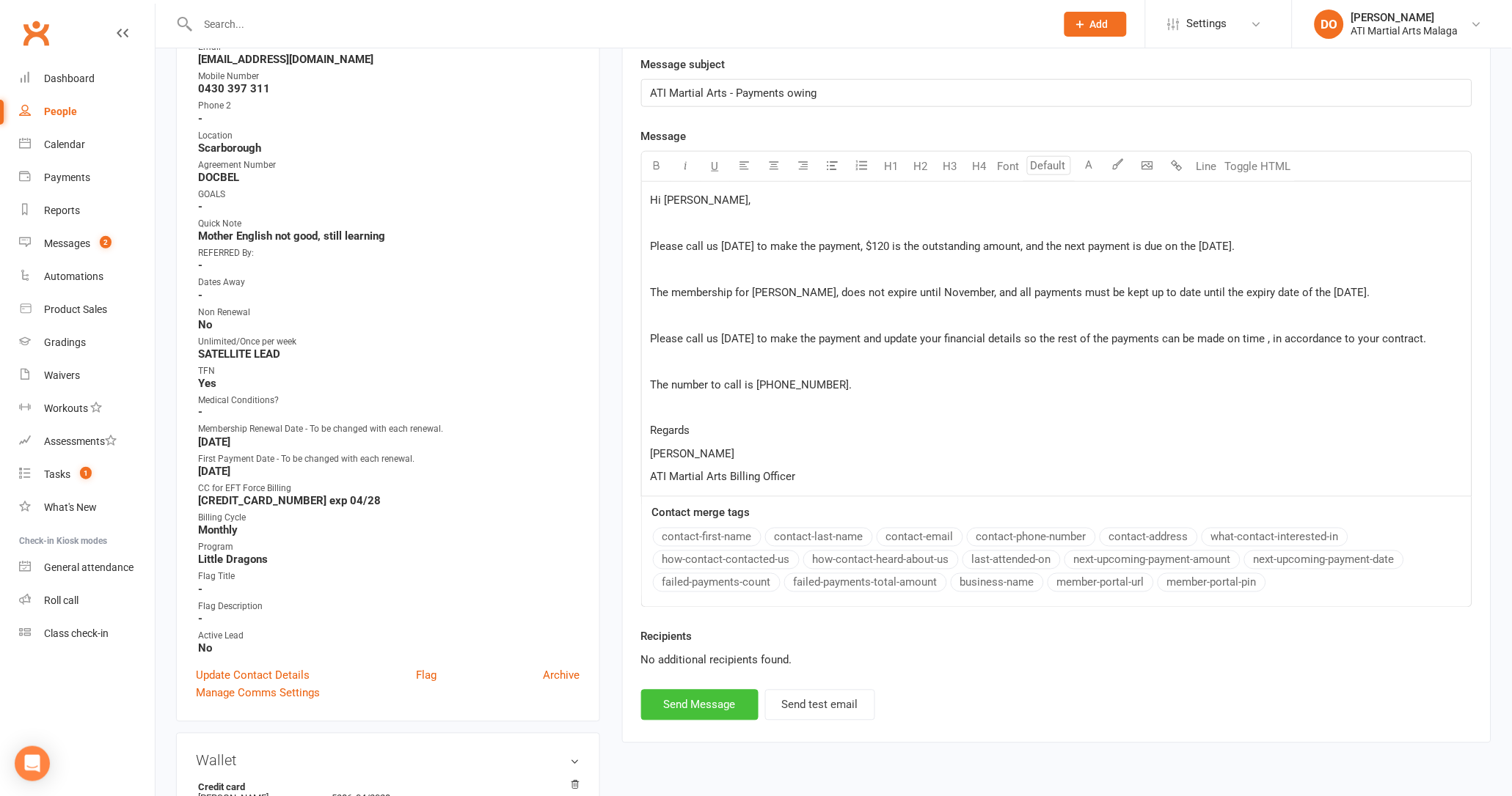
click at [718, 700] on button "Send Message" at bounding box center [699, 705] width 117 height 30
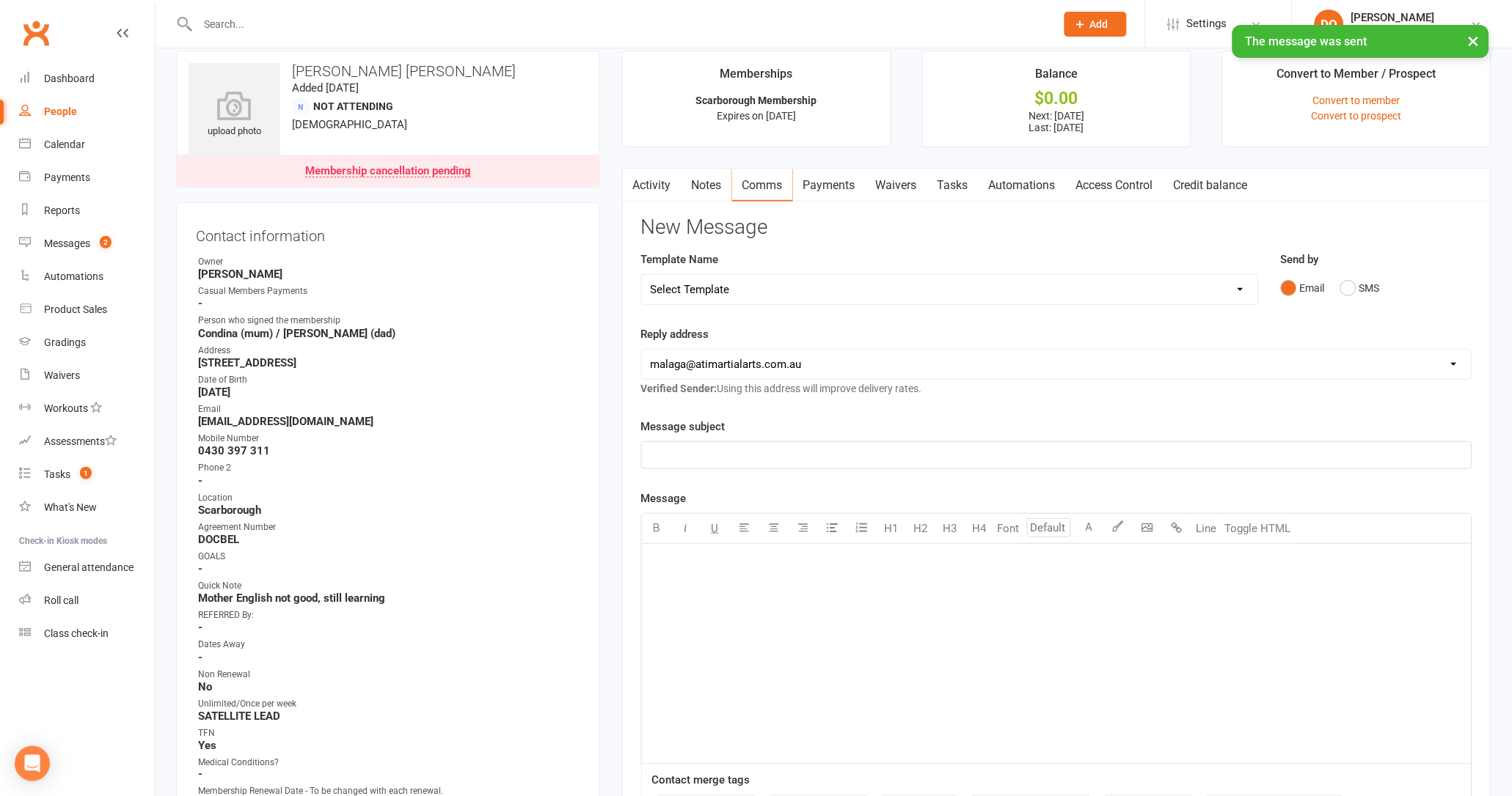
scroll to position [0, 0]
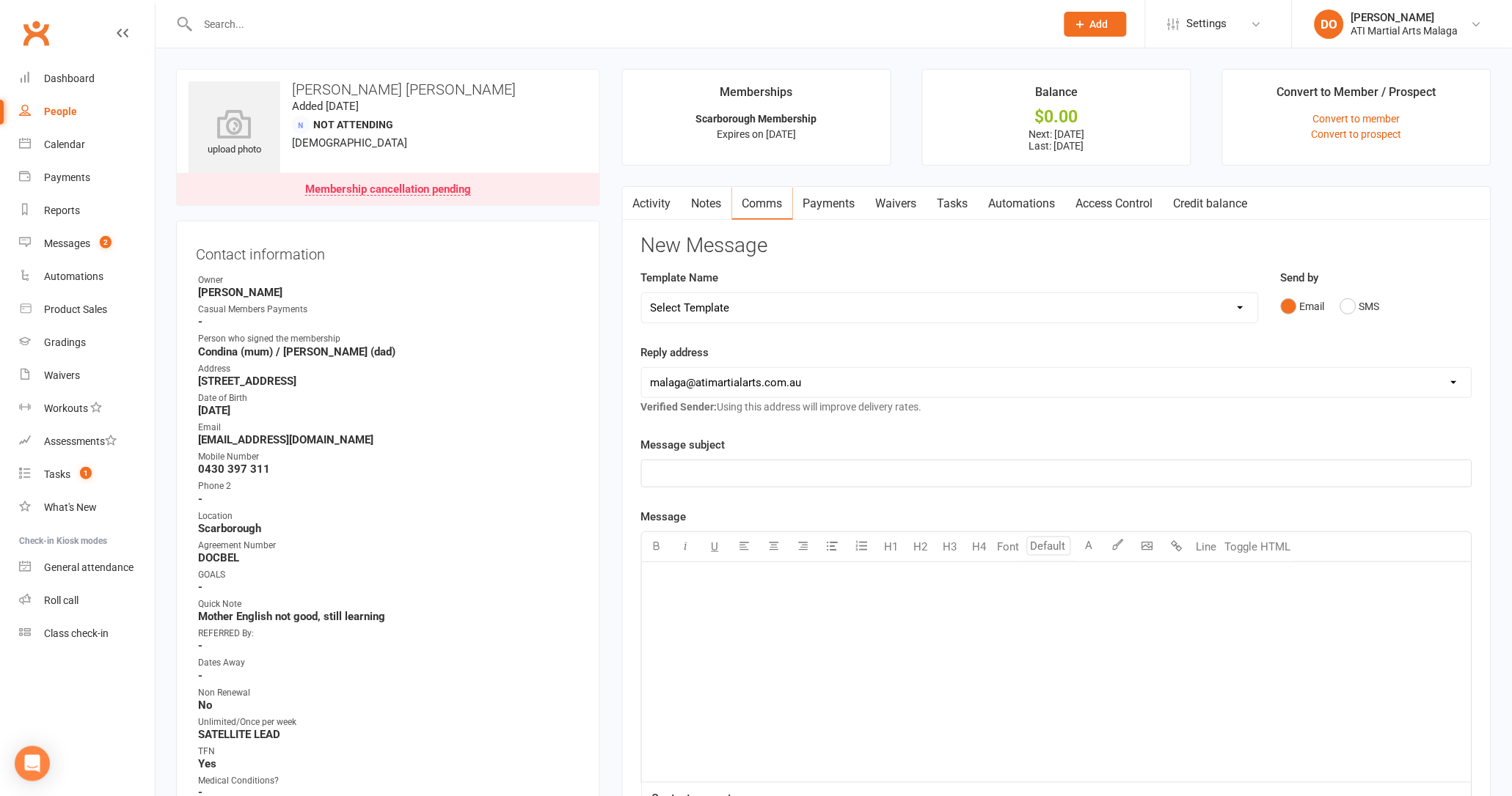
click at [973, 635] on div "﻿" at bounding box center [1057, 671] width 830 height 220
click at [661, 204] on link "Activity" at bounding box center [653, 204] width 59 height 33
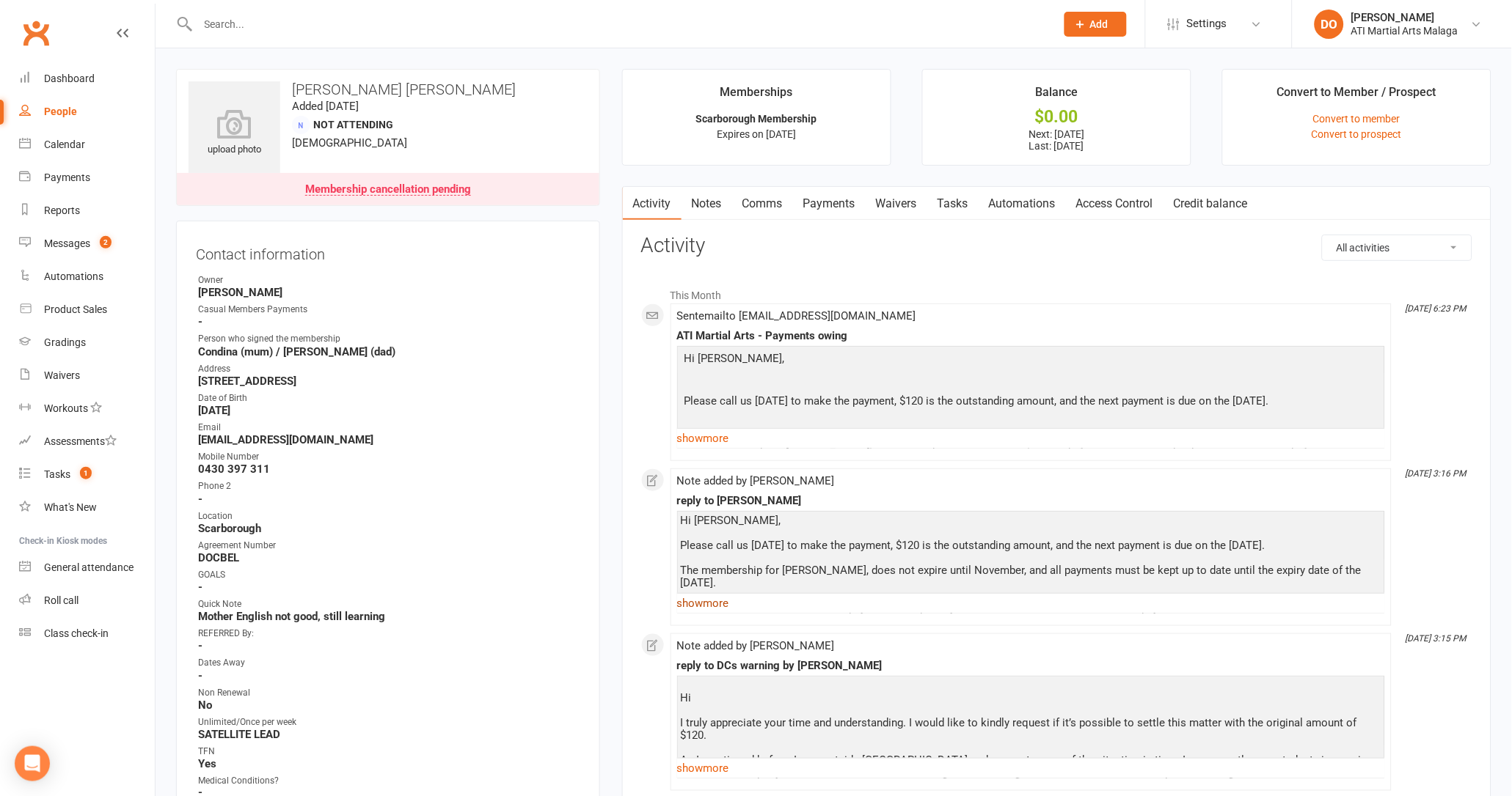
click at [719, 600] on link "show more" at bounding box center [1031, 604] width 708 height 21
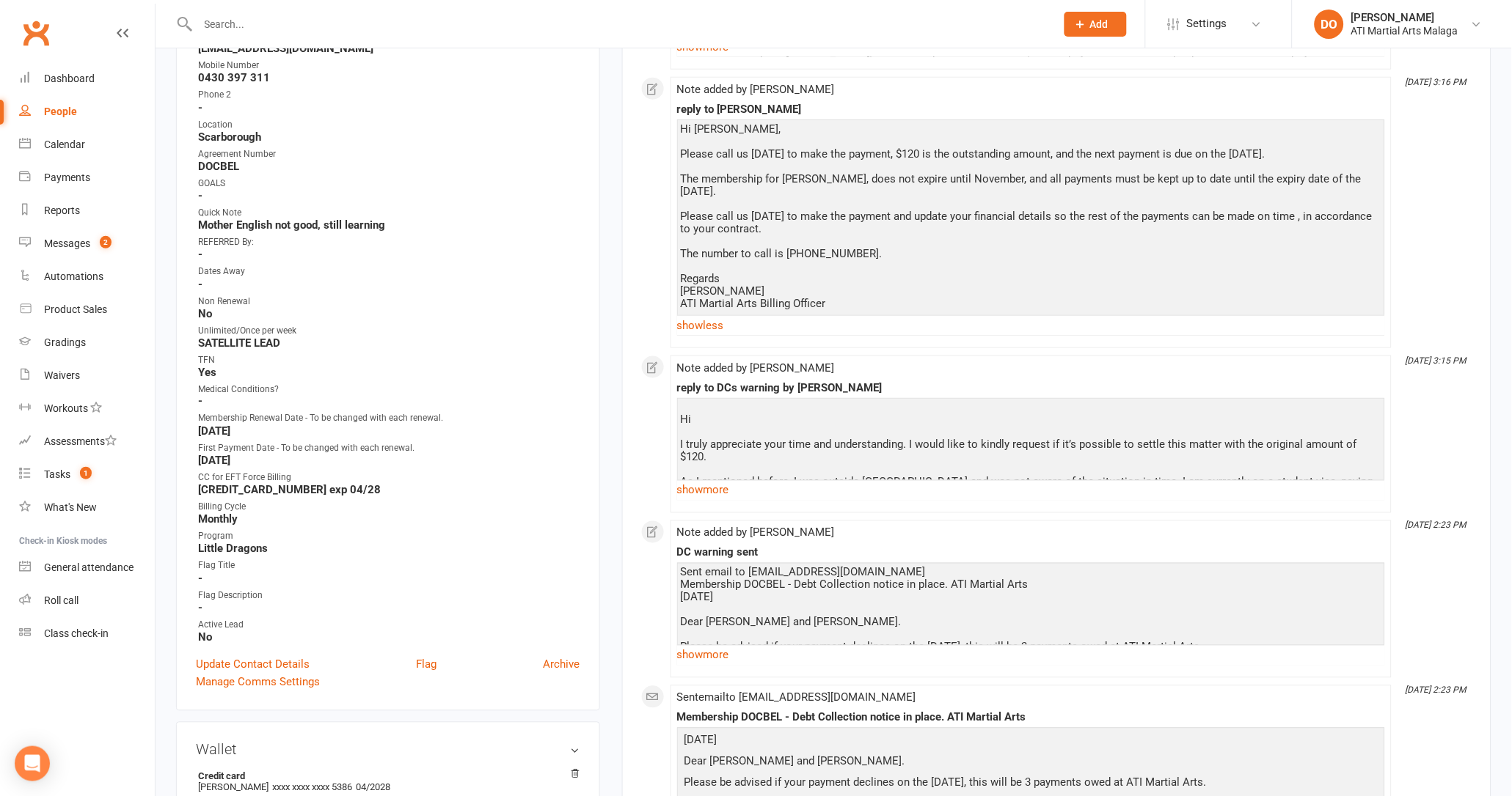
scroll to position [398, 0]
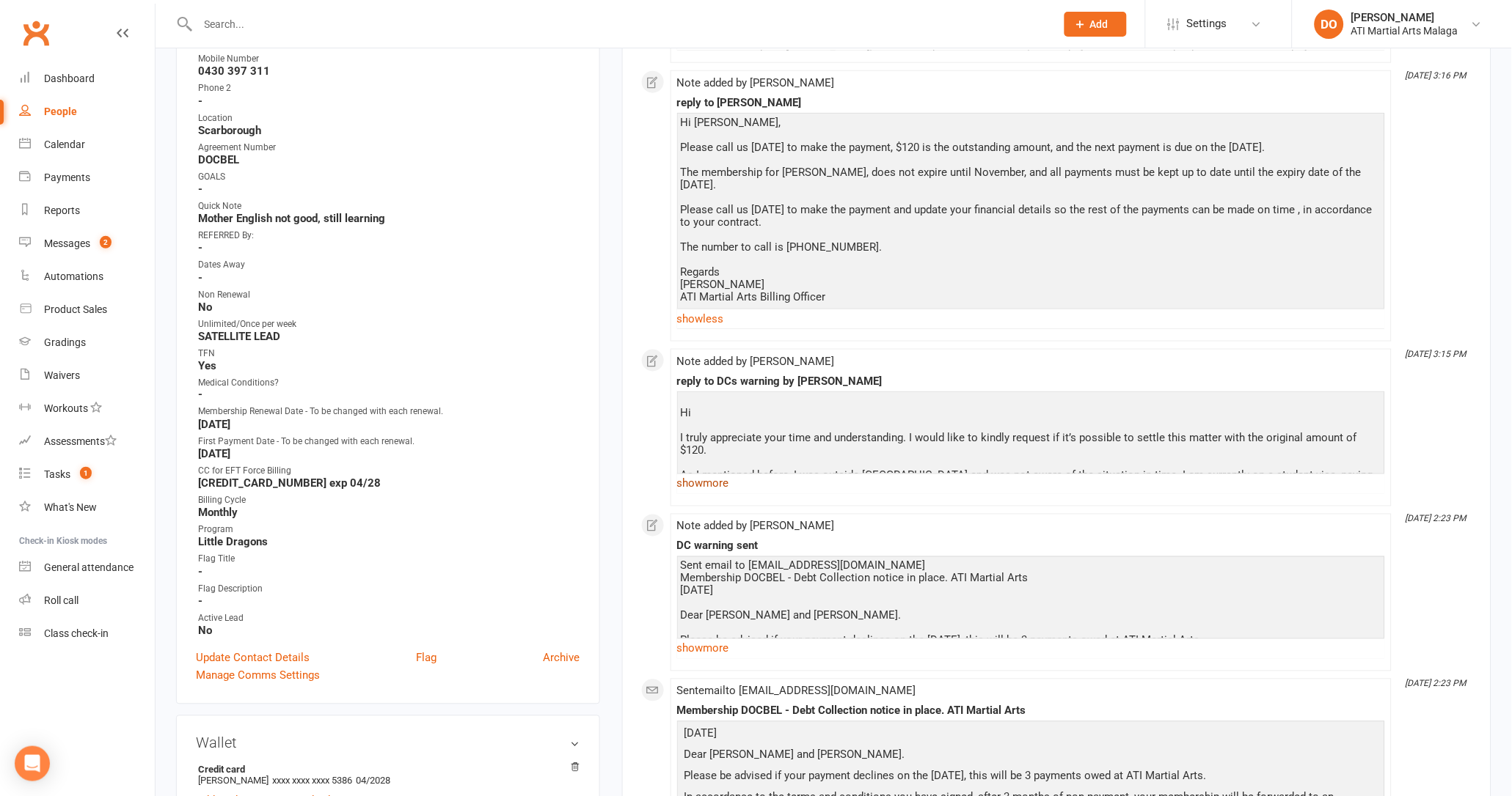
click at [719, 488] on link "show more" at bounding box center [1031, 484] width 708 height 21
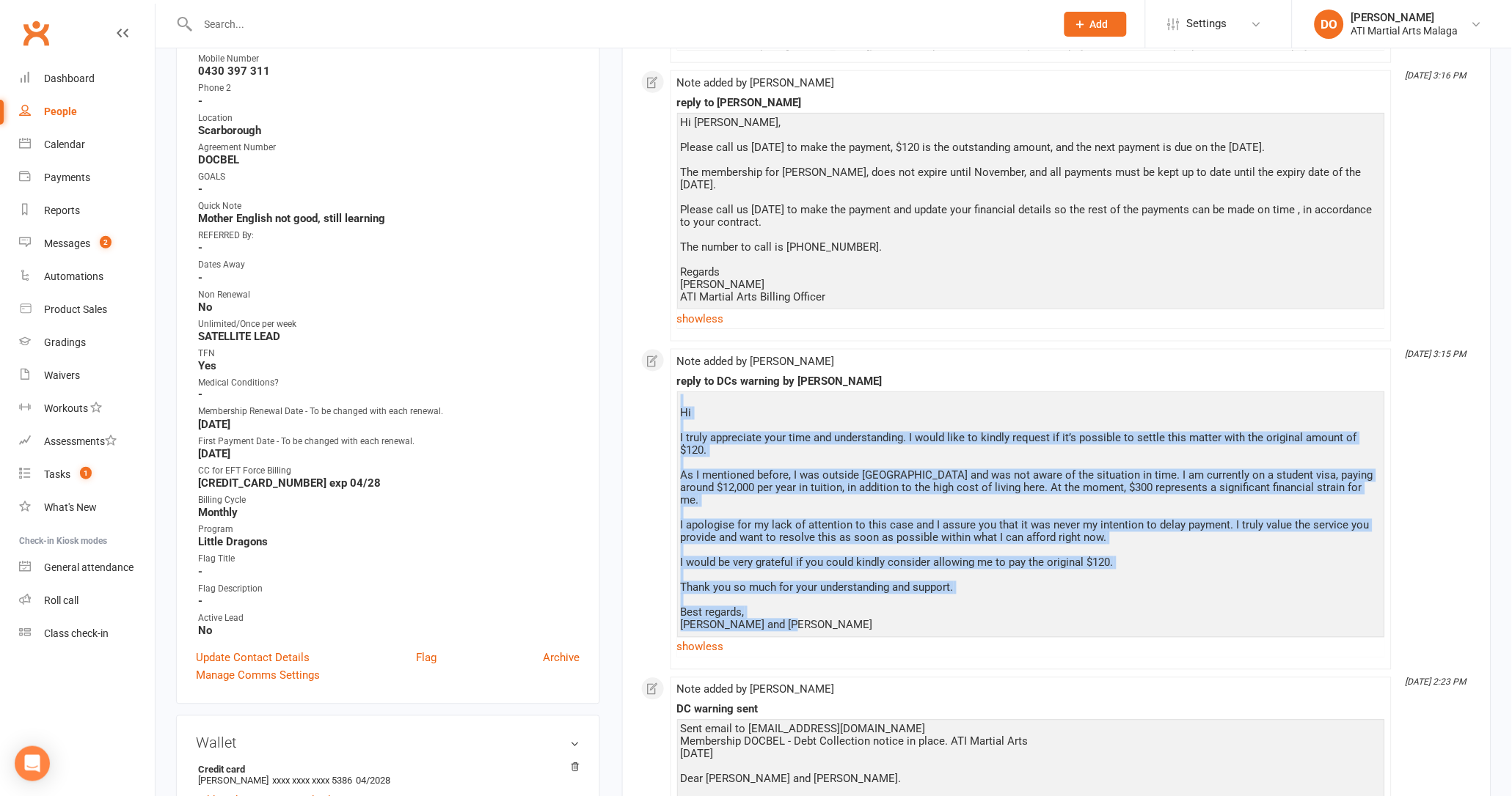
drag, startPoint x: 813, startPoint y: 602, endPoint x: 683, endPoint y: 400, distance: 240.2
click at [683, 400] on div "Hi I truly appreciate your time and understanding. I would like to kindly reque…" at bounding box center [1031, 514] width 700 height 237
drag, startPoint x: 683, startPoint y: 400, endPoint x: 734, endPoint y: 434, distance: 61.3
copy div "Hi I truly appreciate your time and understanding. I would like to kindly reque…"
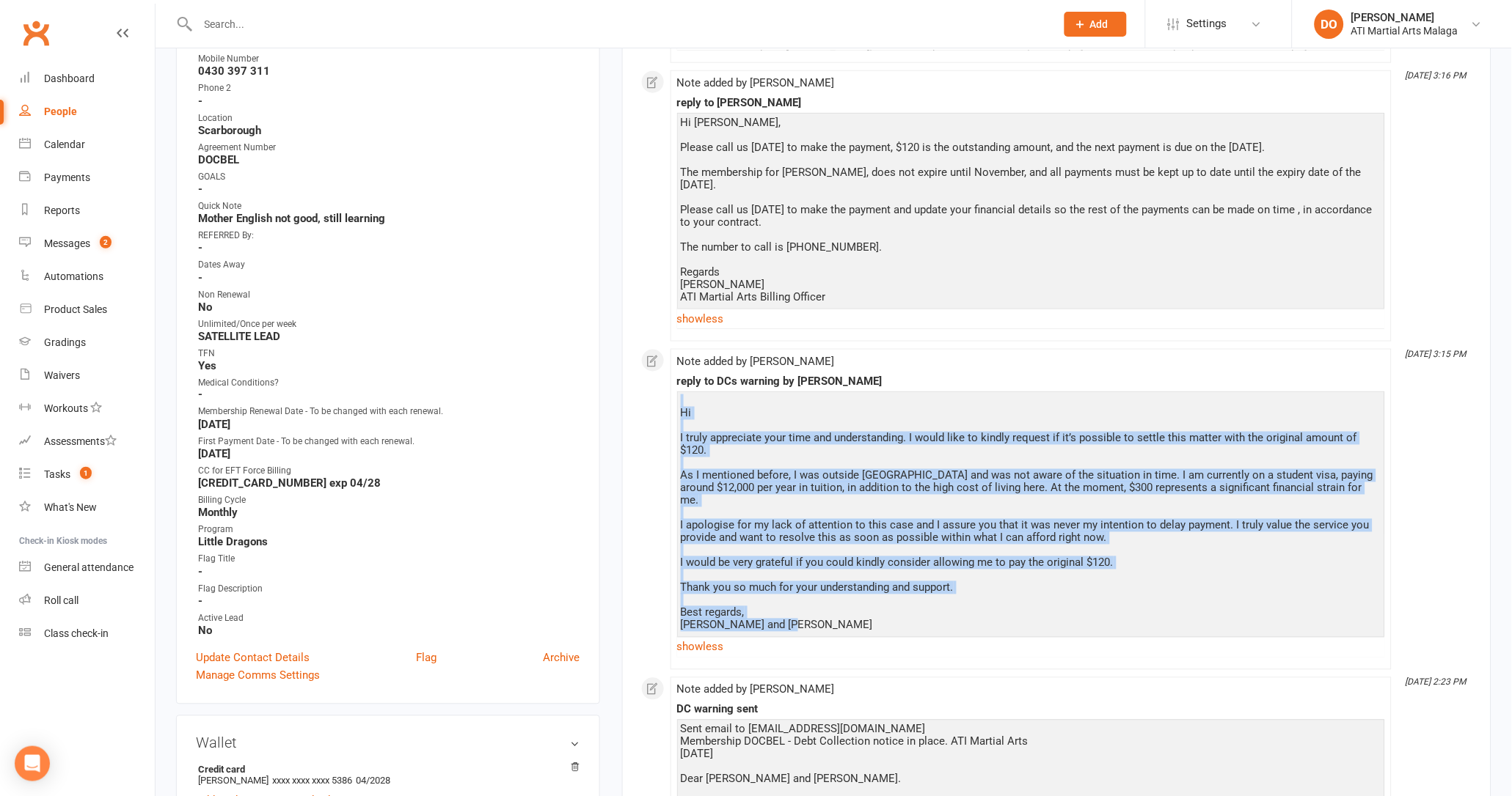
copy div "Hi I truly appreciate your time and understanding. I would like to kindly reque…"
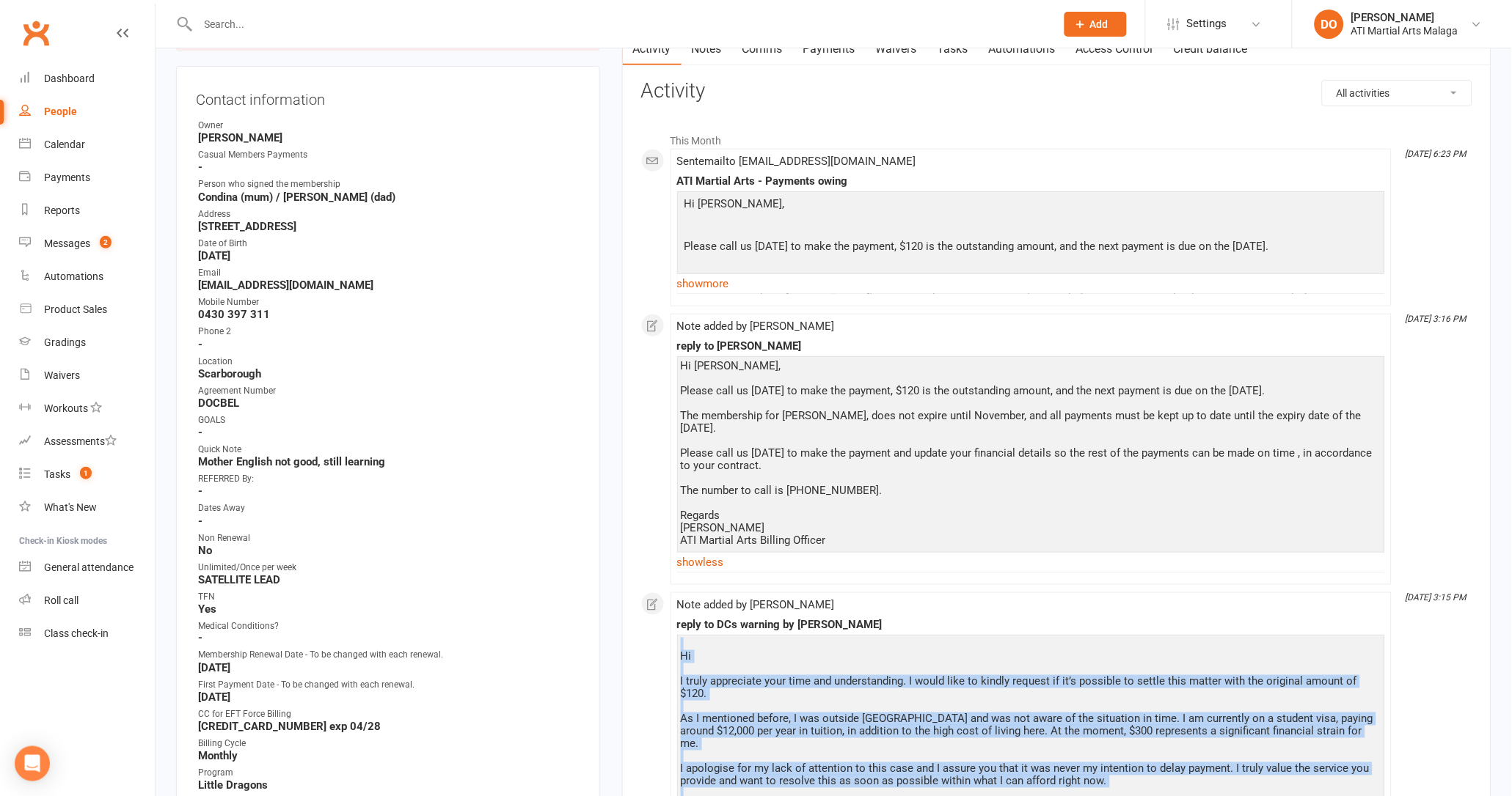
scroll to position [0, 0]
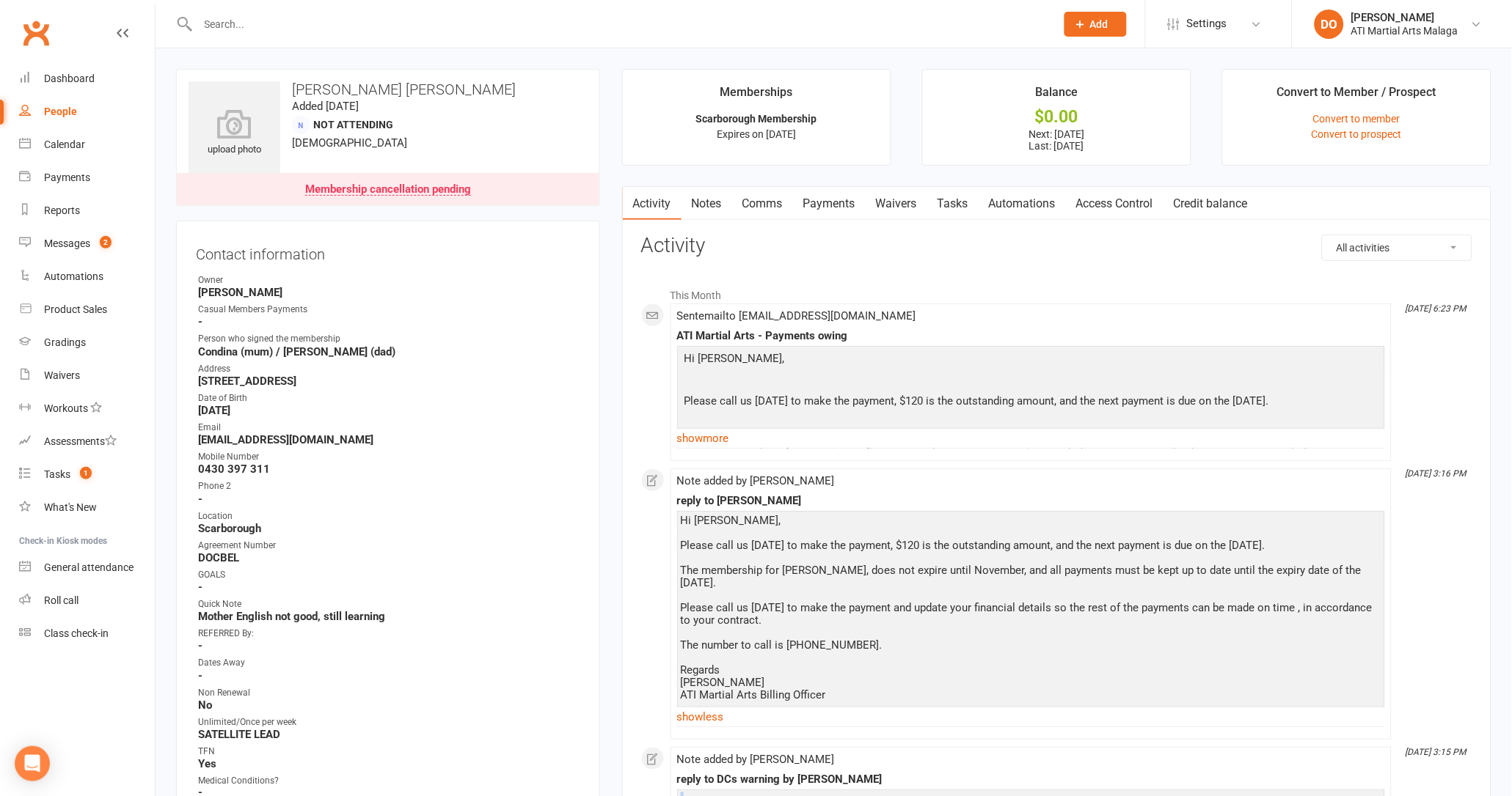
drag, startPoint x: 758, startPoint y: 204, endPoint x: 810, endPoint y: 223, distance: 55.4
click at [759, 205] on link "Comms" at bounding box center [762, 204] width 61 height 33
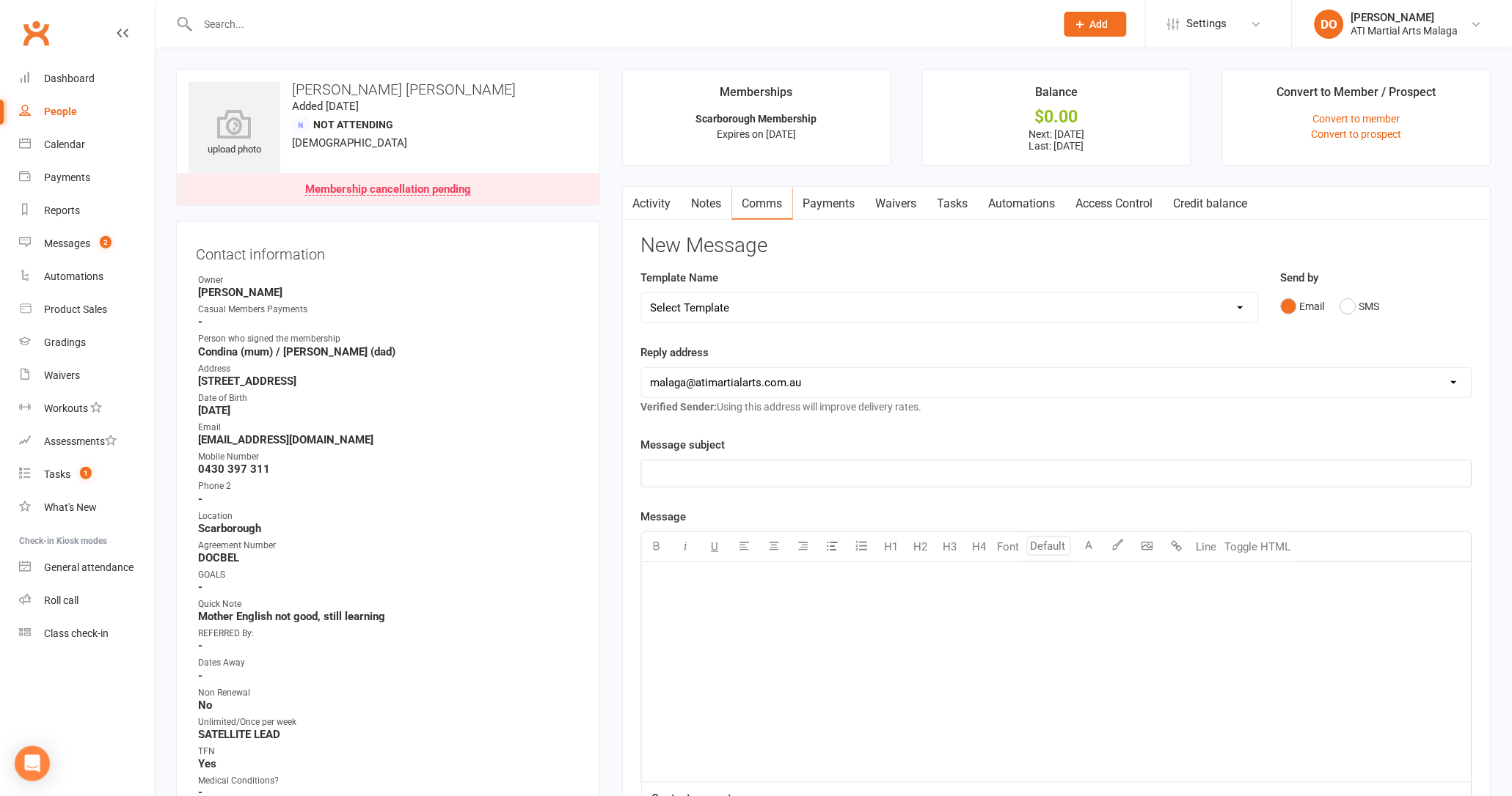
click at [712, 206] on link "Notes" at bounding box center [706, 204] width 50 height 33
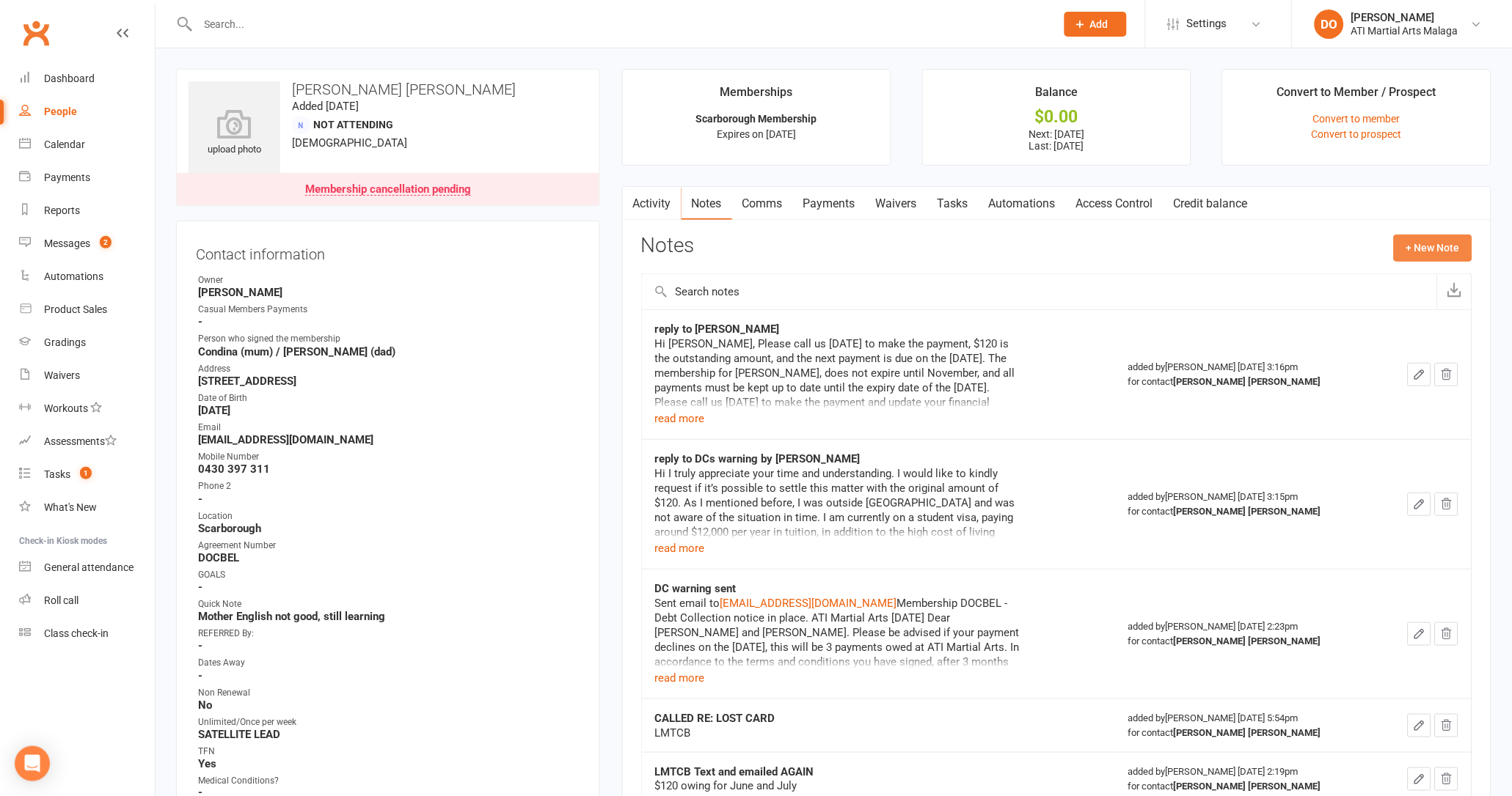
click at [1427, 246] on button "+ New Note" at bounding box center [1433, 248] width 78 height 27
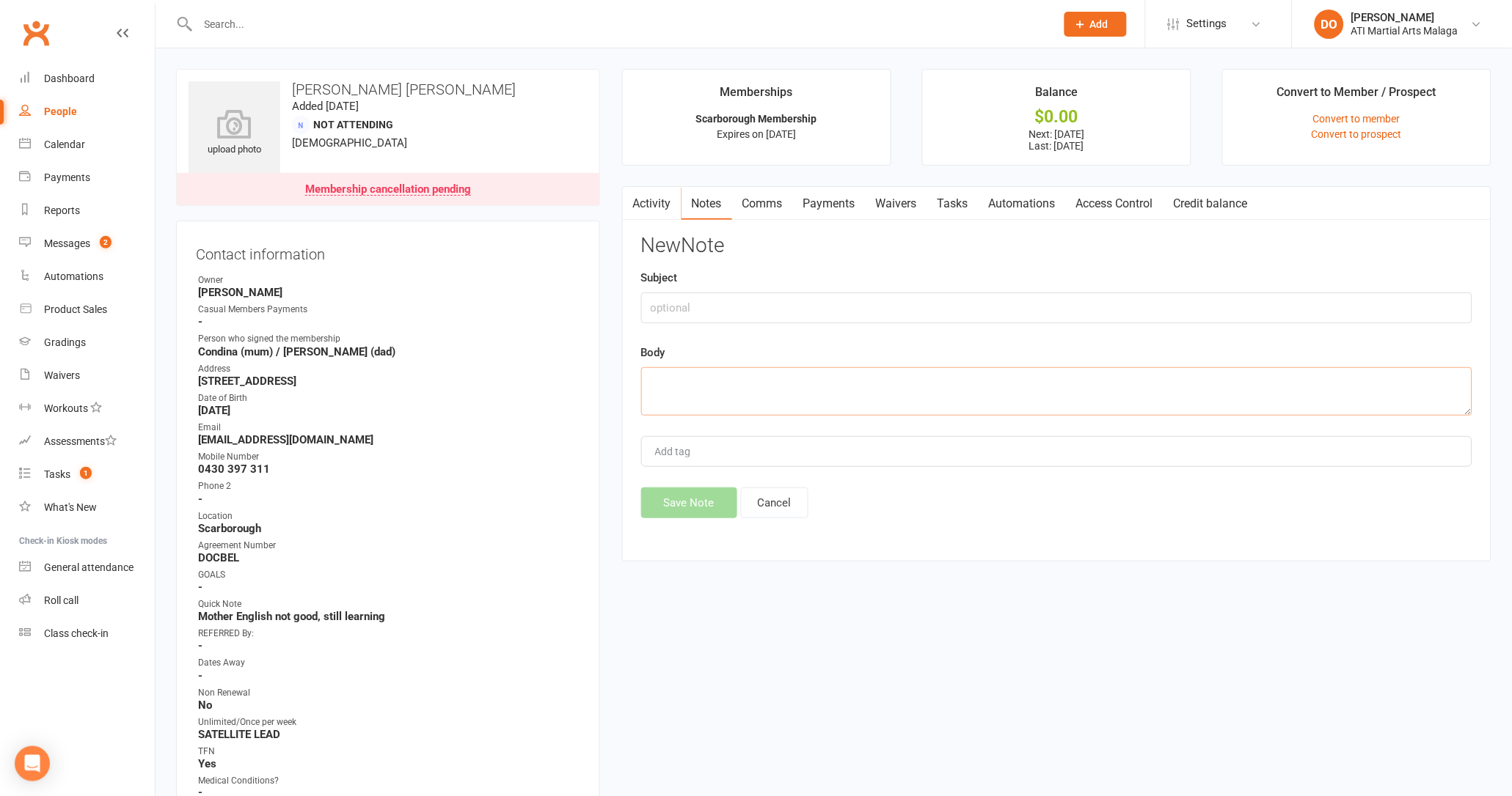
click at [704, 385] on textarea at bounding box center [1057, 391] width 832 height 49
paste textarea "Can I send it here? I'm working"
type textarea "Can I send it here? I'm working"
click at [722, 306] on input "text" at bounding box center [1057, 308] width 832 height 30
type input "reply from him"
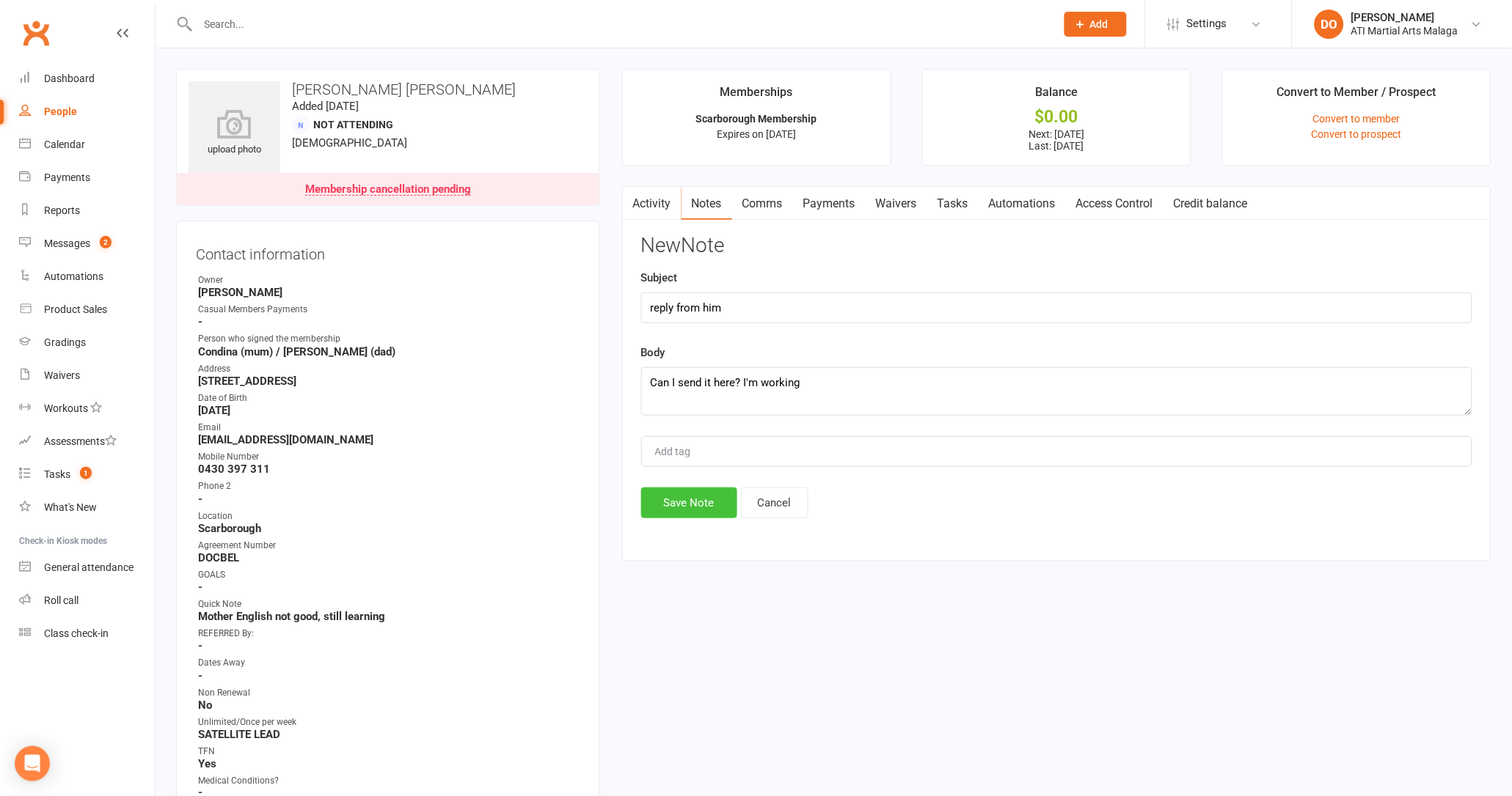
click at [700, 500] on button "Save Note" at bounding box center [689, 503] width 96 height 30
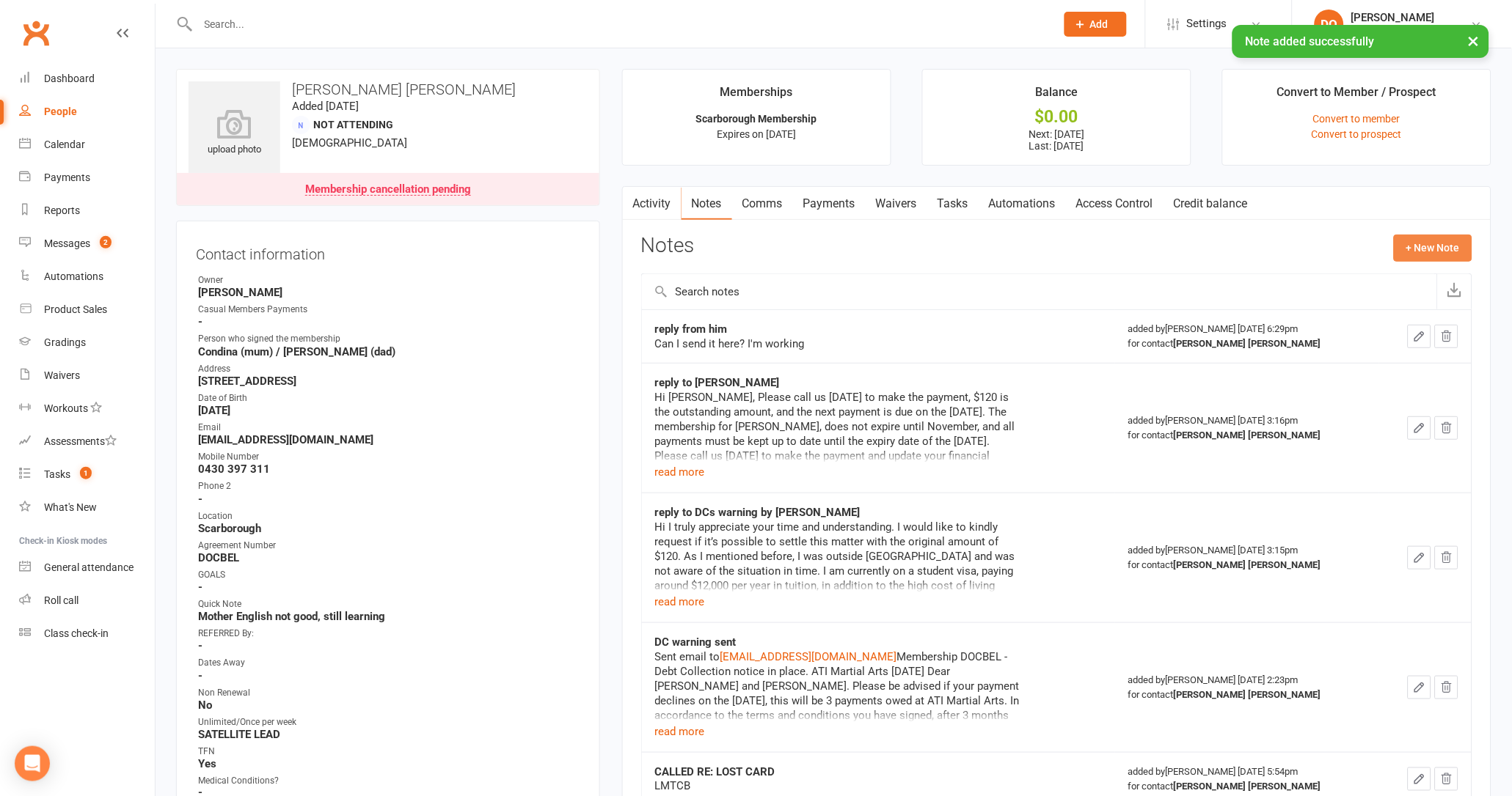
click at [1433, 251] on button "+ New Note" at bounding box center [1433, 248] width 78 height 27
